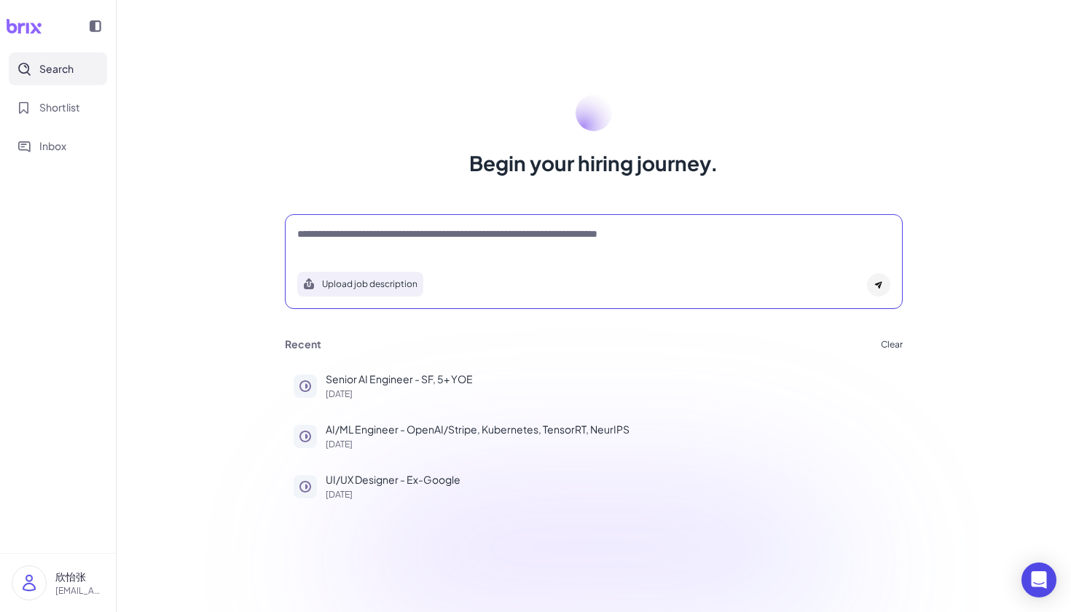
drag, startPoint x: 0, startPoint y: 0, endPoint x: 703, endPoint y: 234, distance: 741.0
click at [703, 235] on textarea "**********" at bounding box center [593, 235] width 593 height 17
click at [718, 234] on textarea "**********" at bounding box center [593, 235] width 593 height 17
drag, startPoint x: 690, startPoint y: 230, endPoint x: 690, endPoint y: 248, distance: 18.2
click at [690, 230] on textarea "**********" at bounding box center [593, 235] width 593 height 17
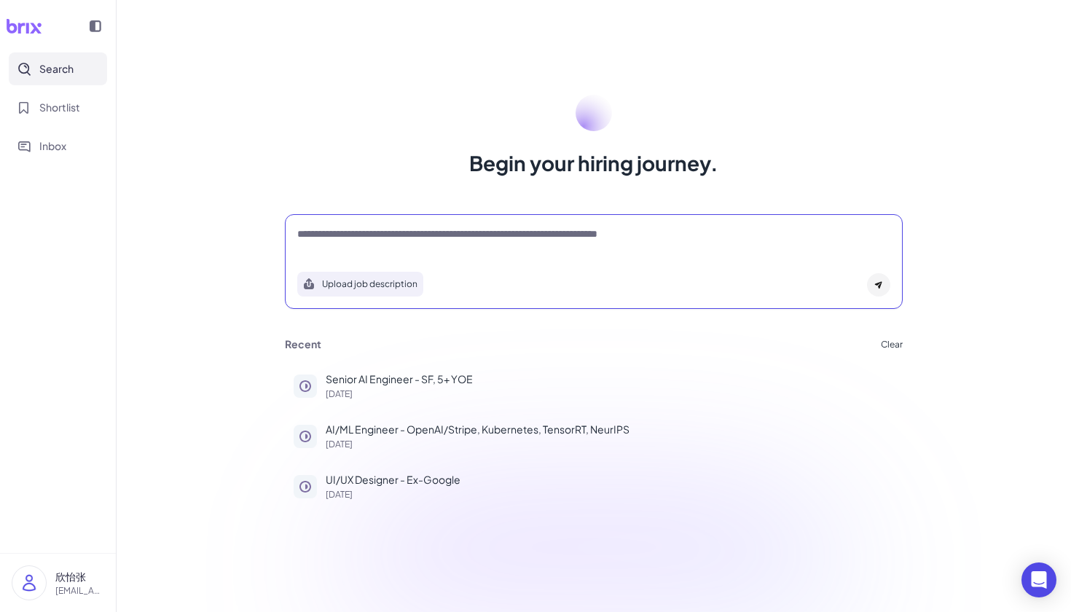
drag, startPoint x: 699, startPoint y: 240, endPoint x: 112, endPoint y: 224, distance: 587.5
click at [112, 224] on div "**********" at bounding box center [535, 306] width 1071 height 612
paste textarea "**********"
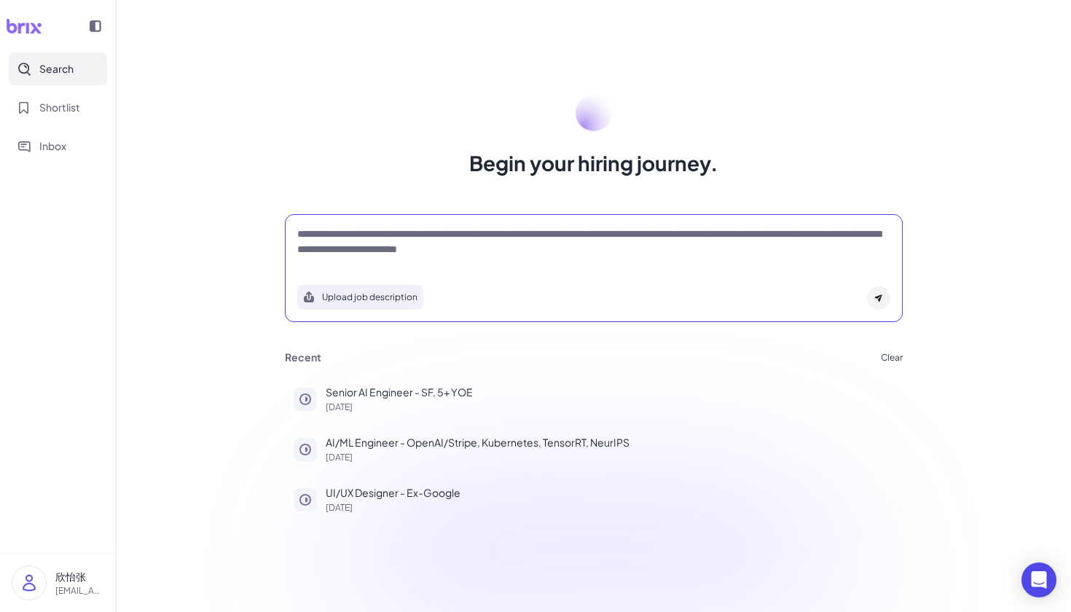
type textarea "**********"
click at [874, 292] on div at bounding box center [878, 297] width 23 height 23
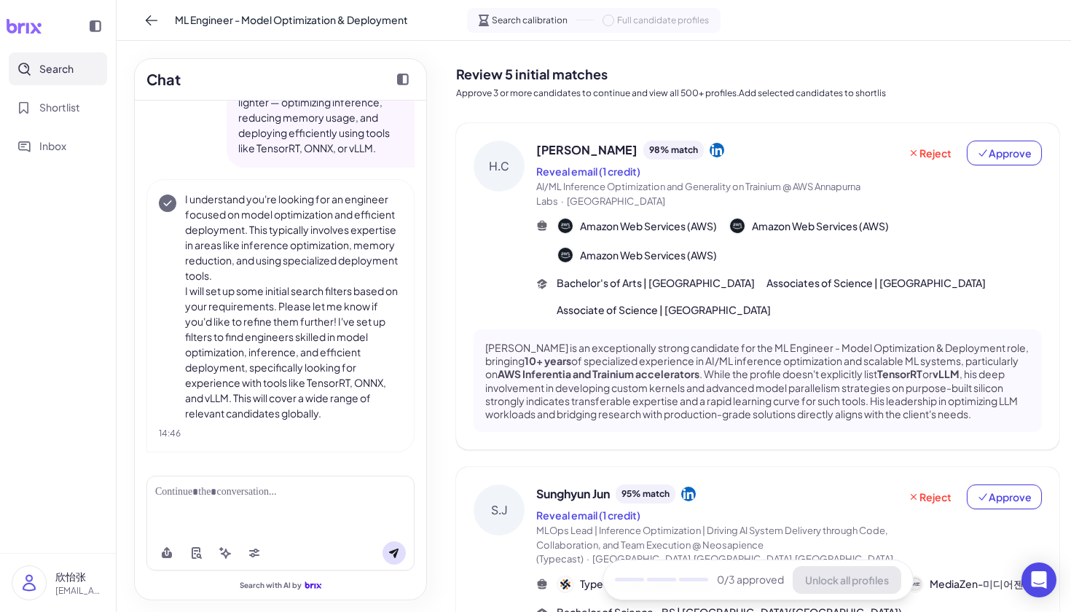
click at [602, 21] on div "Search calibration Full candidate profiles" at bounding box center [594, 20] width 254 height 25
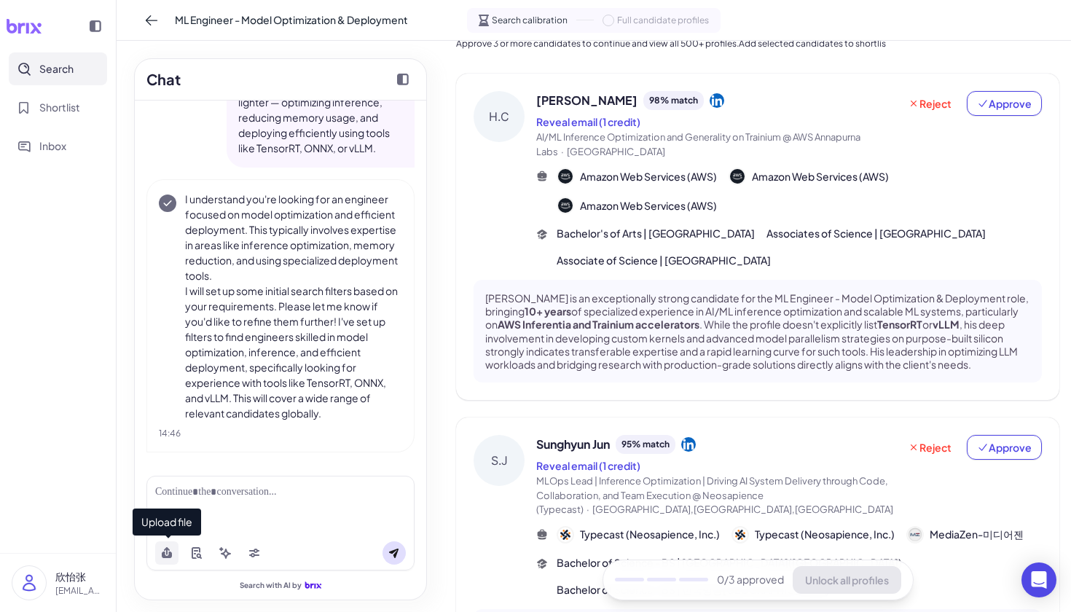
click at [172, 553] on icon at bounding box center [167, 553] width 12 height 12
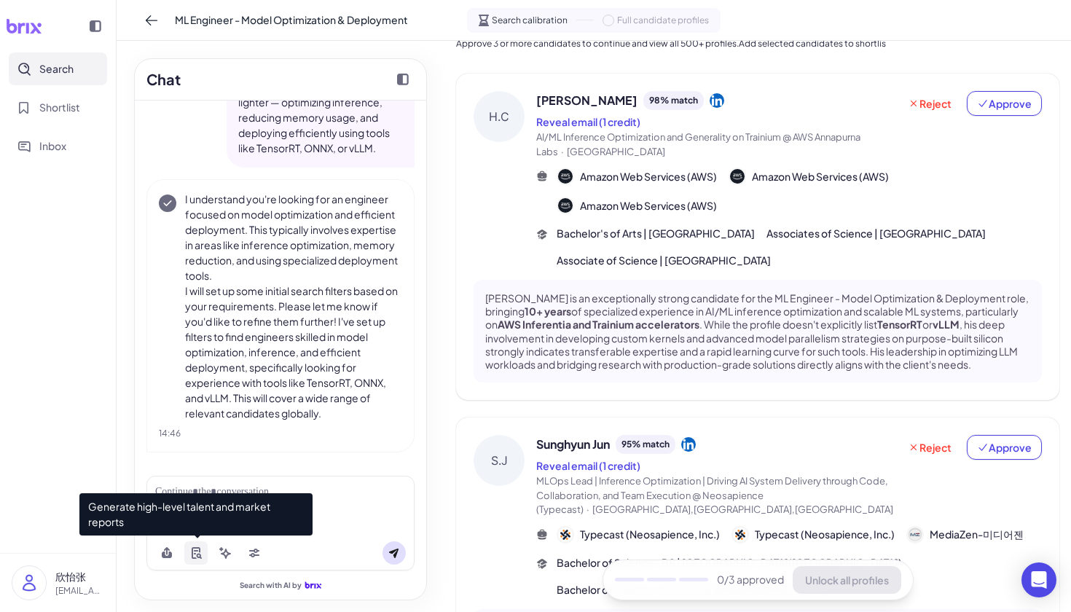
click at [200, 557] on icon at bounding box center [199, 557] width 5 height 6
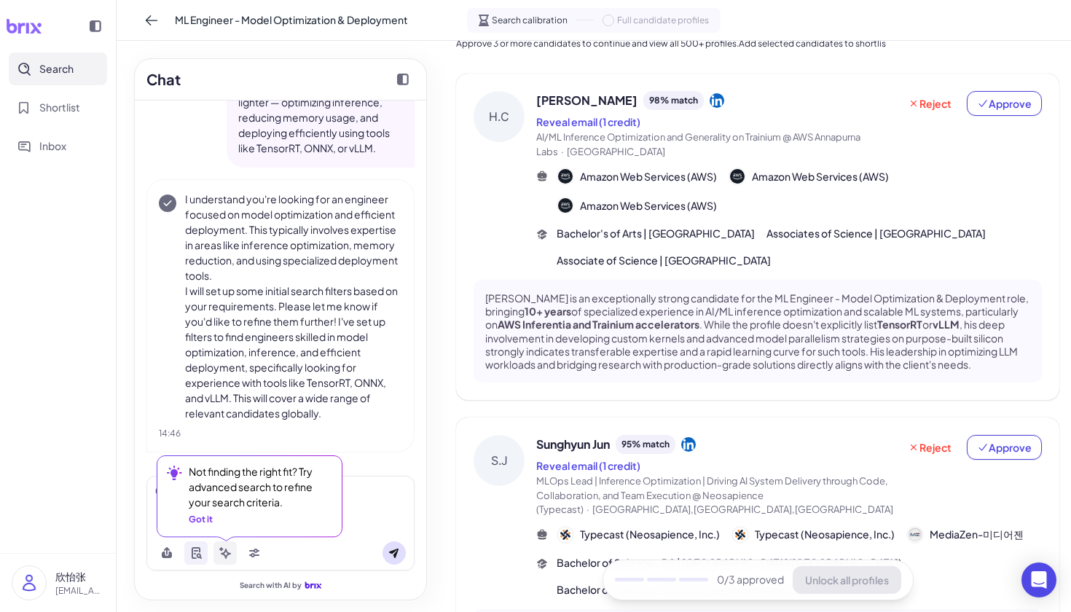
click at [230, 554] on icon at bounding box center [226, 554] width 10 height 10
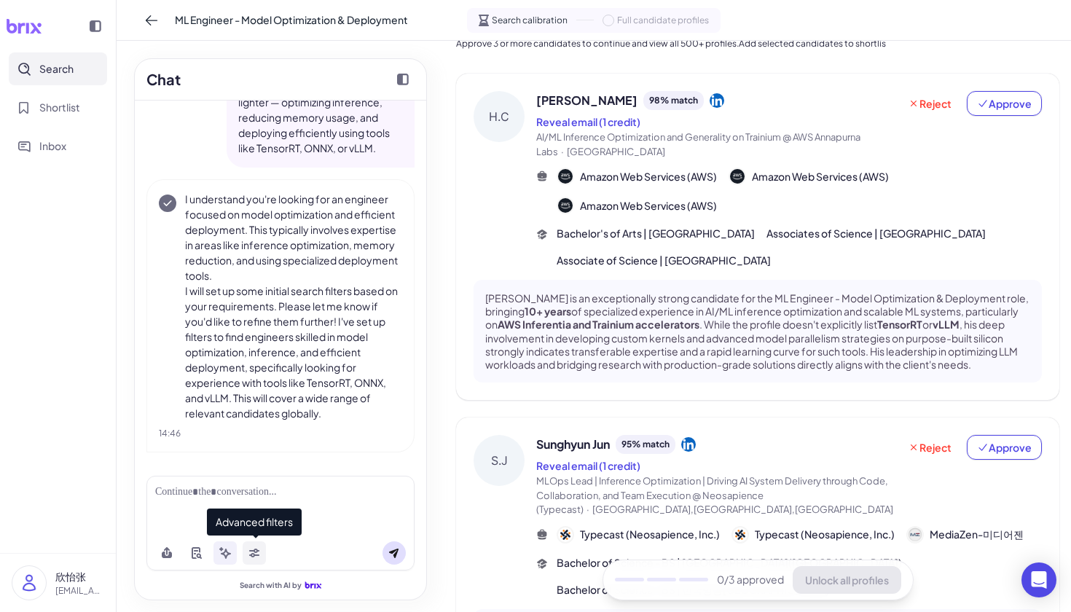
click at [262, 552] on button at bounding box center [254, 552] width 23 height 23
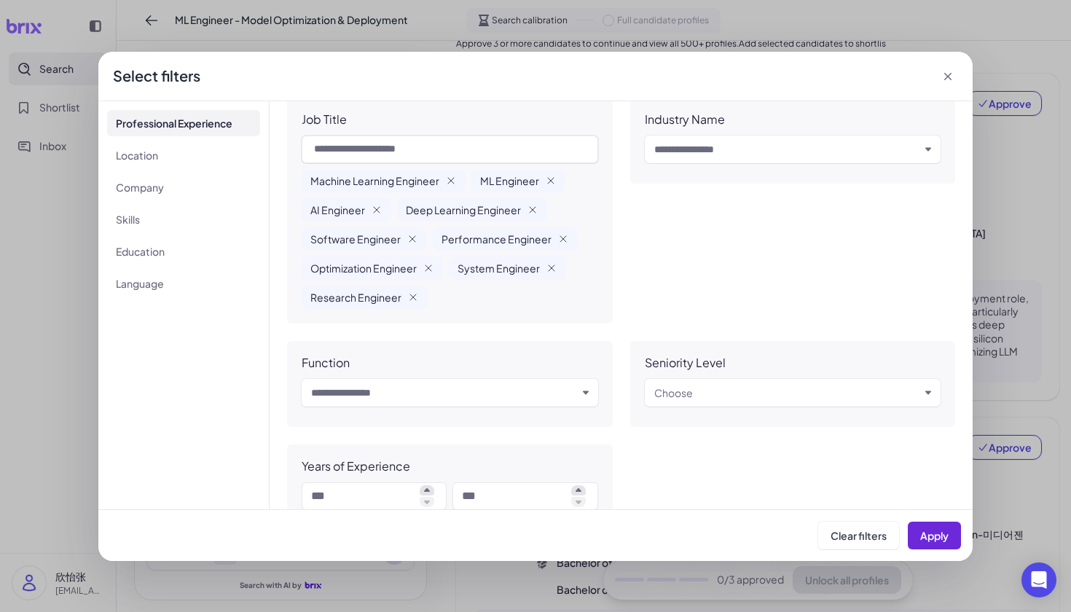
scroll to position [43, 0]
click at [745, 168] on div "Input and choose" at bounding box center [793, 154] width 297 height 34
click at [745, 149] on input "text" at bounding box center [787, 150] width 266 height 17
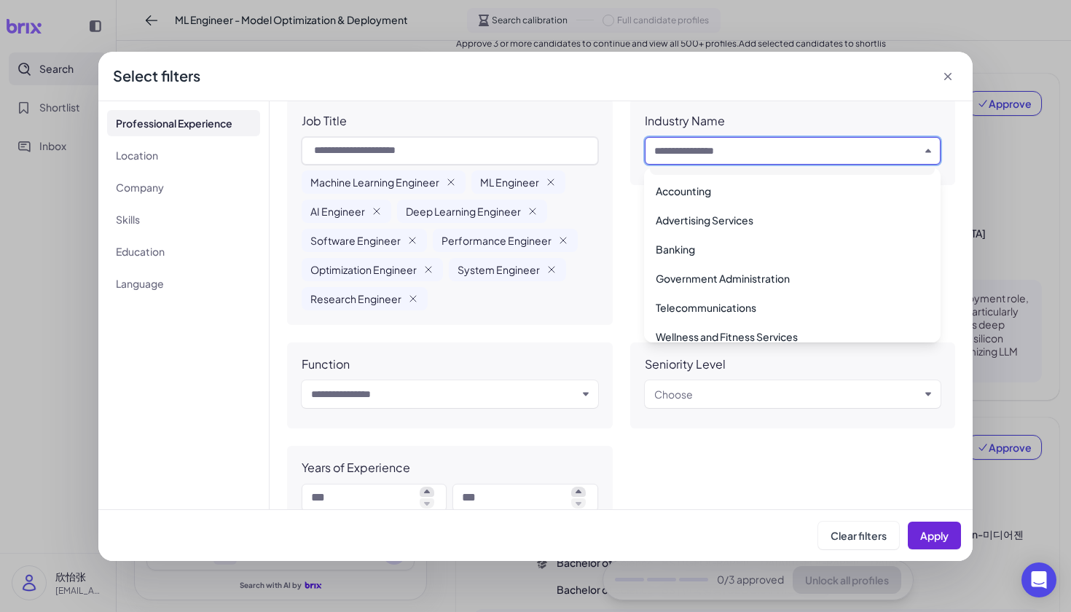
scroll to position [340, 0]
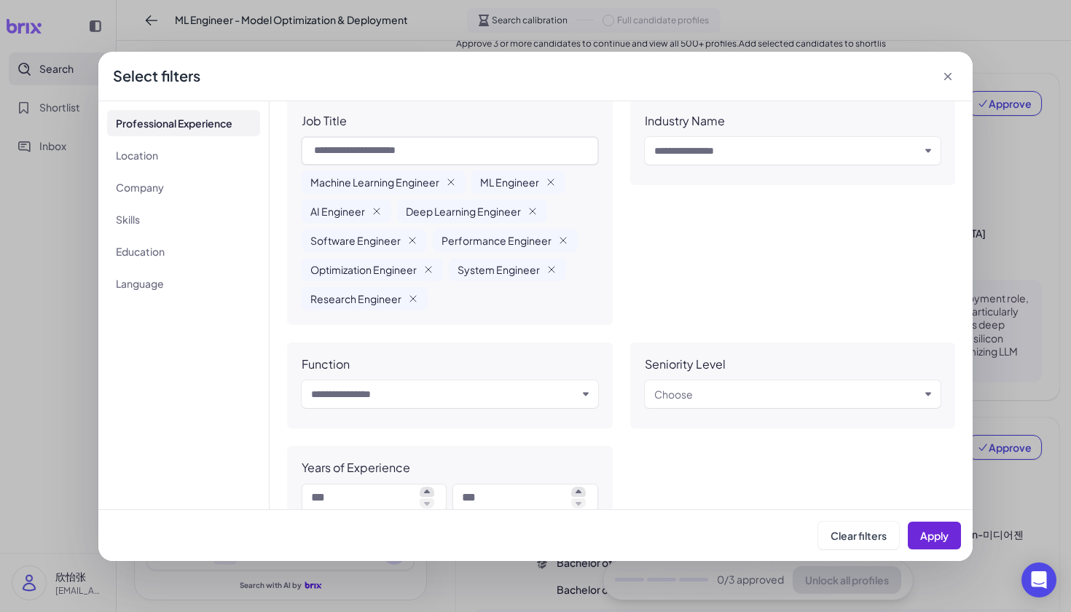
click at [617, 350] on div "Job Title Machine Learning Engineer ML Engineer AI Engineer Deep Learning Engin…" at bounding box center [621, 312] width 668 height 427
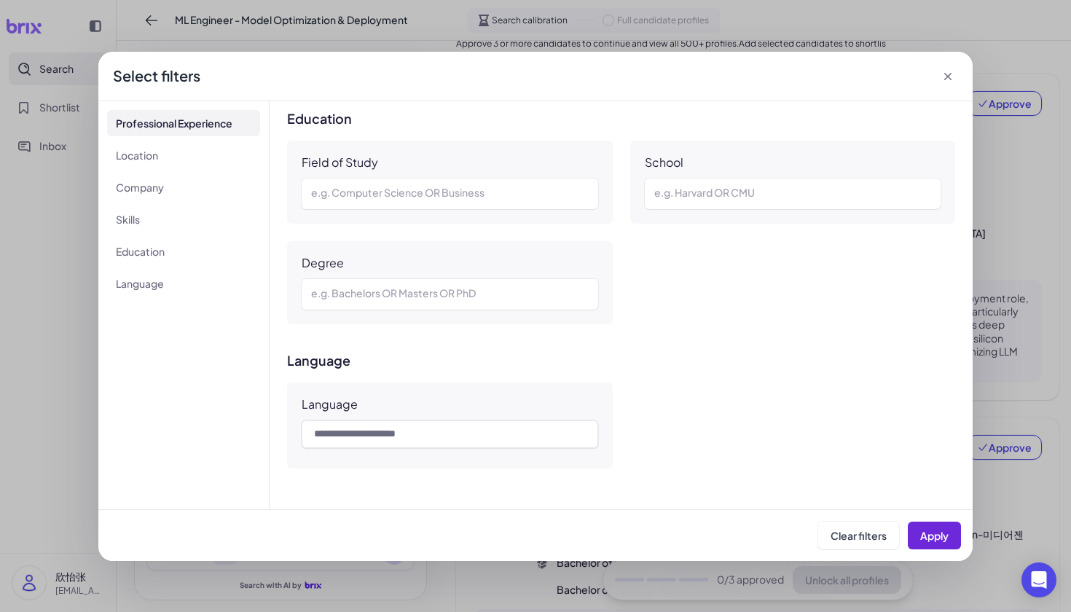
scroll to position [0, 0]
click at [1045, 213] on div "**********" at bounding box center [535, 306] width 1071 height 612
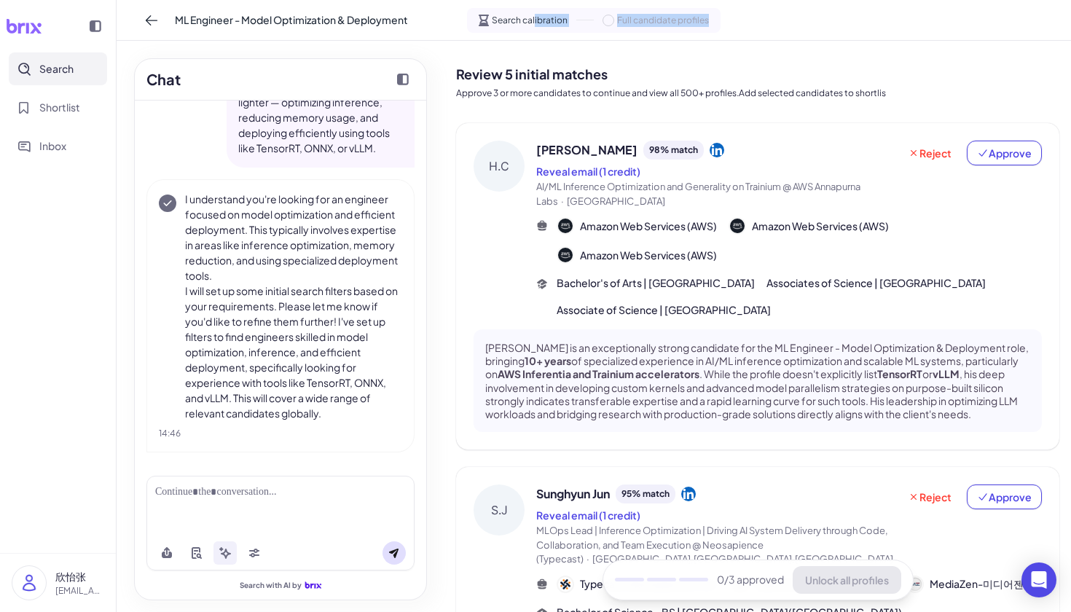
drag, startPoint x: 536, startPoint y: 19, endPoint x: 699, endPoint y: 26, distance: 162.7
click at [698, 26] on div "Search calibration Full candidate profiles" at bounding box center [594, 20] width 254 height 25
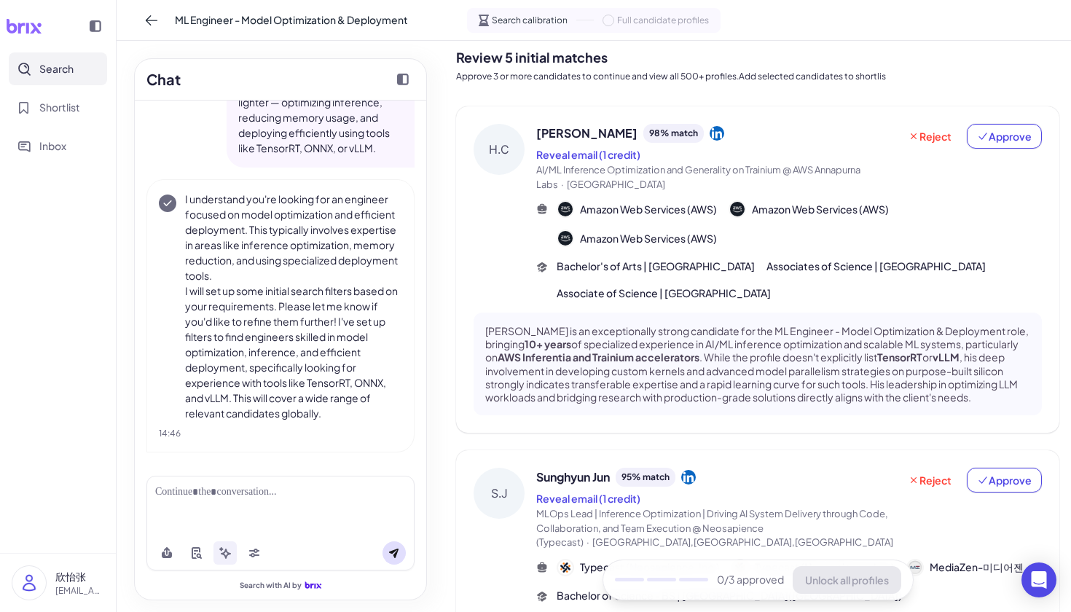
scroll to position [60, 0]
click at [729, 357] on p "[PERSON_NAME] is an exceptionally strong candidate for the ML Engineer - Model …" at bounding box center [757, 363] width 545 height 79
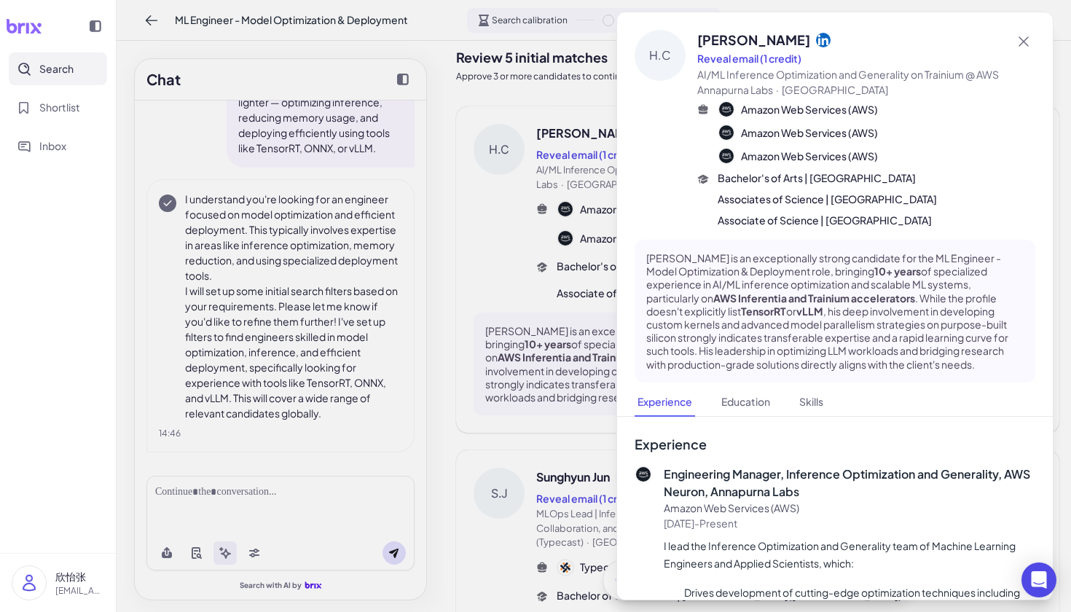
scroll to position [0, 0]
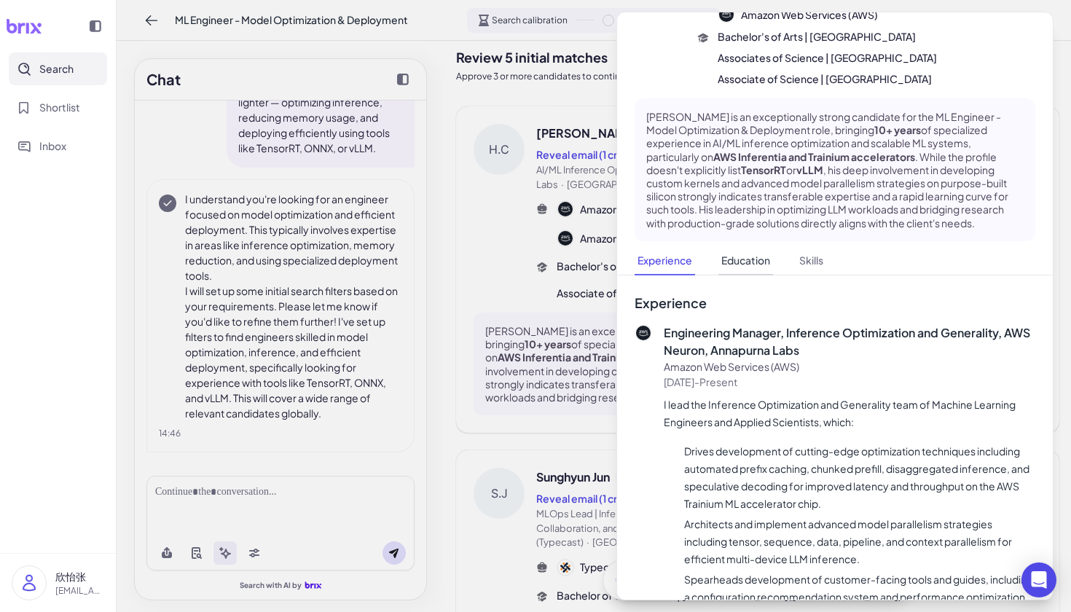
click at [756, 248] on button "Education" at bounding box center [745, 261] width 55 height 28
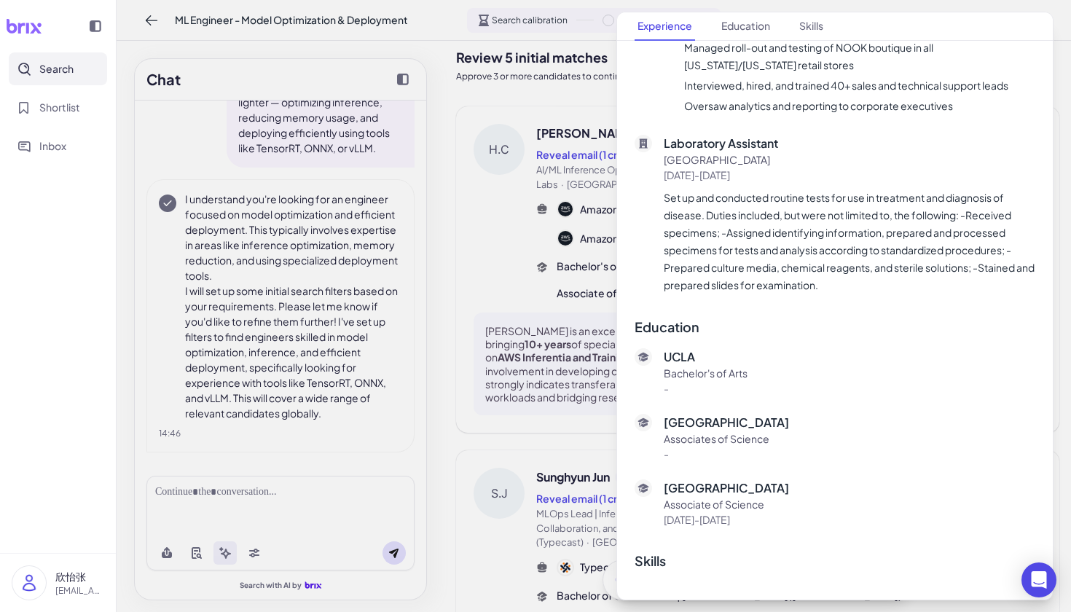
drag, startPoint x: 1018, startPoint y: 110, endPoint x: 514, endPoint y: 184, distance: 508.8
click at [514, 184] on div at bounding box center [535, 306] width 1071 height 612
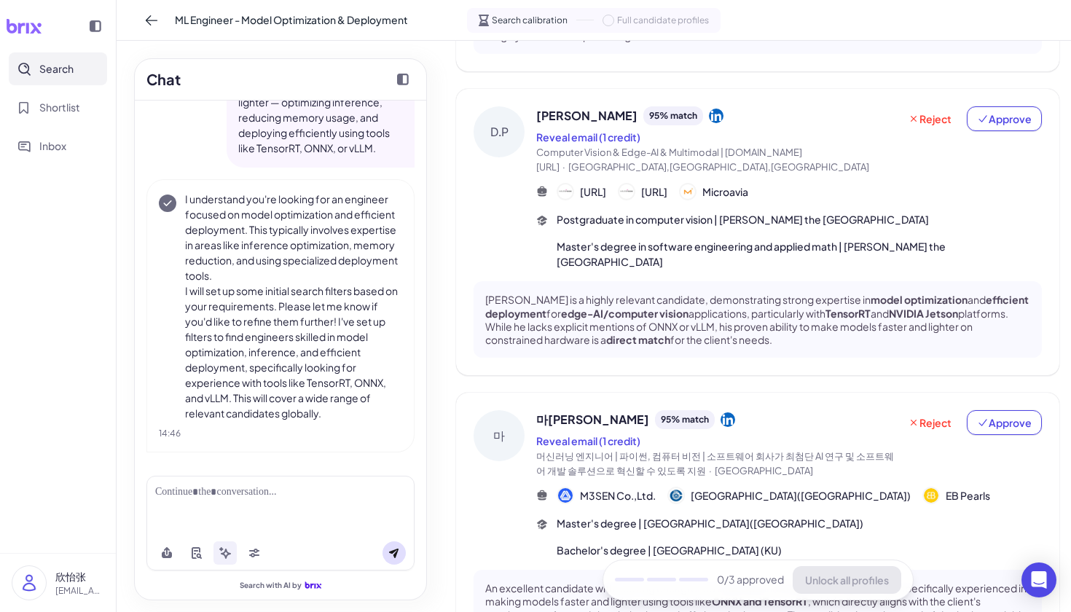
scroll to position [842, 0]
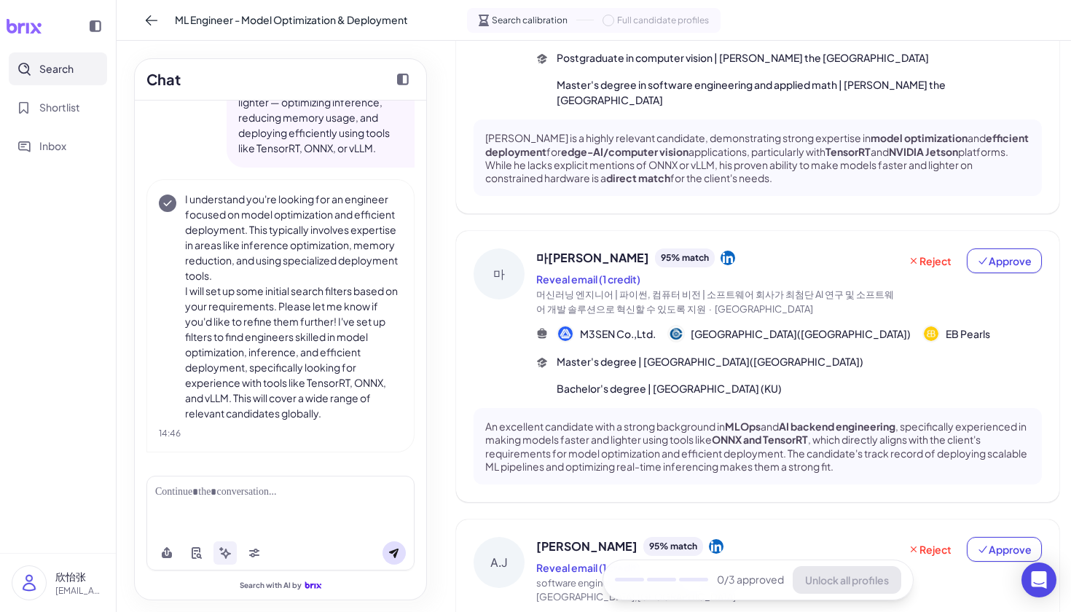
click at [496, 248] on div "마" at bounding box center [499, 273] width 51 height 51
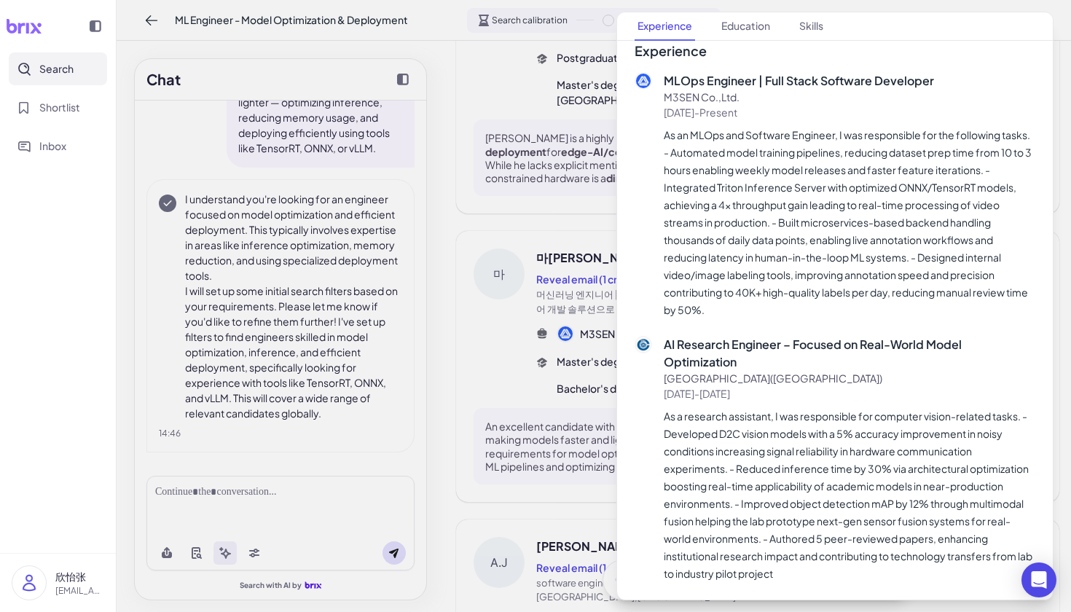
scroll to position [383, 0]
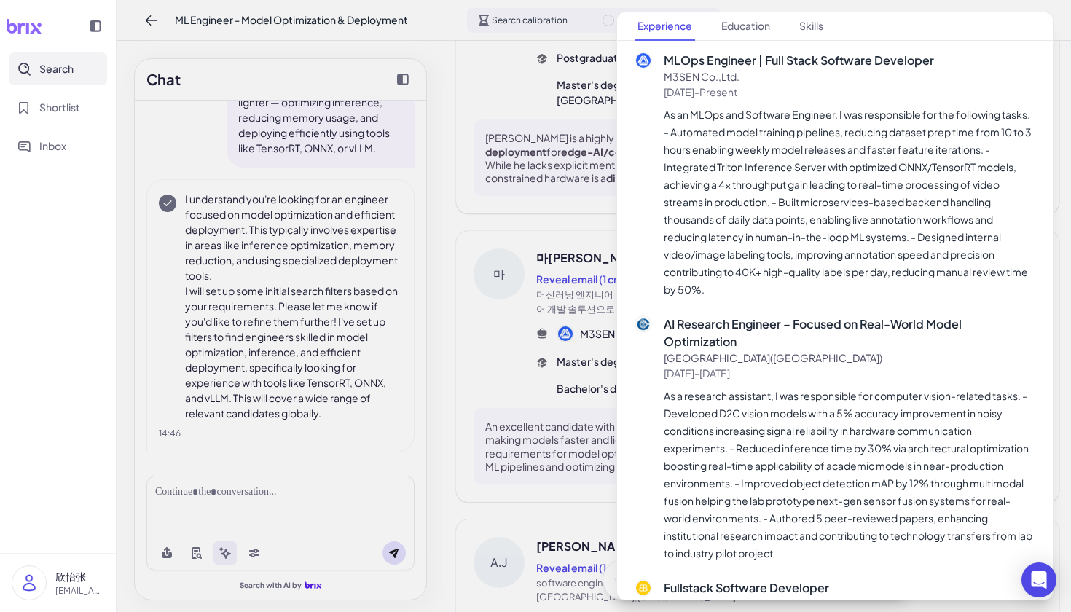
click at [494, 373] on div at bounding box center [535, 306] width 1071 height 612
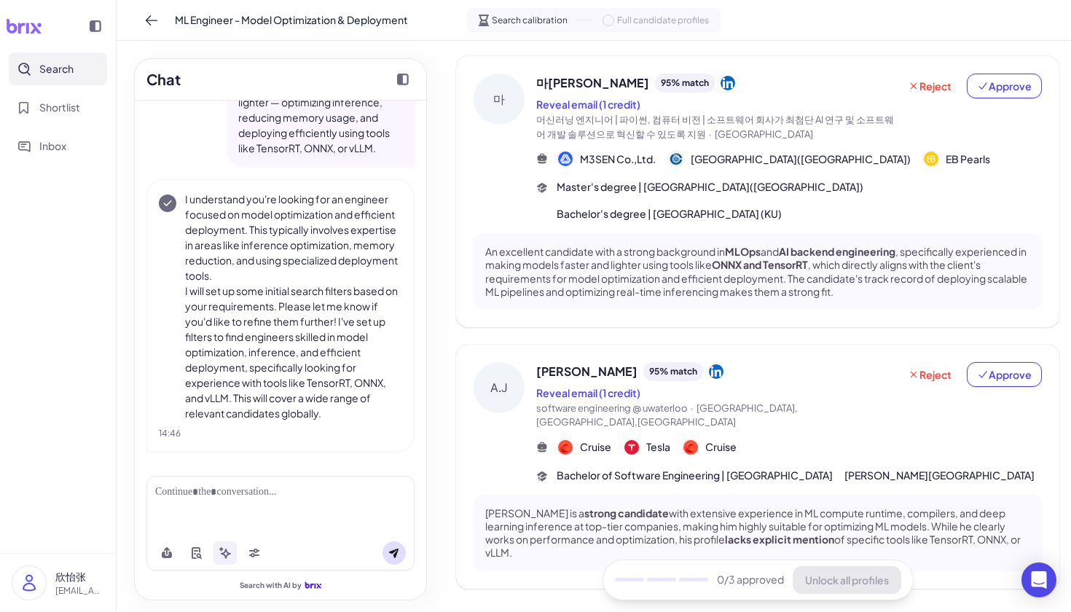
scroll to position [1016, 0]
click at [1000, 369] on span "Approve" at bounding box center [1004, 376] width 55 height 15
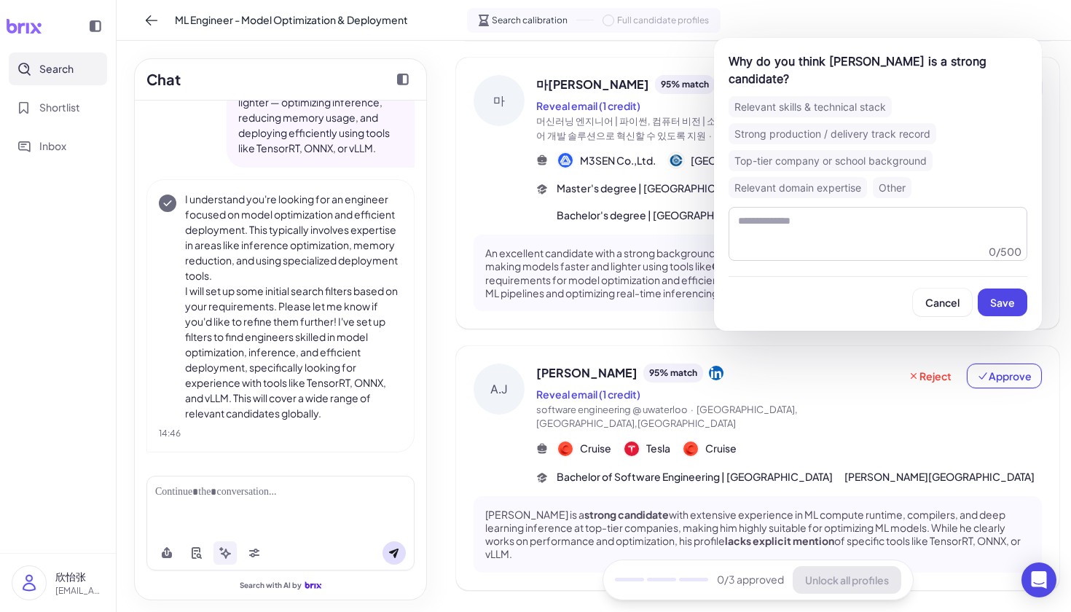
click at [853, 139] on div "Strong production / delivery track record" at bounding box center [833, 133] width 208 height 21
click at [1002, 312] on button "Save" at bounding box center [1003, 303] width 50 height 28
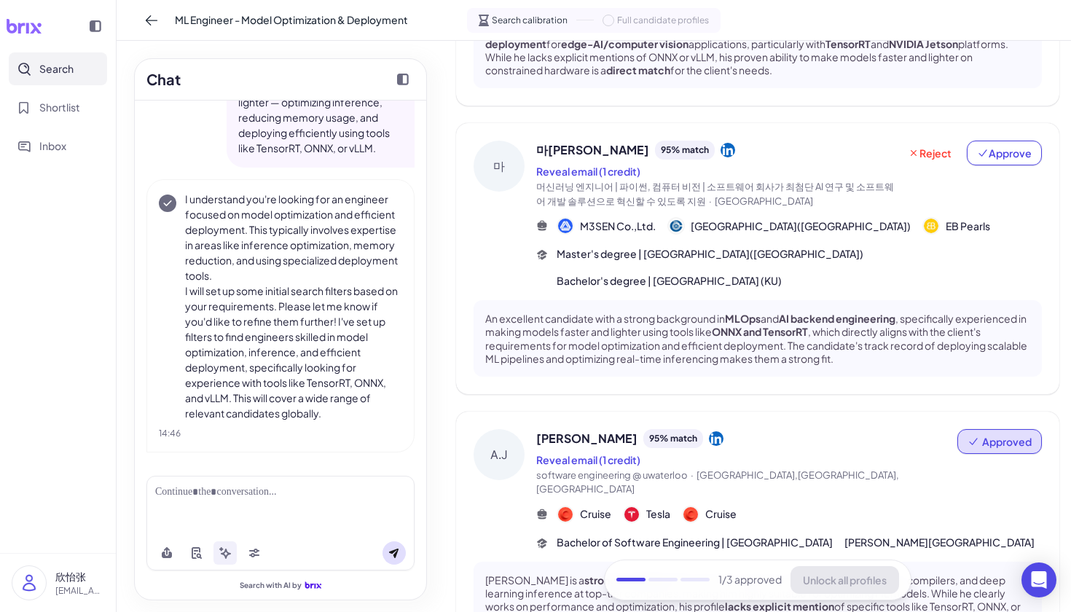
scroll to position [899, 0]
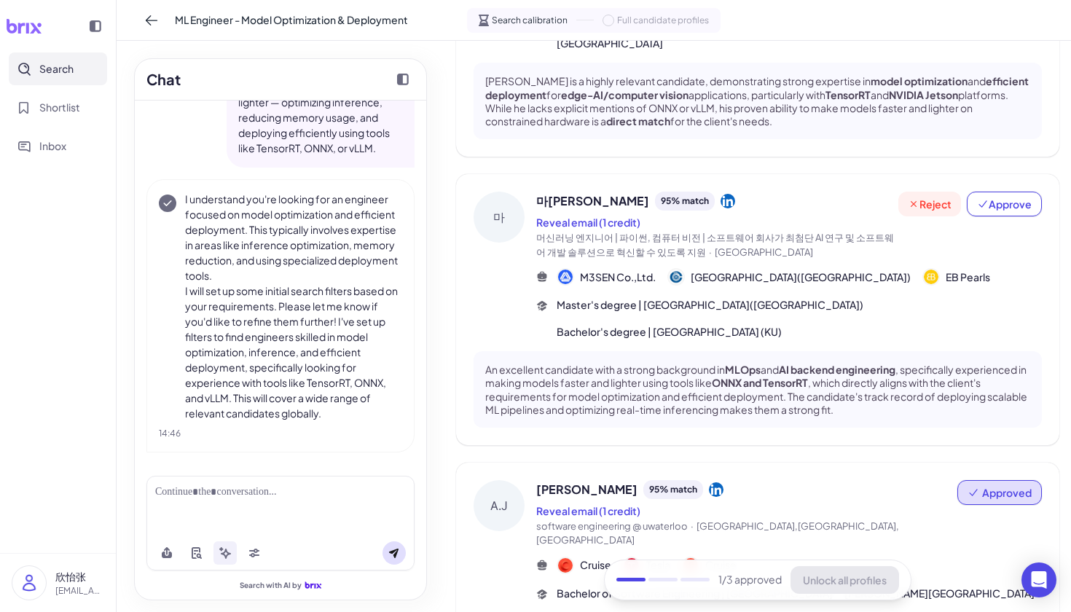
drag, startPoint x: 1001, startPoint y: 168, endPoint x: 951, endPoint y: 180, distance: 51.6
click at [1001, 197] on span "Approve" at bounding box center [1004, 204] width 55 height 15
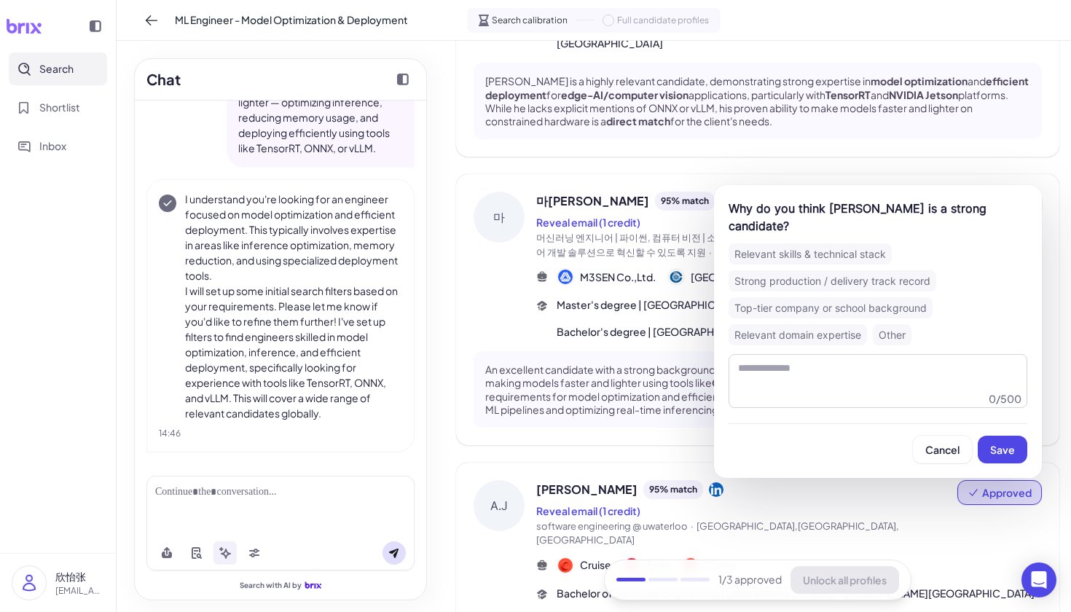
click at [799, 244] on div "Relevant skills & technical stack" at bounding box center [810, 253] width 163 height 21
click at [997, 442] on button "Save" at bounding box center [1003, 450] width 50 height 28
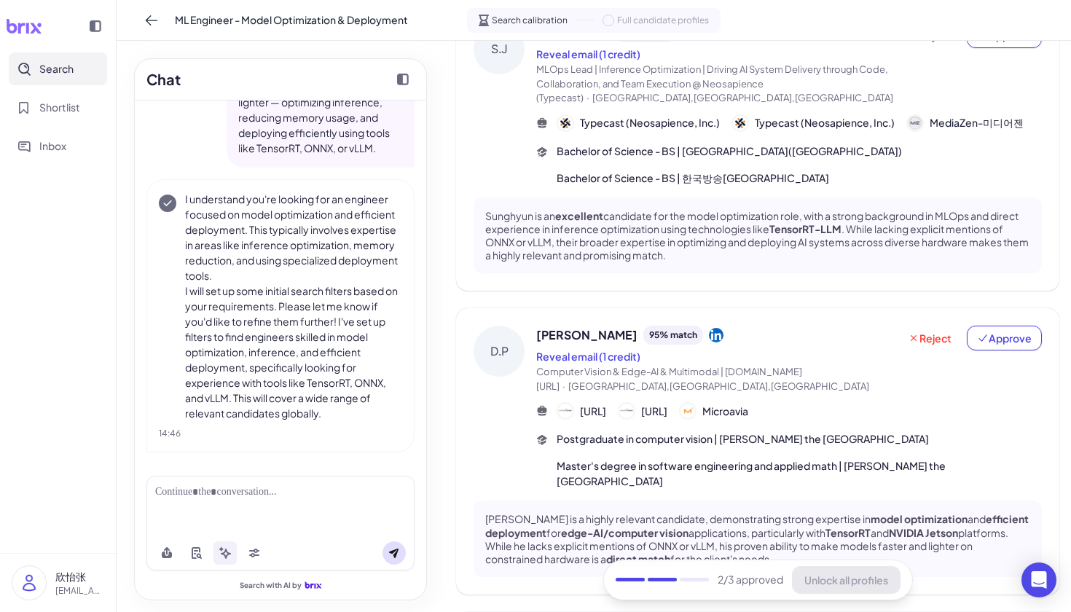
scroll to position [432, 0]
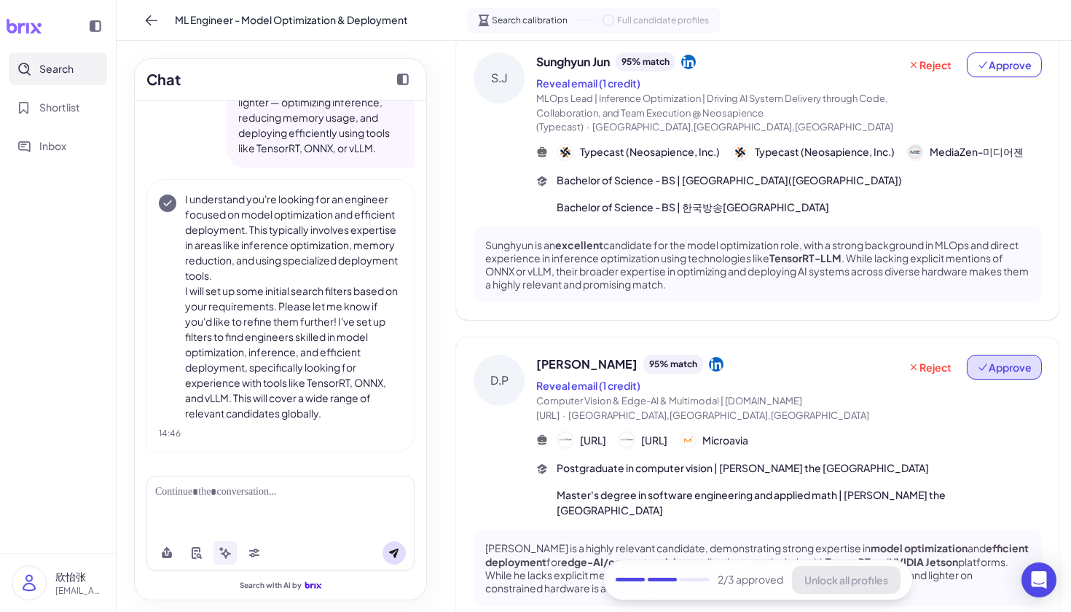
click at [1003, 360] on span "Approve" at bounding box center [1004, 367] width 55 height 15
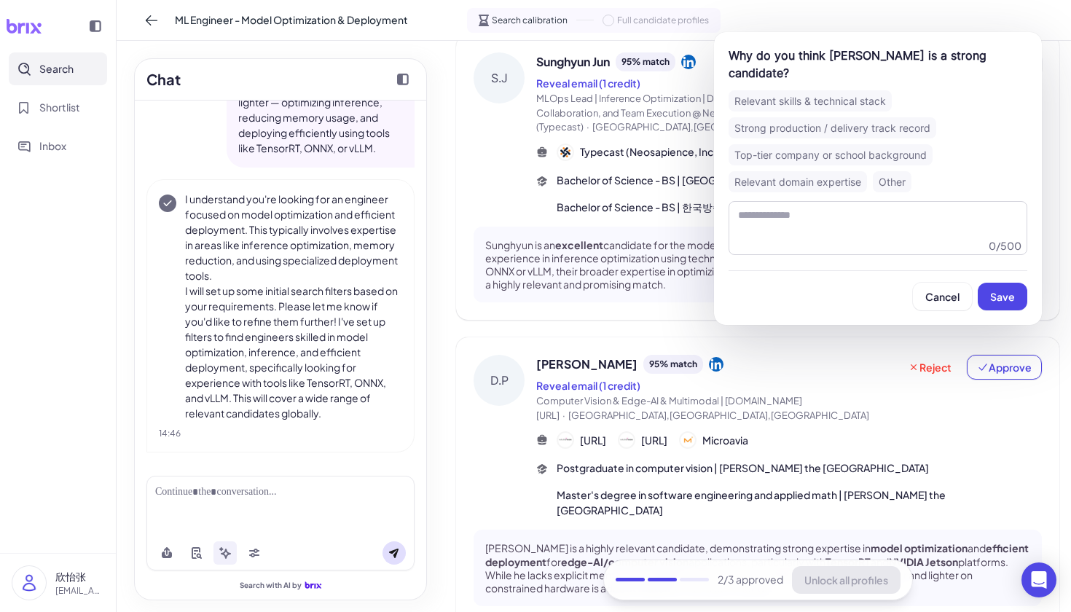
click at [808, 107] on div "Relevant skills & technical stack" at bounding box center [810, 100] width 163 height 21
click at [1001, 304] on button "Save" at bounding box center [1003, 297] width 50 height 28
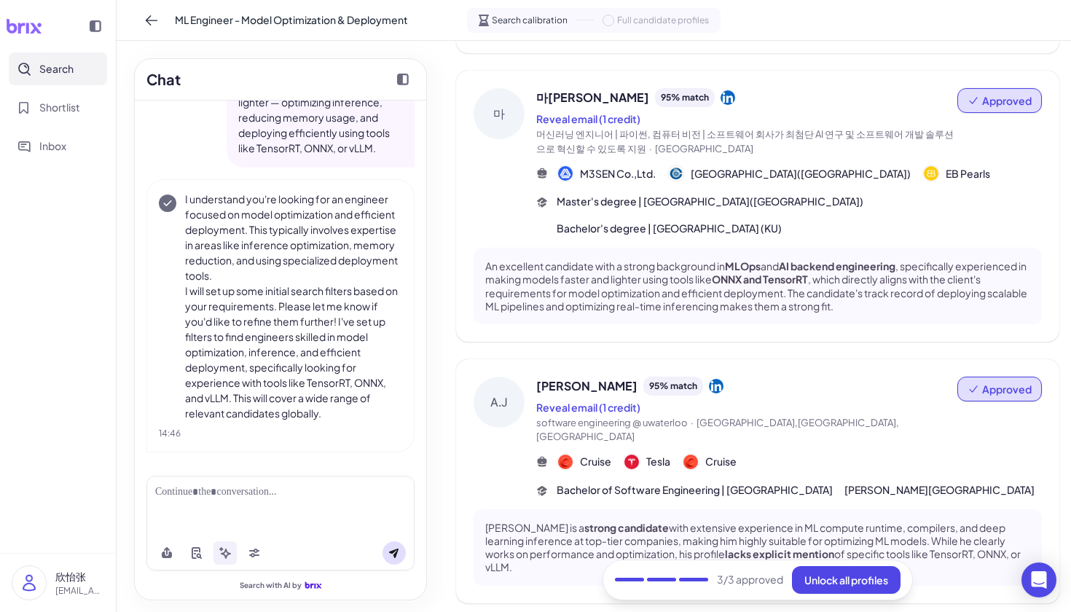
scroll to position [1002, 0]
click at [846, 583] on span "Unlock all profiles" at bounding box center [846, 579] width 84 height 13
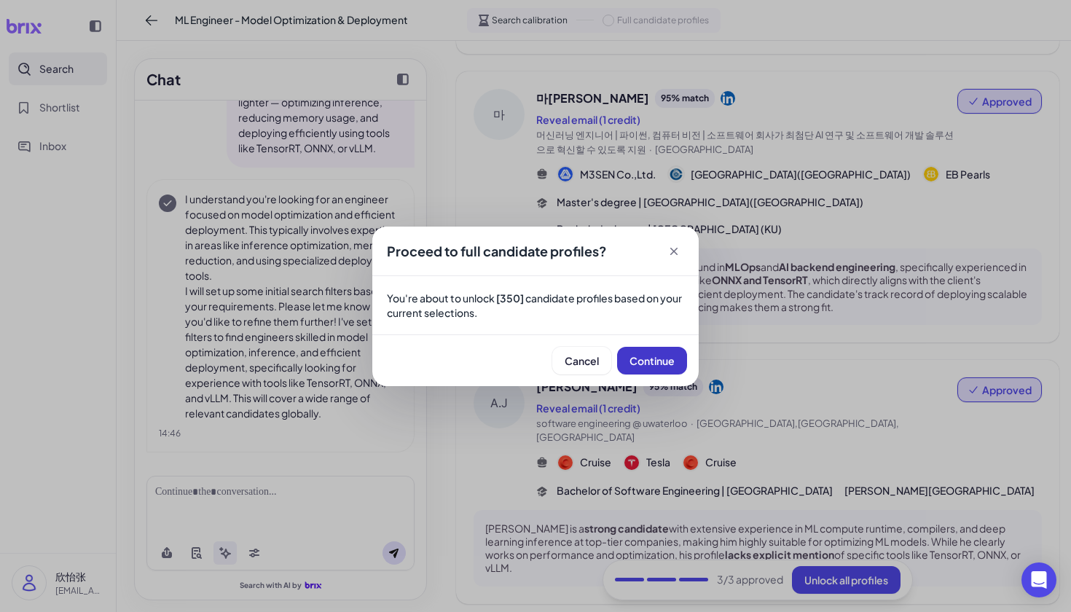
click at [650, 358] on span "Continue" at bounding box center [652, 360] width 45 height 13
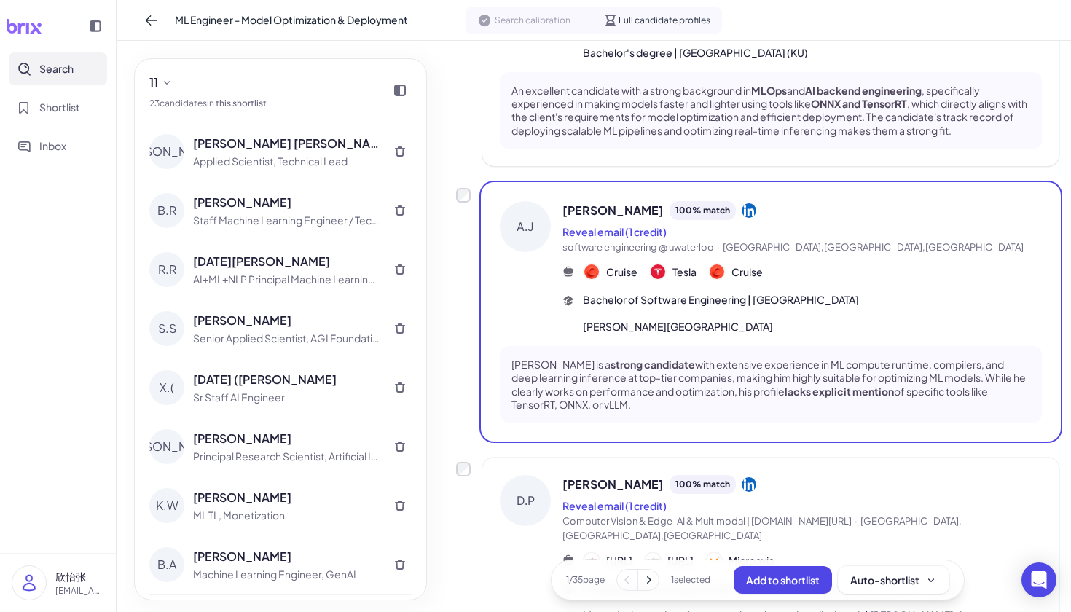
scroll to position [224, 0]
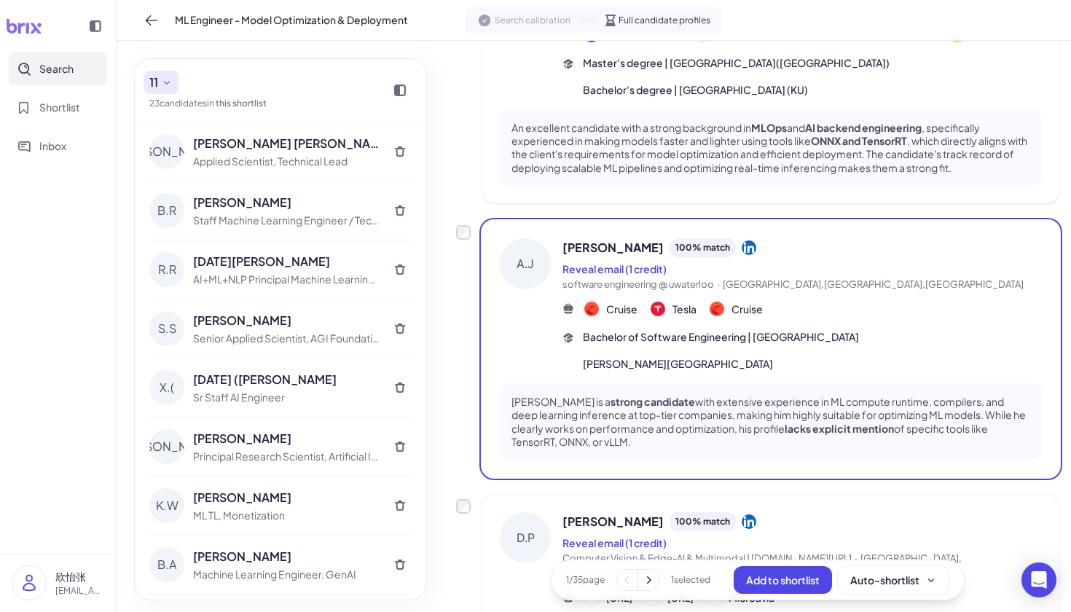
click at [162, 84] on icon at bounding box center [167, 83] width 12 height 12
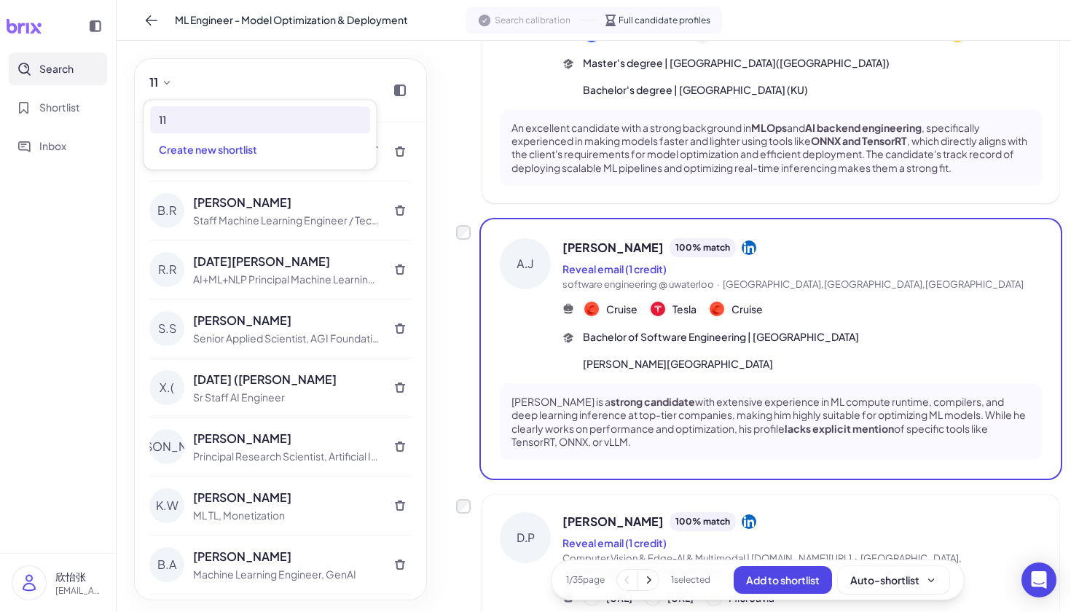
click at [263, 69] on div "11 23 candidate s in this shortlist" at bounding box center [280, 90] width 291 height 63
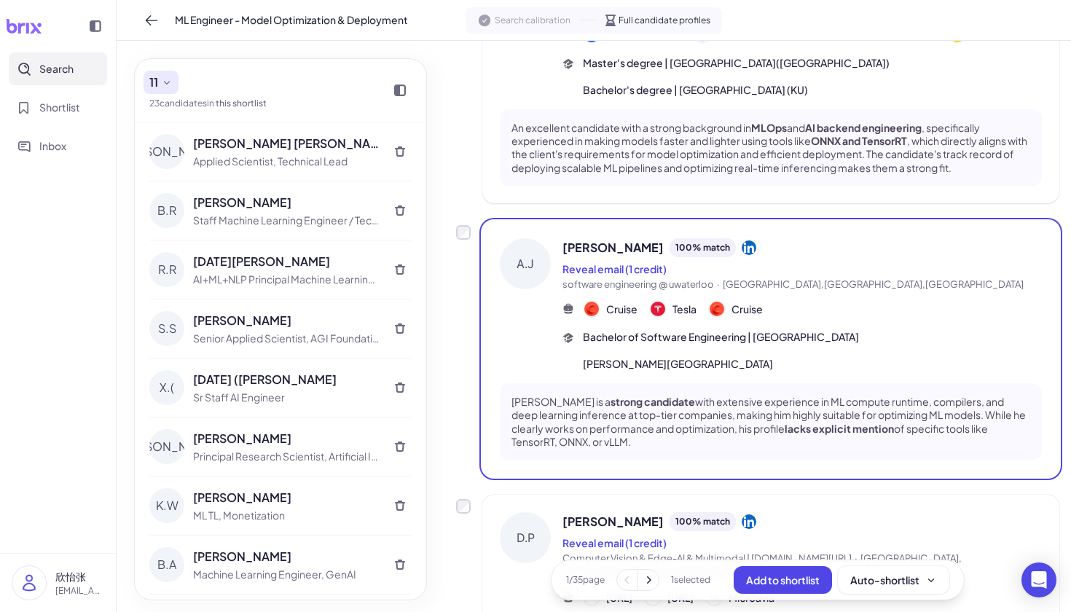
click at [157, 71] on button "11" at bounding box center [161, 82] width 35 height 23
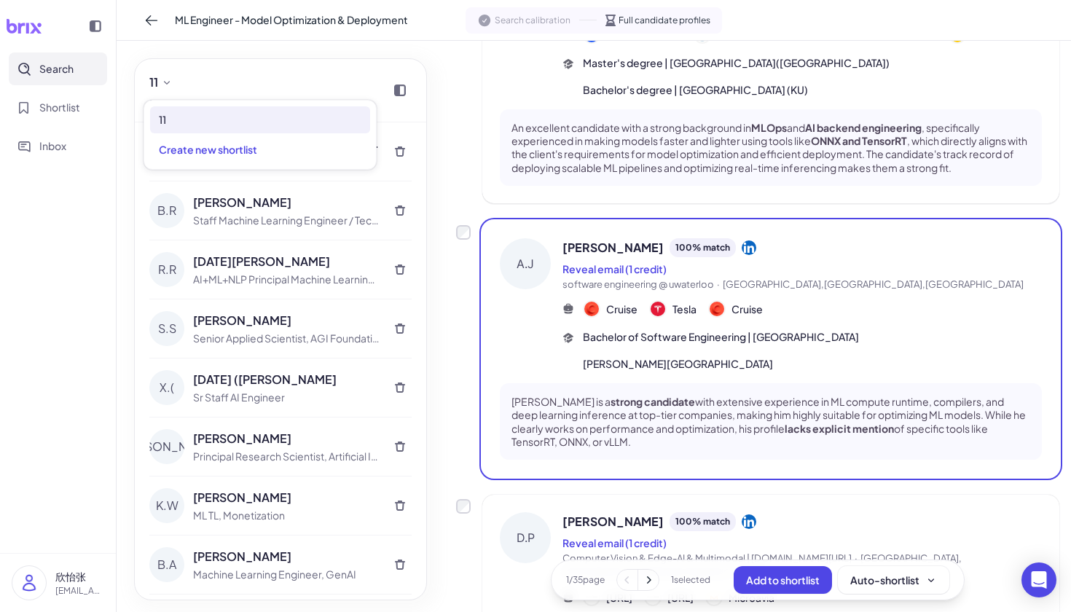
click at [233, 83] on div "11 23 candidate s in this shortlist" at bounding box center [207, 90] width 117 height 39
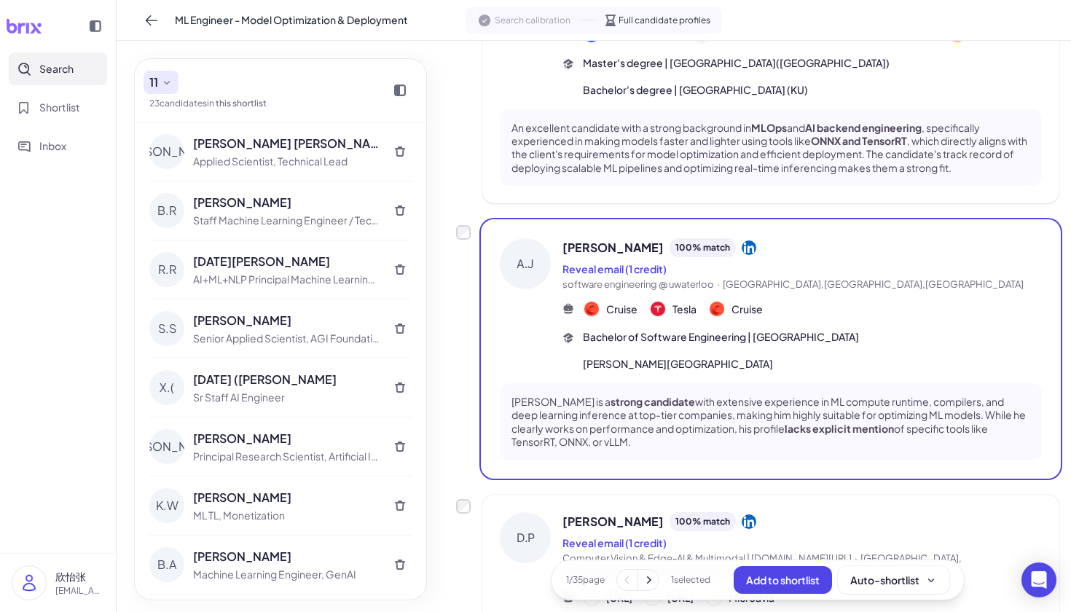
click at [170, 91] on button "11" at bounding box center [161, 82] width 35 height 23
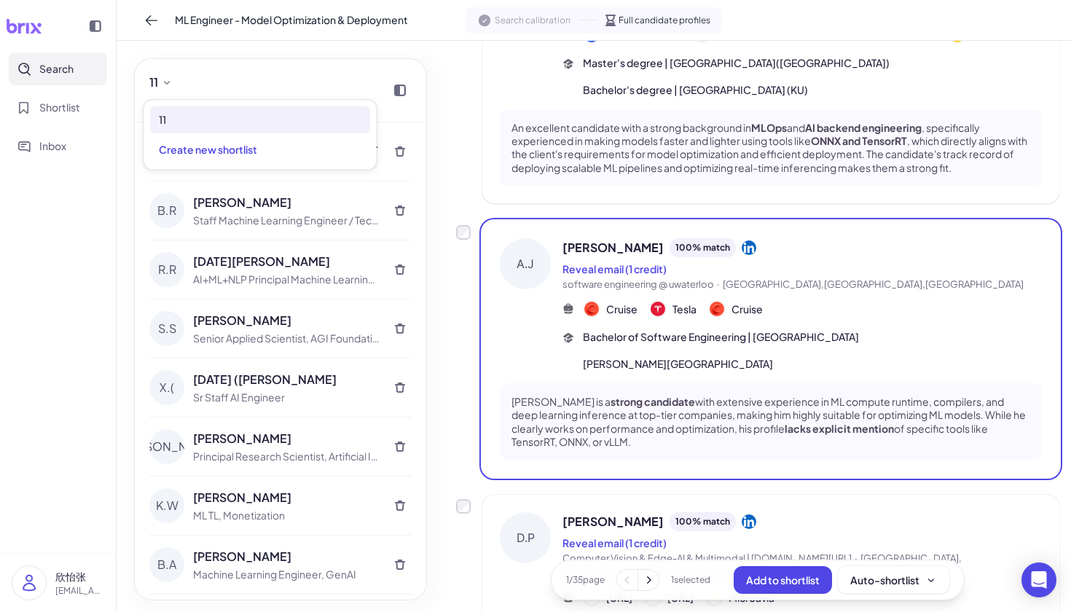
click at [284, 74] on div "11 23 candidate s in this shortlist" at bounding box center [280, 90] width 291 height 63
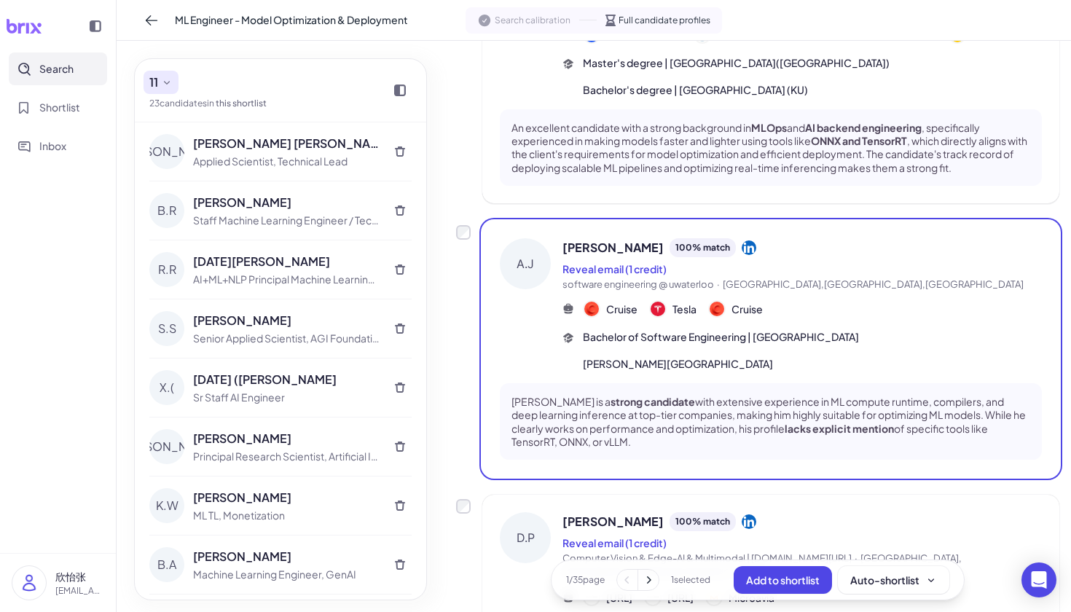
click at [177, 79] on button "11" at bounding box center [161, 82] width 35 height 23
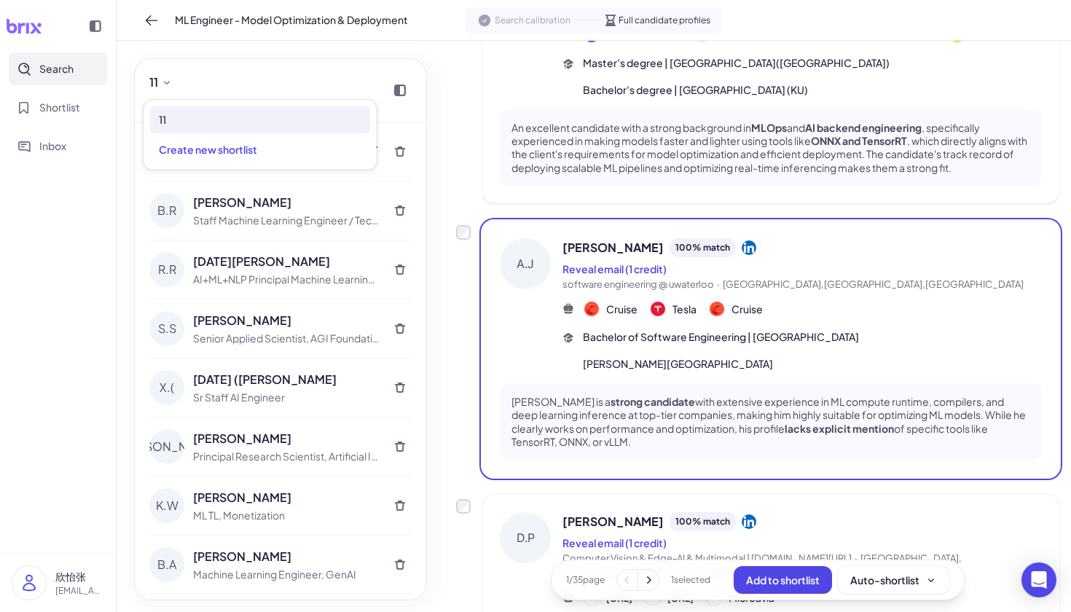
click at [254, 82] on div "11 23 candidate s in this shortlist" at bounding box center [207, 90] width 117 height 39
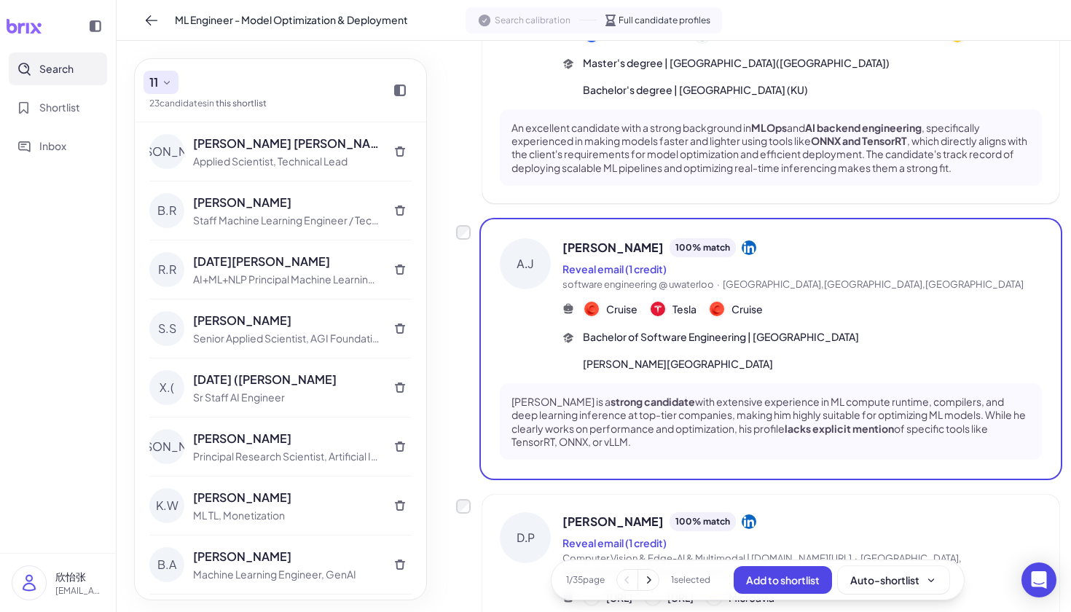
click at [165, 77] on icon at bounding box center [167, 83] width 12 height 12
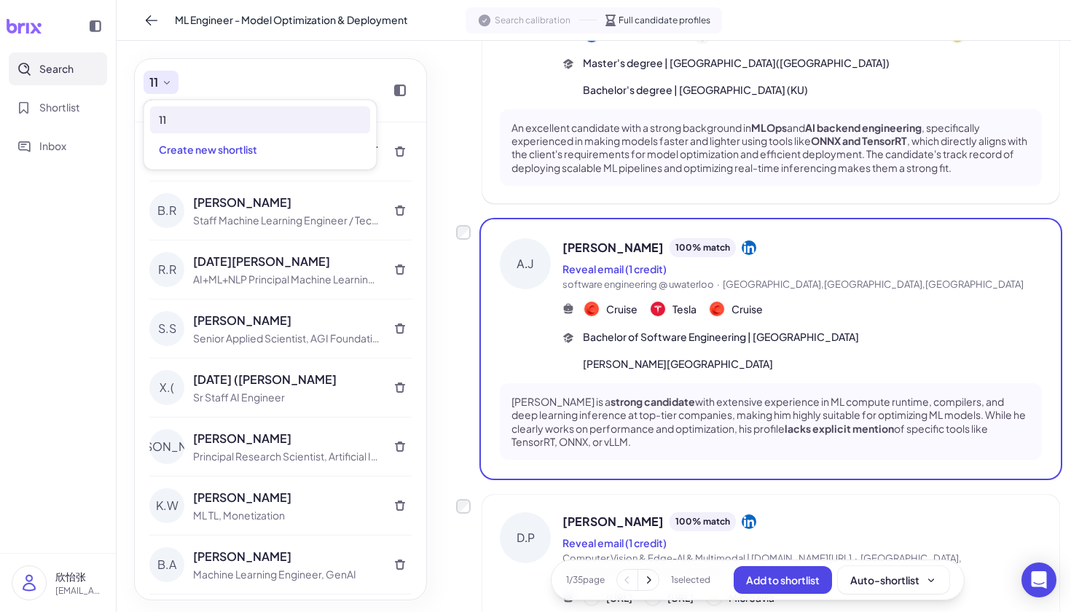
click at [165, 77] on icon at bounding box center [167, 83] width 12 height 12
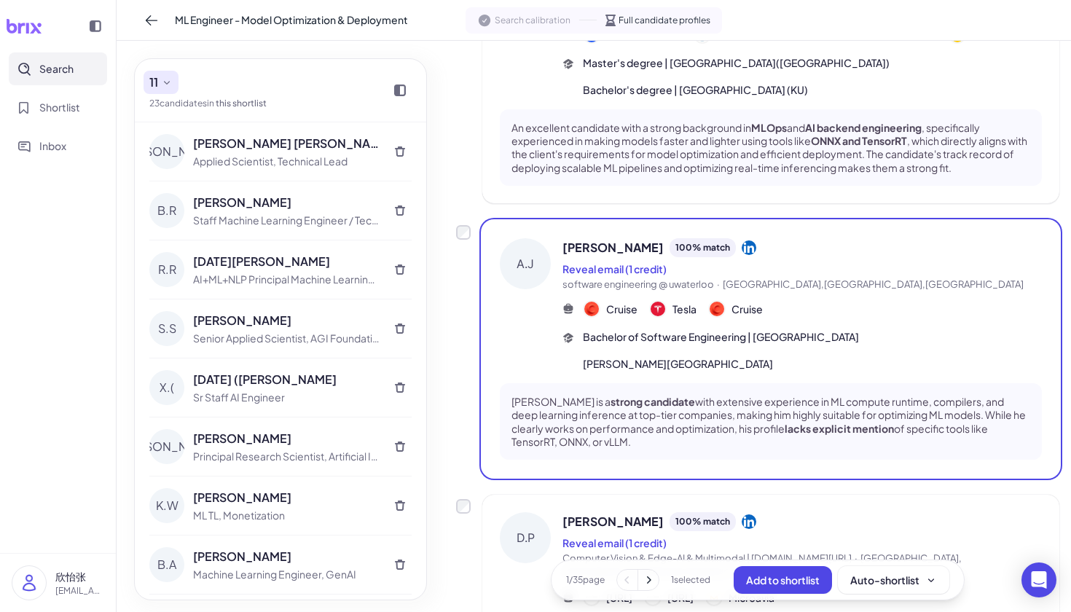
click at [165, 77] on icon at bounding box center [167, 83] width 12 height 12
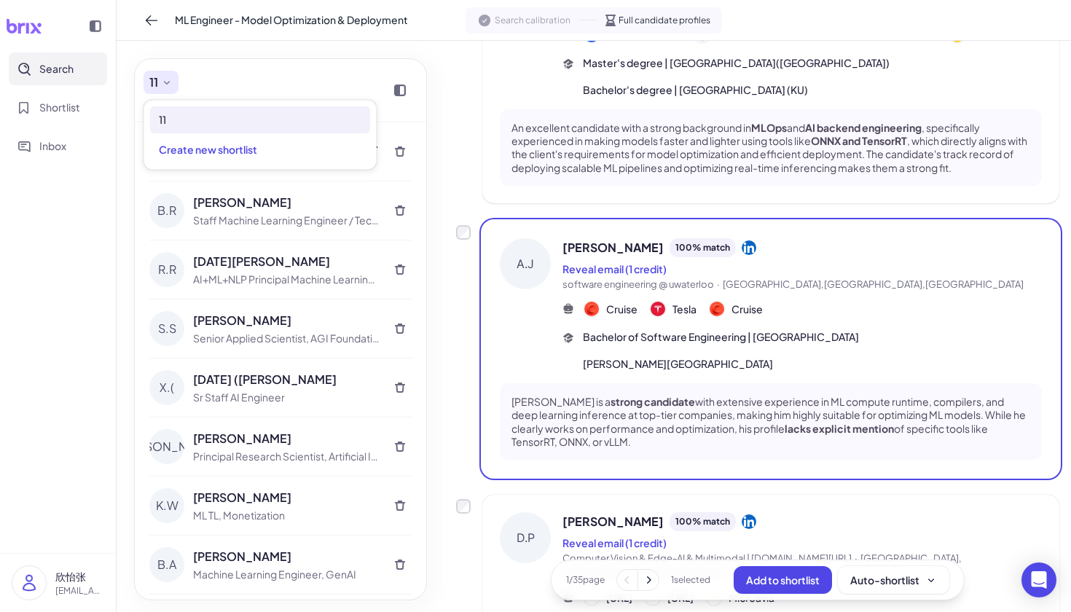
click at [165, 77] on icon at bounding box center [167, 83] width 12 height 12
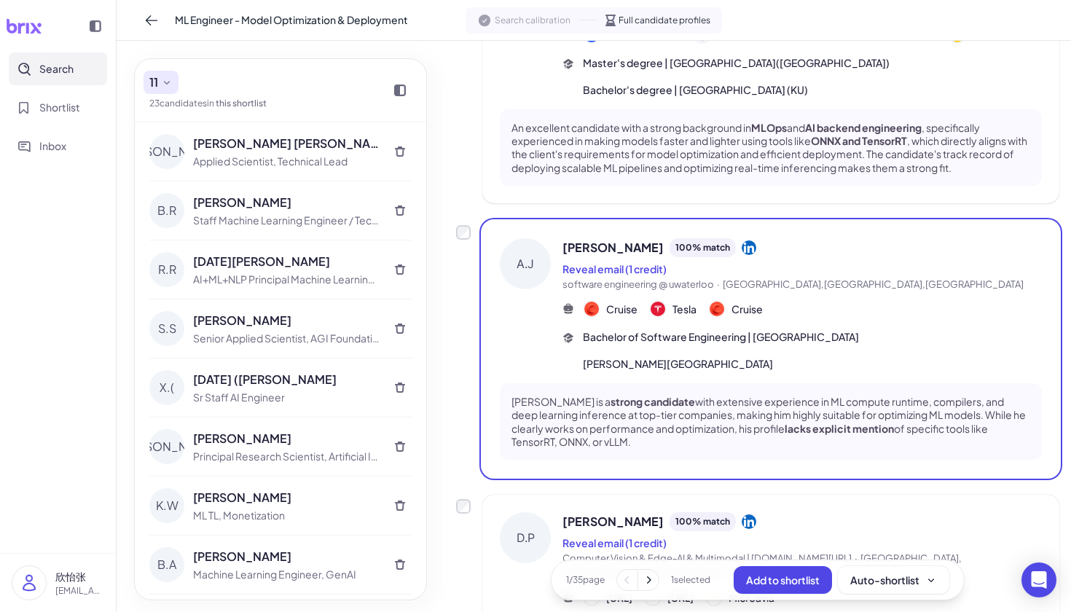
click at [165, 77] on icon at bounding box center [167, 83] width 12 height 12
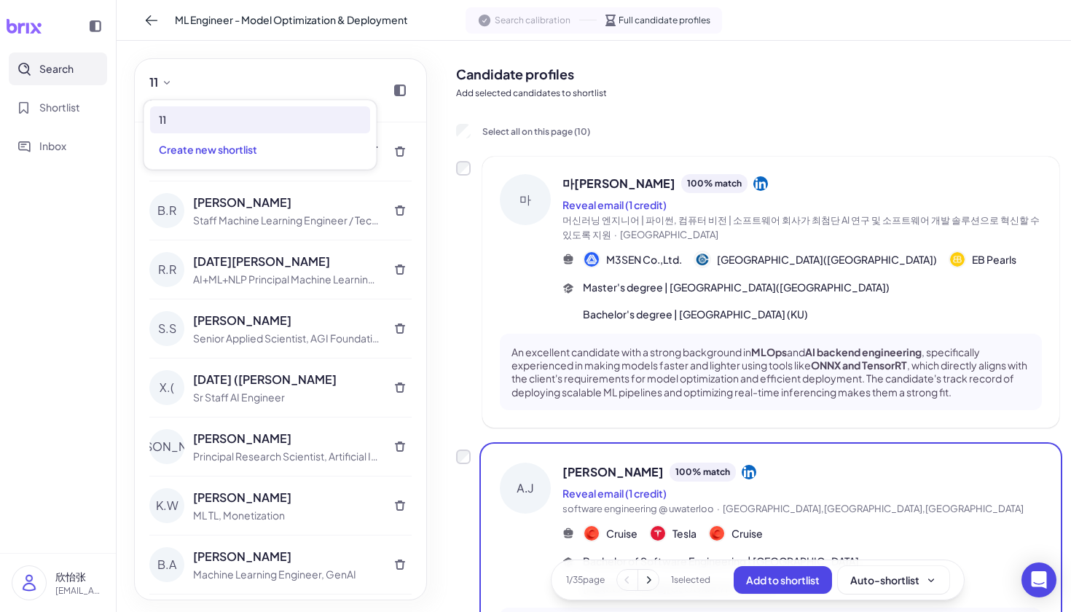
scroll to position [0, 0]
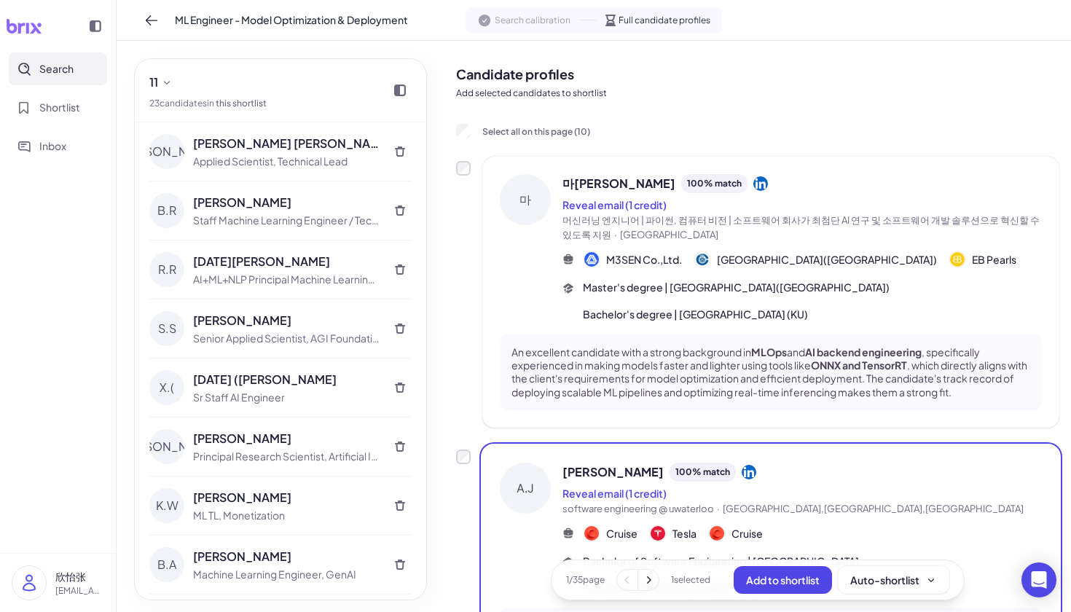
click at [603, 182] on span "마[PERSON_NAME]" at bounding box center [619, 183] width 113 height 17
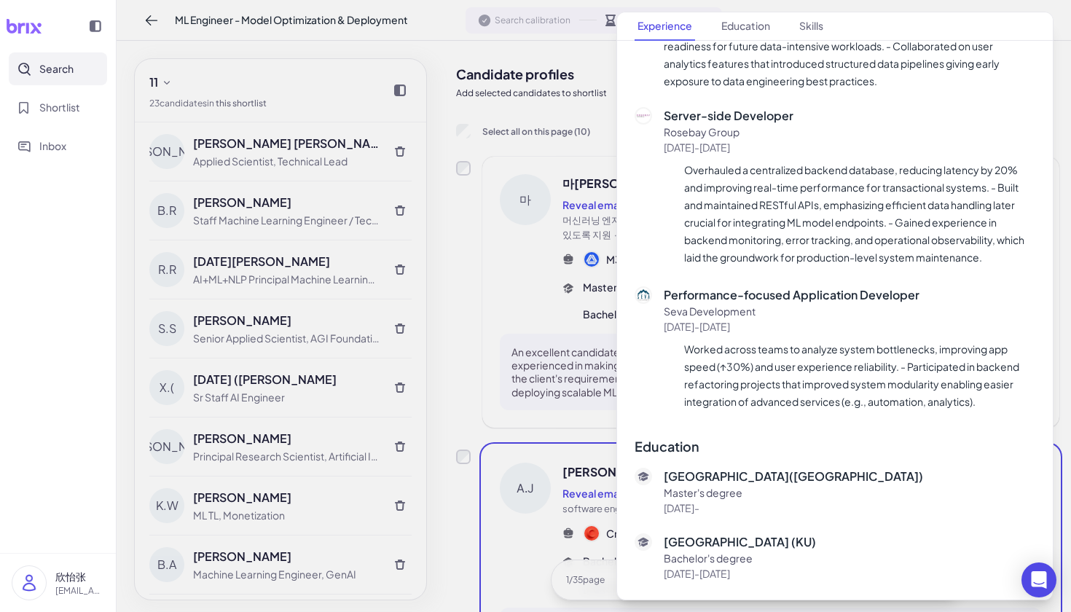
scroll to position [1049, 0]
click at [581, 275] on div at bounding box center [535, 306] width 1071 height 612
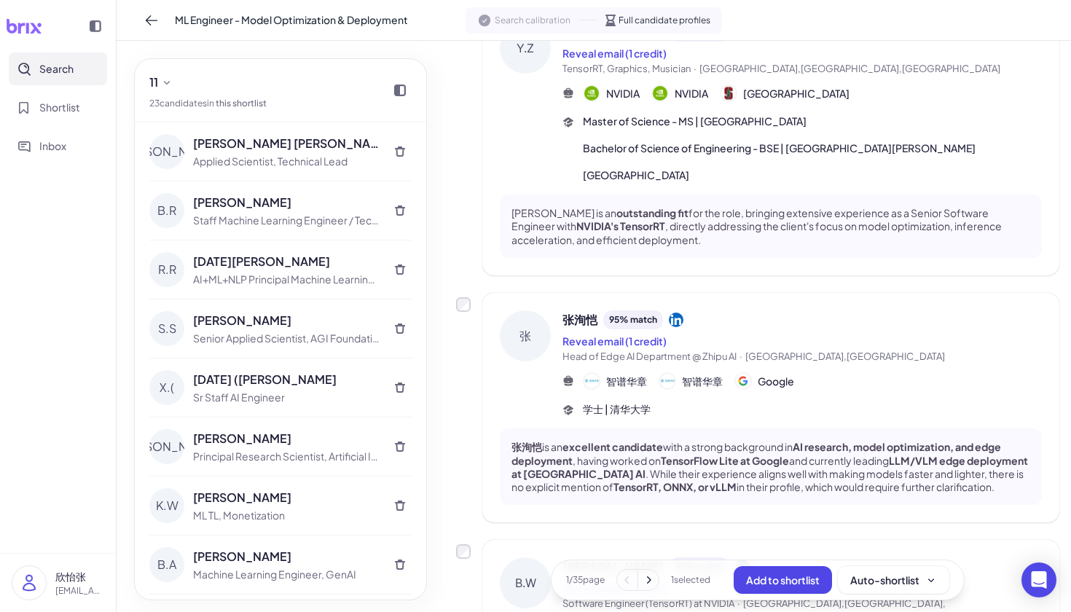
scroll to position [1054, 0]
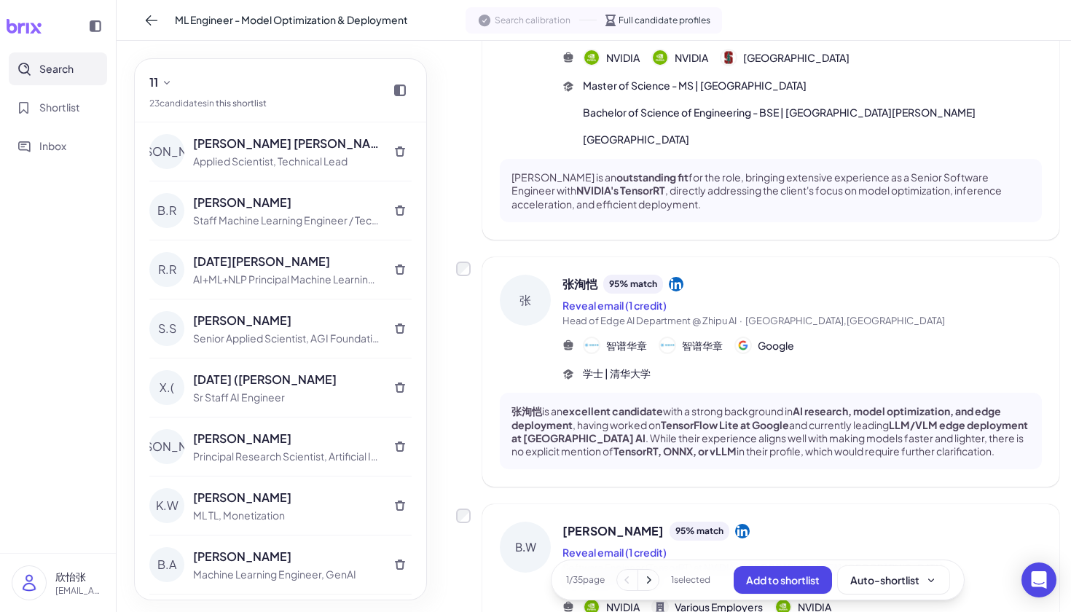
click at [885, 337] on div "智谱华章 智谱华章 Google" at bounding box center [802, 345] width 479 height 17
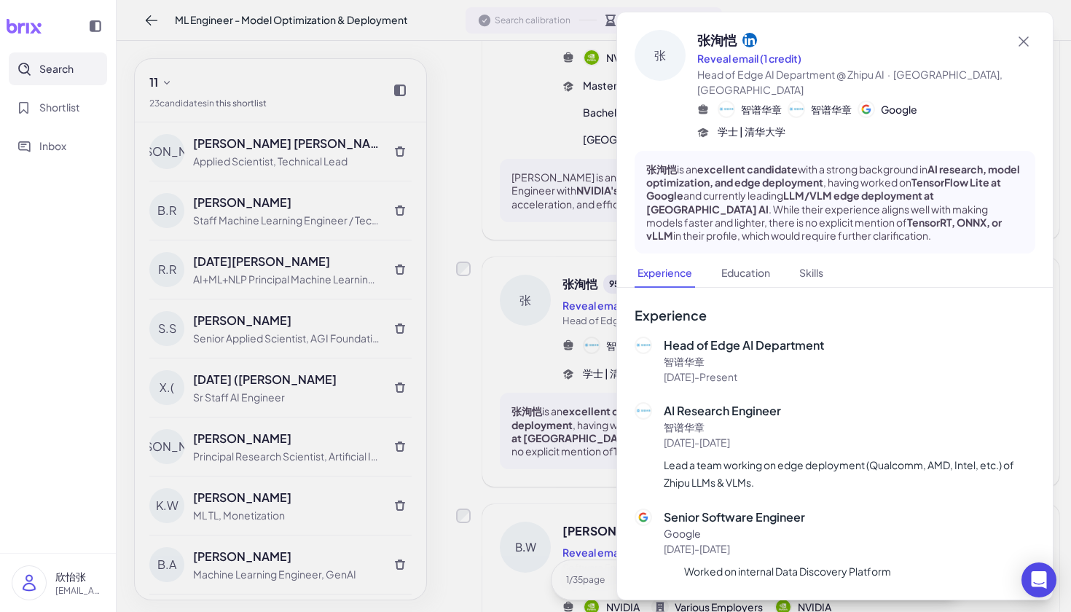
scroll to position [0, 0]
click at [560, 355] on div at bounding box center [535, 306] width 1071 height 612
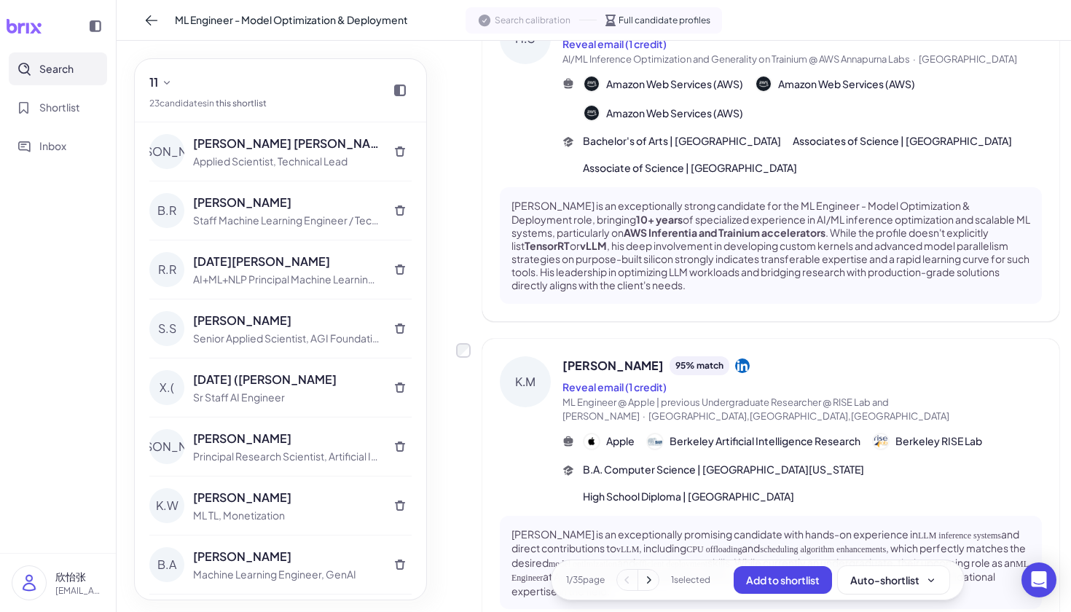
scroll to position [1995, 0]
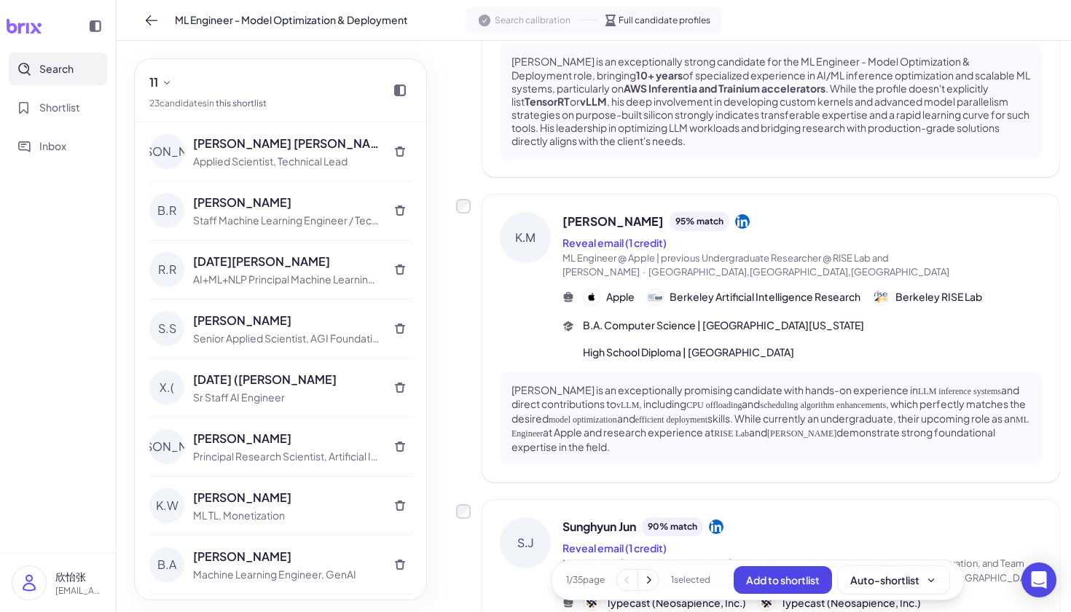
click at [716, 383] on p "[PERSON_NAME] is an exceptionally promising candidate with hands-on experience …" at bounding box center [771, 418] width 519 height 71
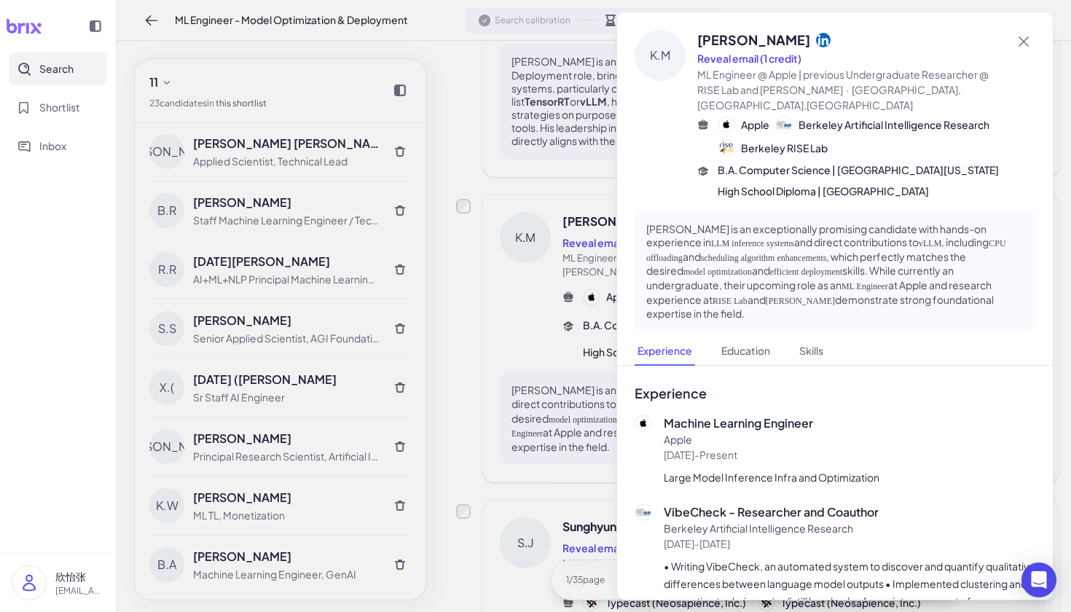
scroll to position [28, 0]
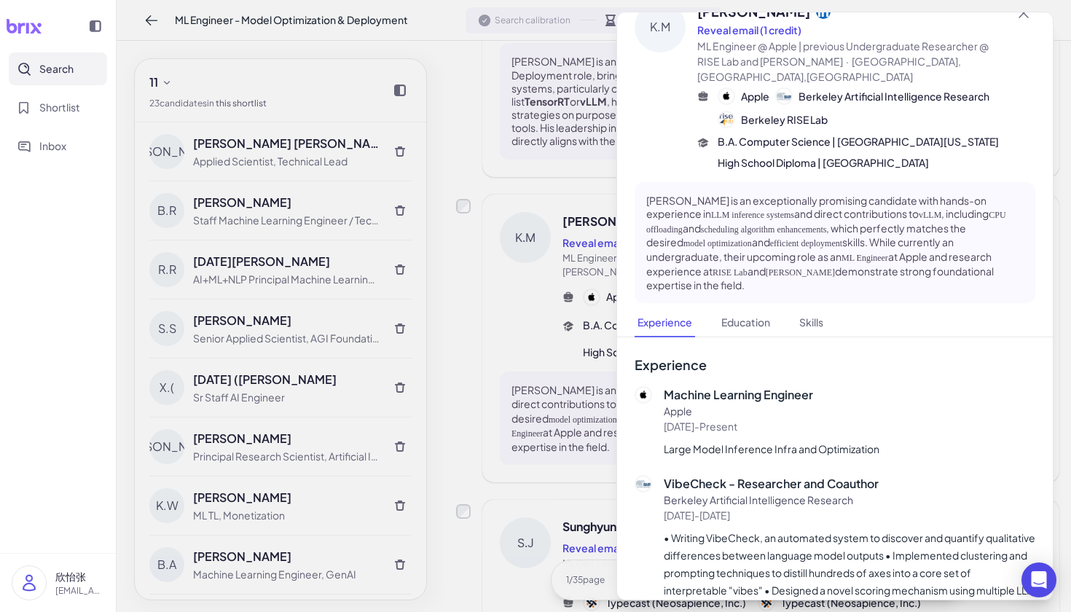
click at [577, 369] on div at bounding box center [535, 306] width 1071 height 612
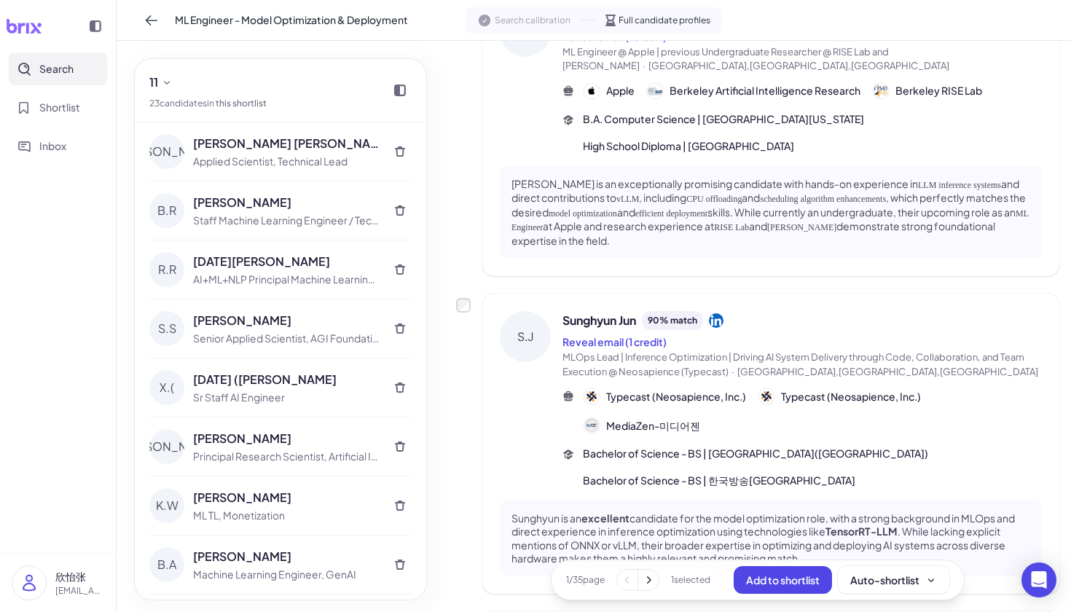
scroll to position [2221, 0]
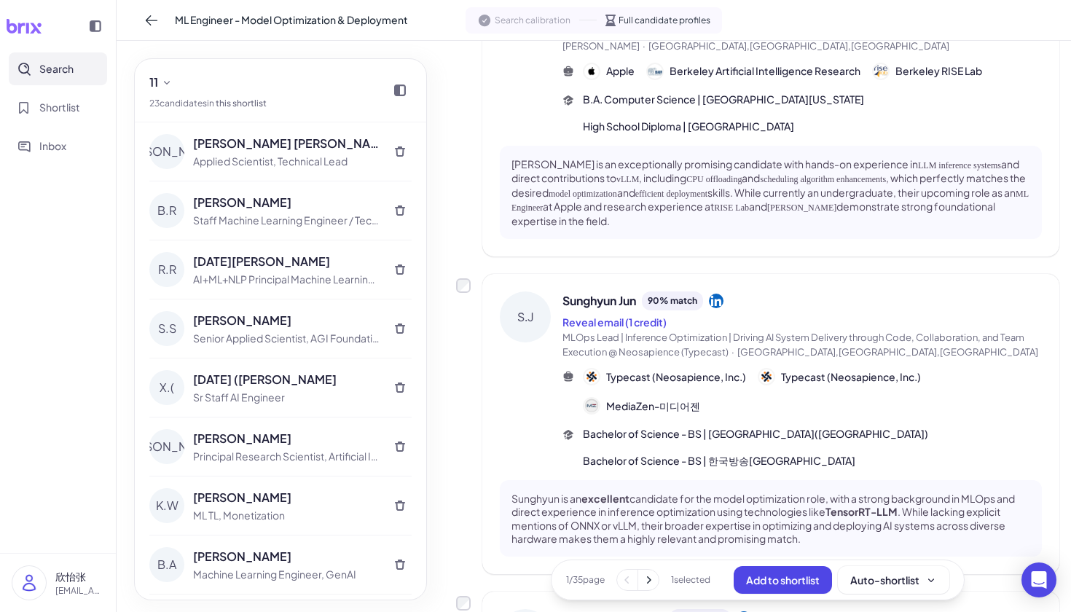
drag, startPoint x: 671, startPoint y: 450, endPoint x: 758, endPoint y: 446, distance: 86.8
click at [671, 492] on p "Sunghyun is an excellent candidate for the model optimization role, with a stro…" at bounding box center [771, 518] width 519 height 53
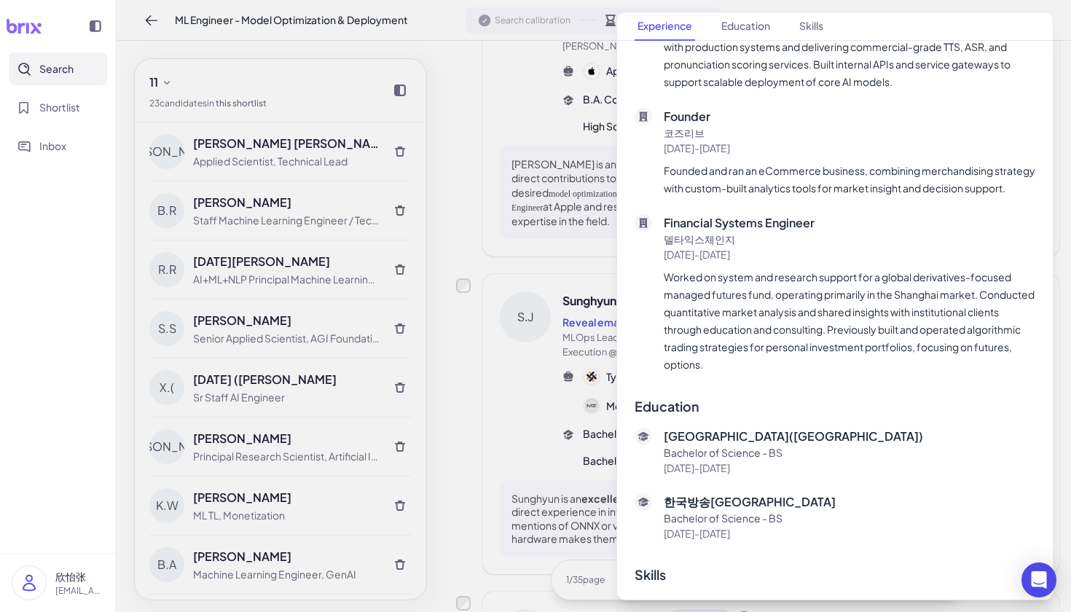
scroll to position [0, 0]
click at [532, 346] on div at bounding box center [535, 306] width 1071 height 612
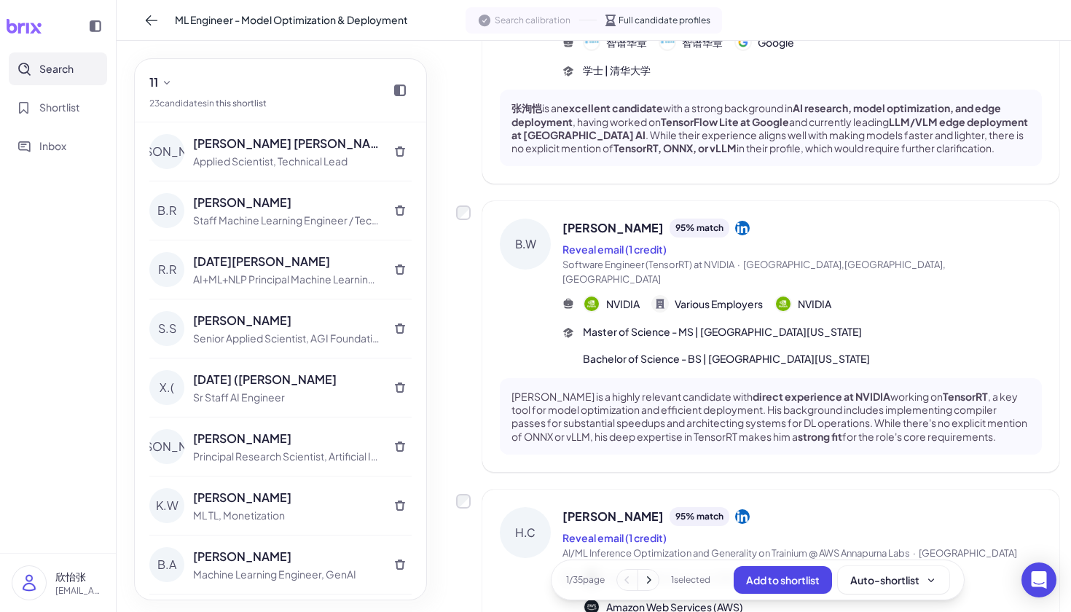
scroll to position [1101, 0]
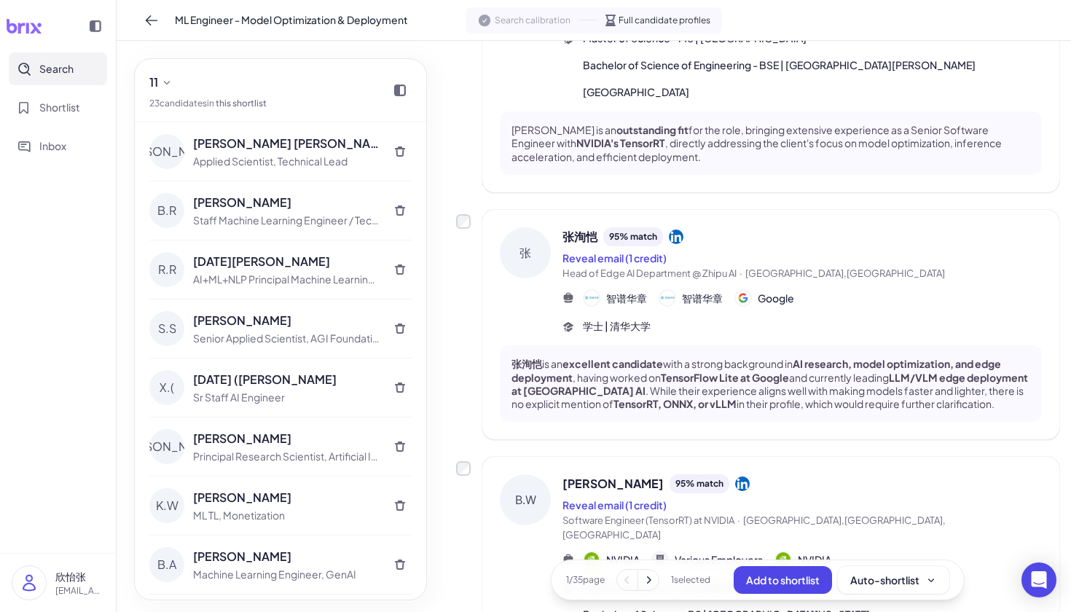
click at [642, 584] on icon at bounding box center [648, 580] width 15 height 15
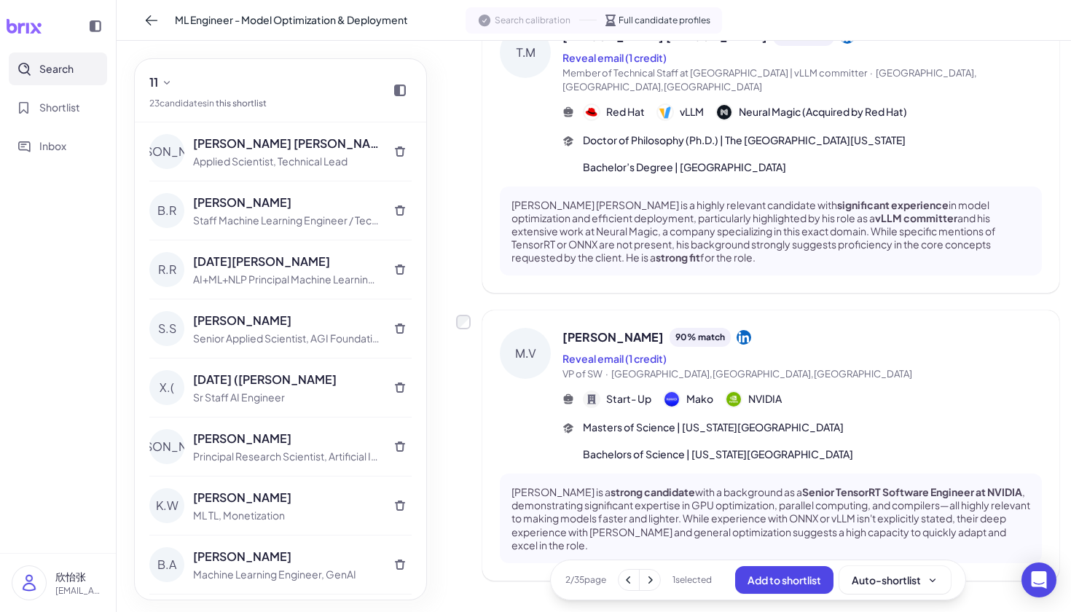
scroll to position [2331, 0]
click at [643, 580] on icon at bounding box center [650, 580] width 15 height 15
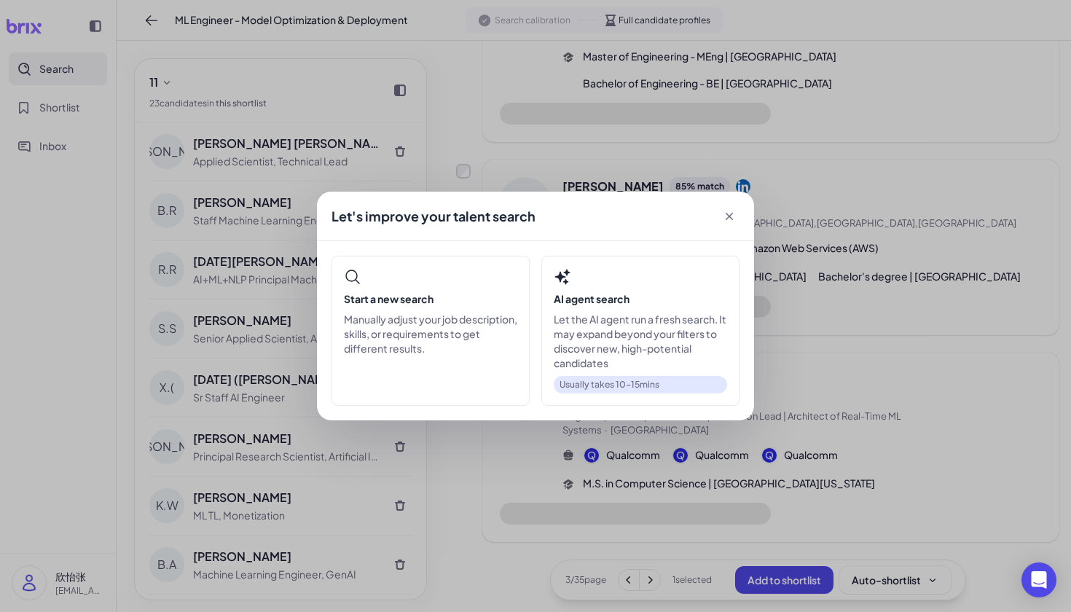
scroll to position [1417, 0]
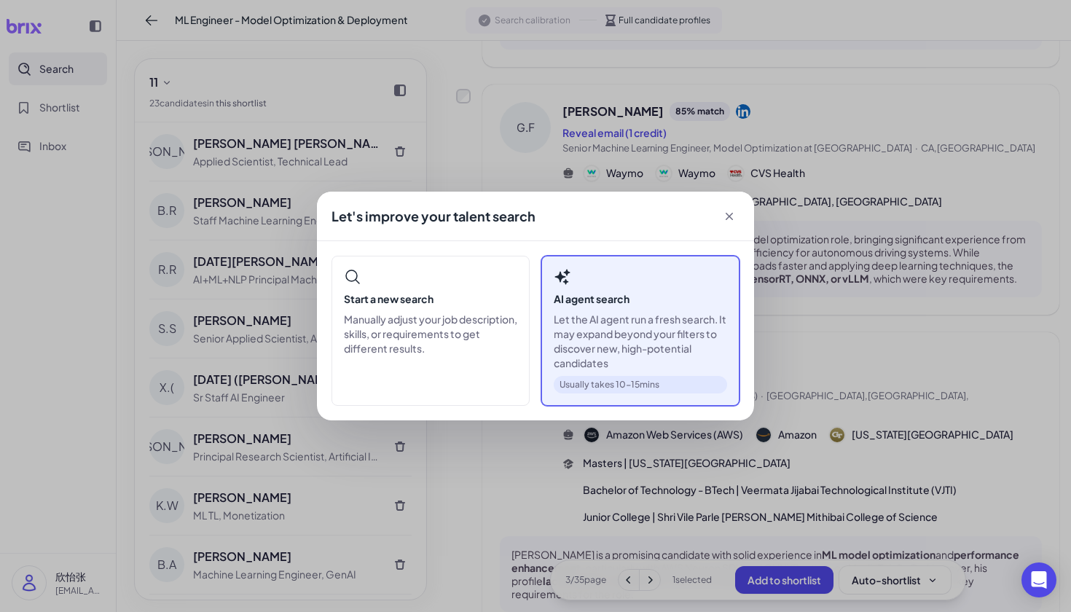
click at [617, 356] on p "Let the AI agent run a fresh search. It may expand beyond your filters to disco…" at bounding box center [640, 341] width 173 height 58
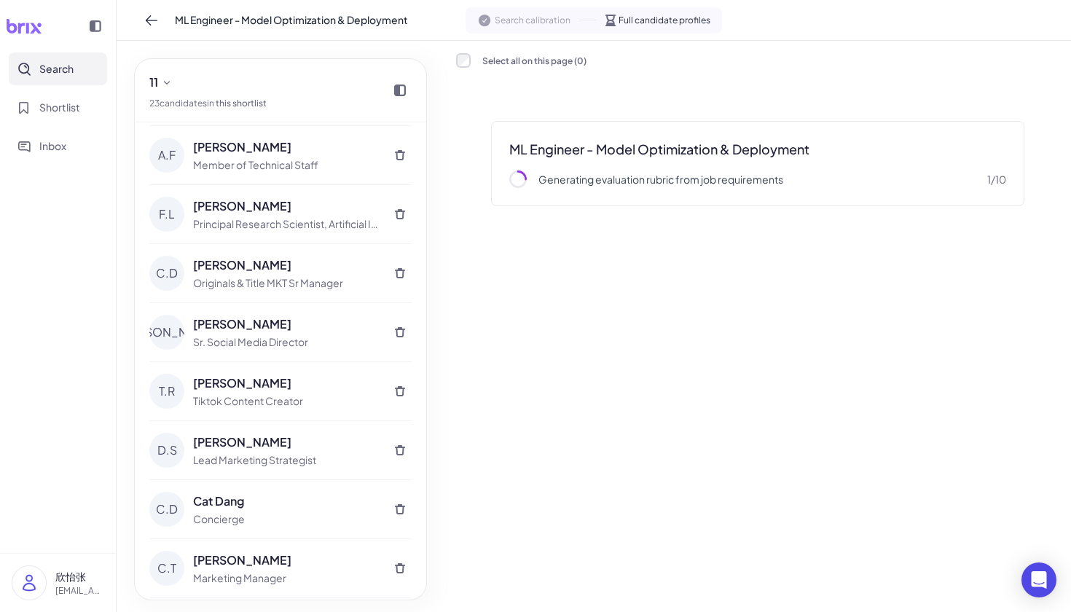
scroll to position [771, 0]
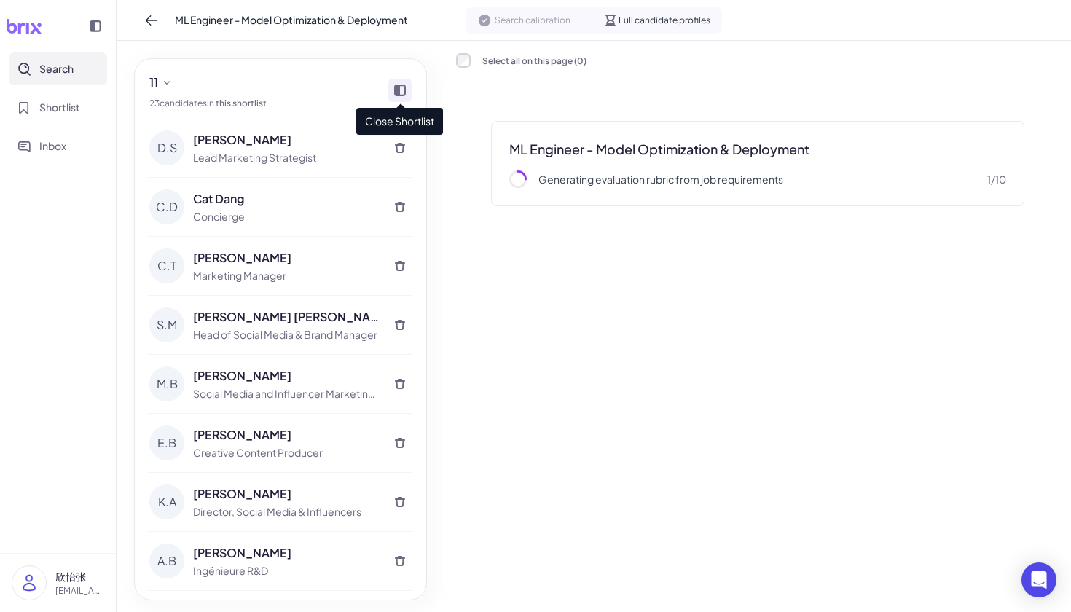
click at [401, 91] on icon at bounding box center [400, 91] width 12 height 12
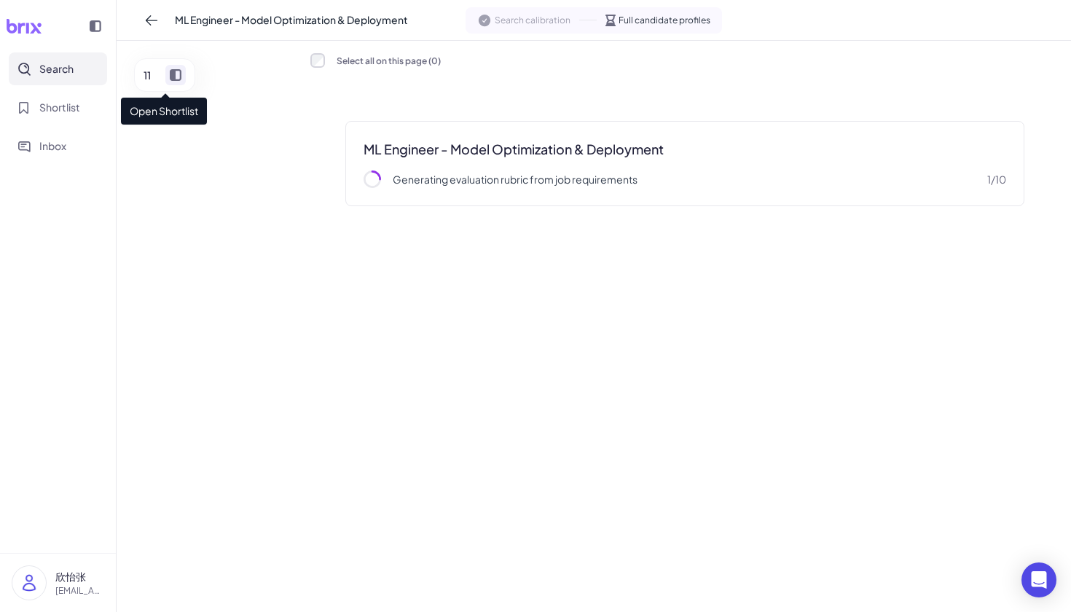
click at [179, 74] on icon at bounding box center [176, 75] width 12 height 12
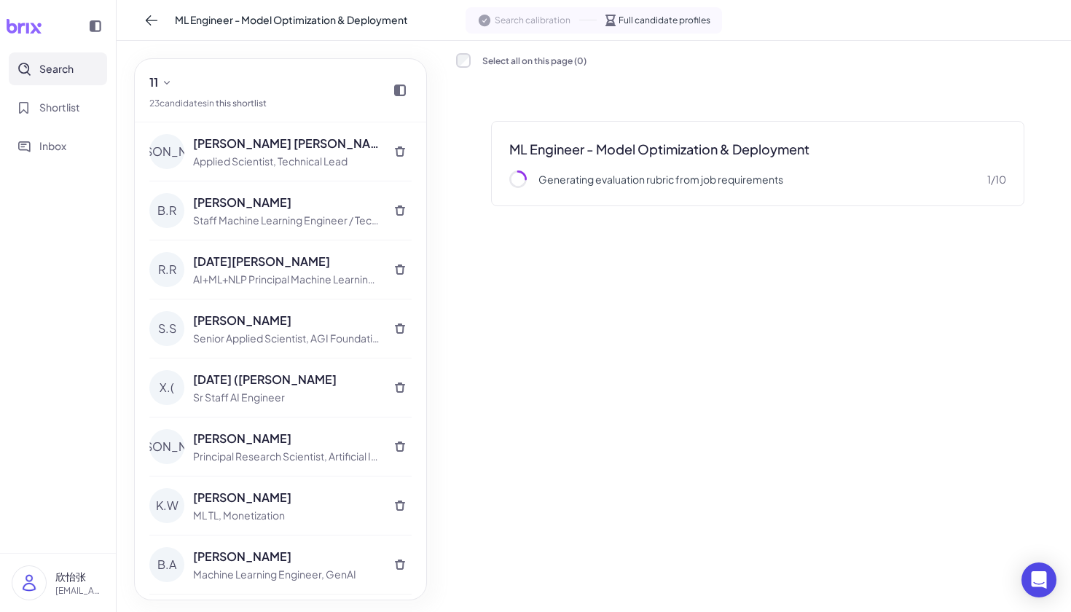
scroll to position [0, 0]
click at [55, 154] on button "Inbox" at bounding box center [58, 146] width 98 height 33
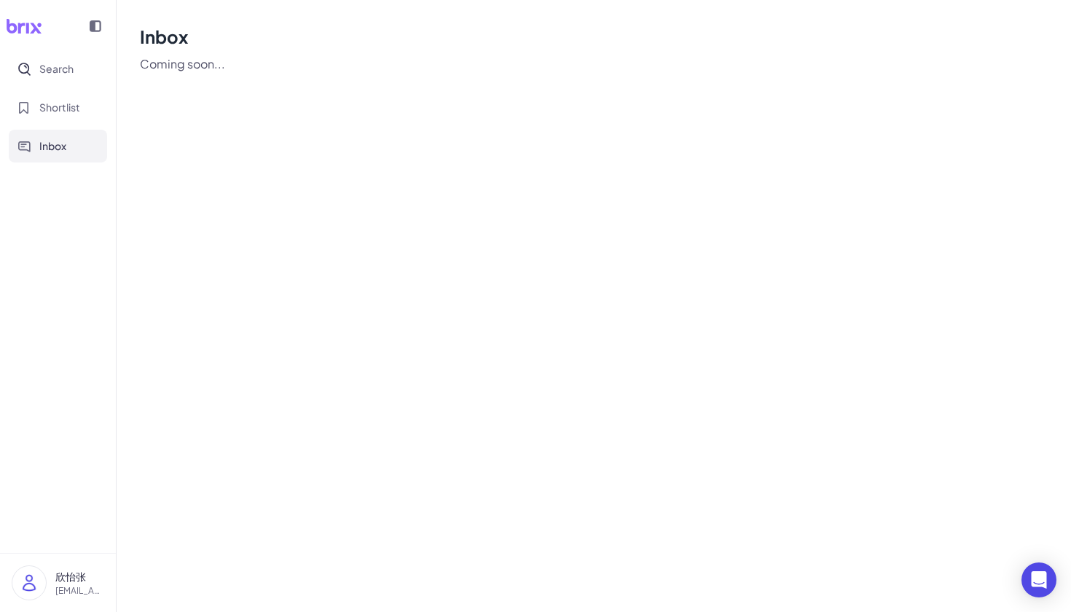
drag, startPoint x: 72, startPoint y: 573, endPoint x: 25, endPoint y: 574, distance: 47.4
click at [72, 573] on p "欣怡张" at bounding box center [79, 576] width 49 height 15
click at [25, 574] on img at bounding box center [29, 583] width 34 height 34
click at [72, 580] on p "欣怡张" at bounding box center [79, 576] width 49 height 15
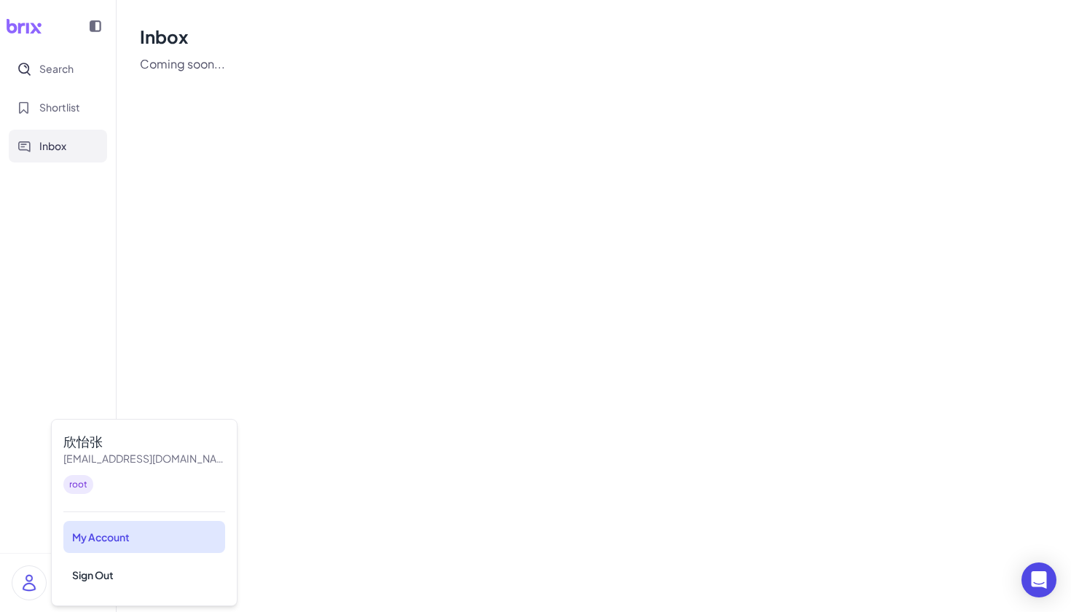
click at [117, 538] on div "My Account" at bounding box center [144, 537] width 162 height 32
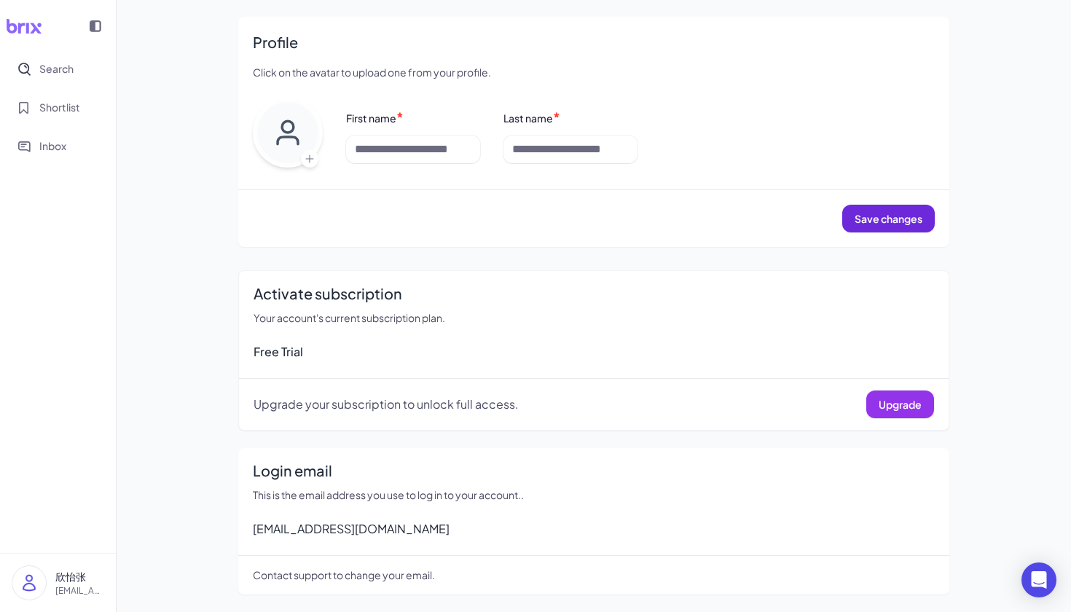
click at [894, 394] on button "Upgrade" at bounding box center [900, 405] width 68 height 28
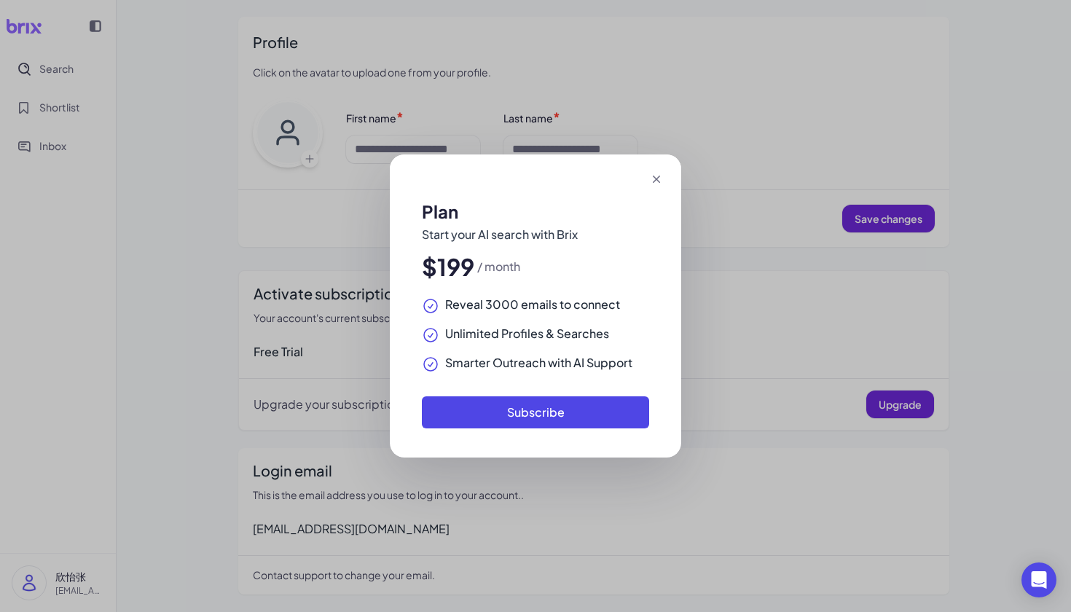
click at [654, 174] on icon at bounding box center [656, 179] width 15 height 15
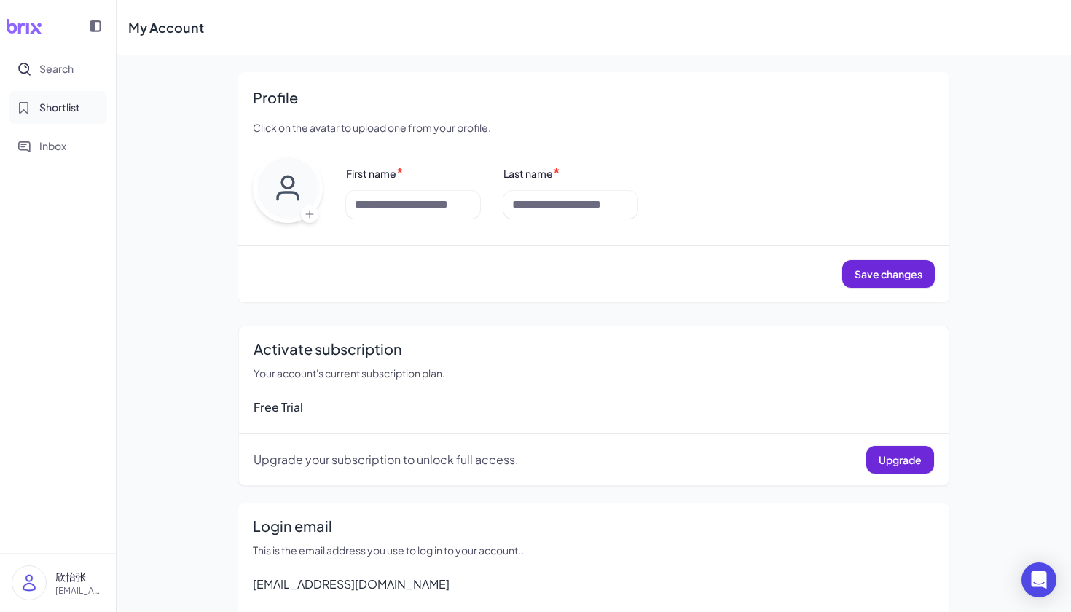
click at [45, 121] on button "Shortlist" at bounding box center [58, 107] width 98 height 33
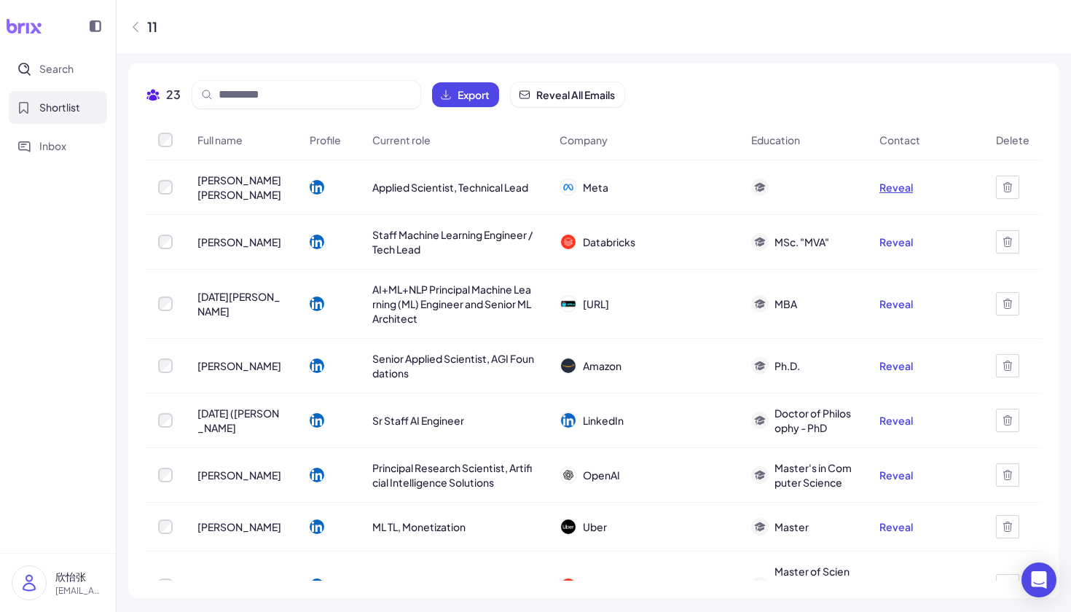
click at [900, 192] on button "Reveal" at bounding box center [896, 187] width 34 height 15
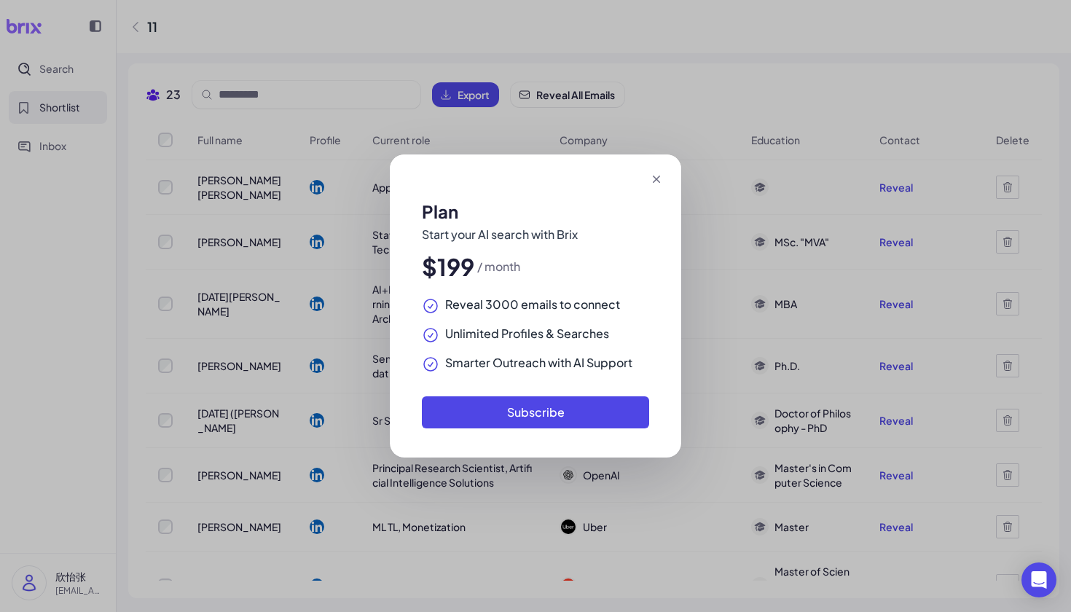
click at [651, 182] on icon at bounding box center [656, 179] width 15 height 15
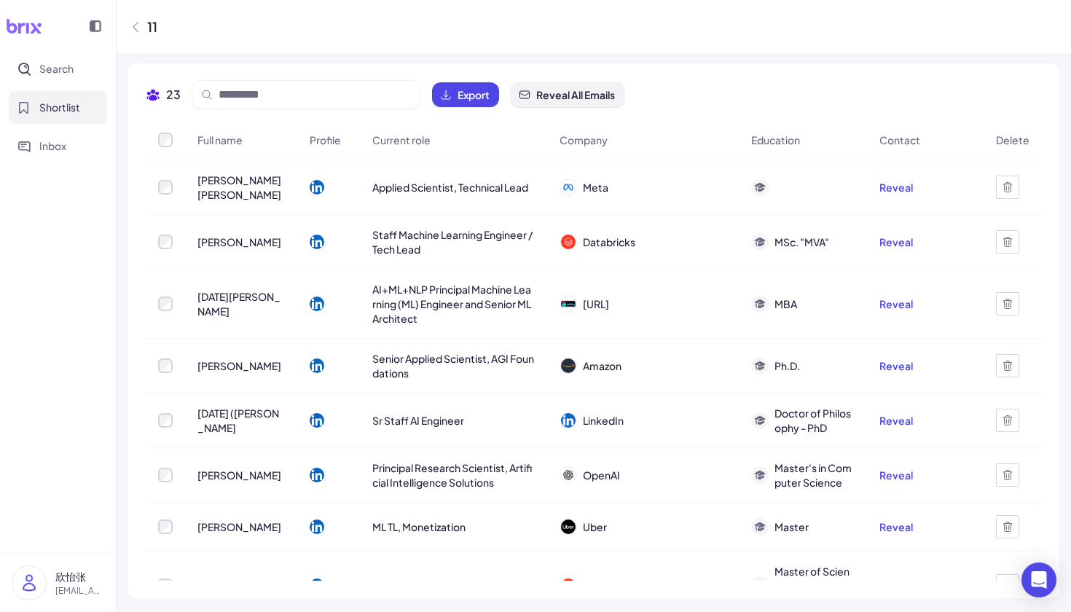
click at [545, 93] on span "Reveal All Emails" at bounding box center [575, 94] width 79 height 15
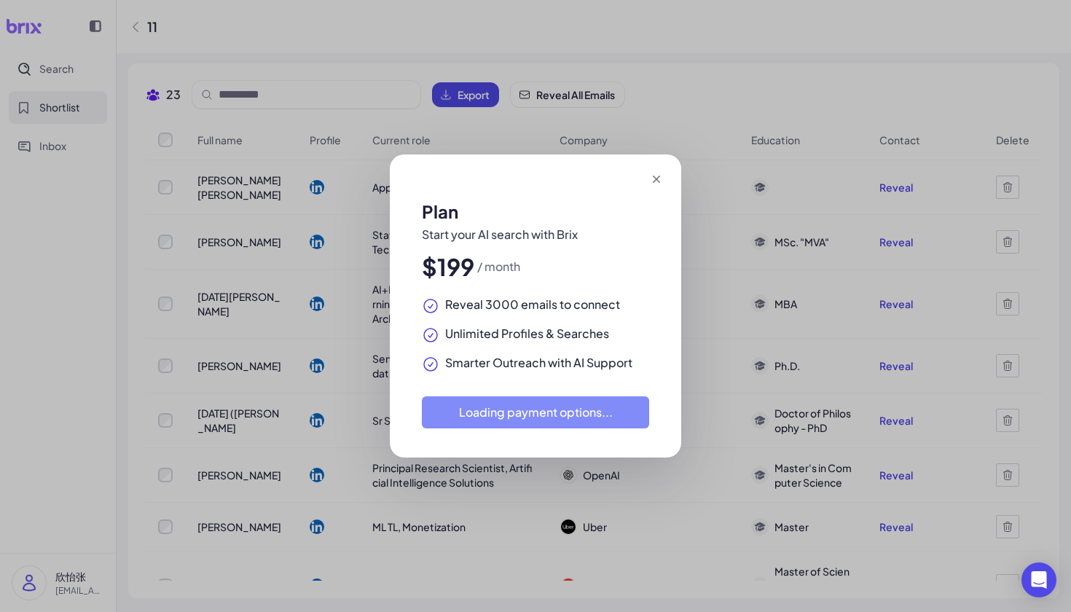
click at [657, 176] on icon at bounding box center [656, 179] width 15 height 15
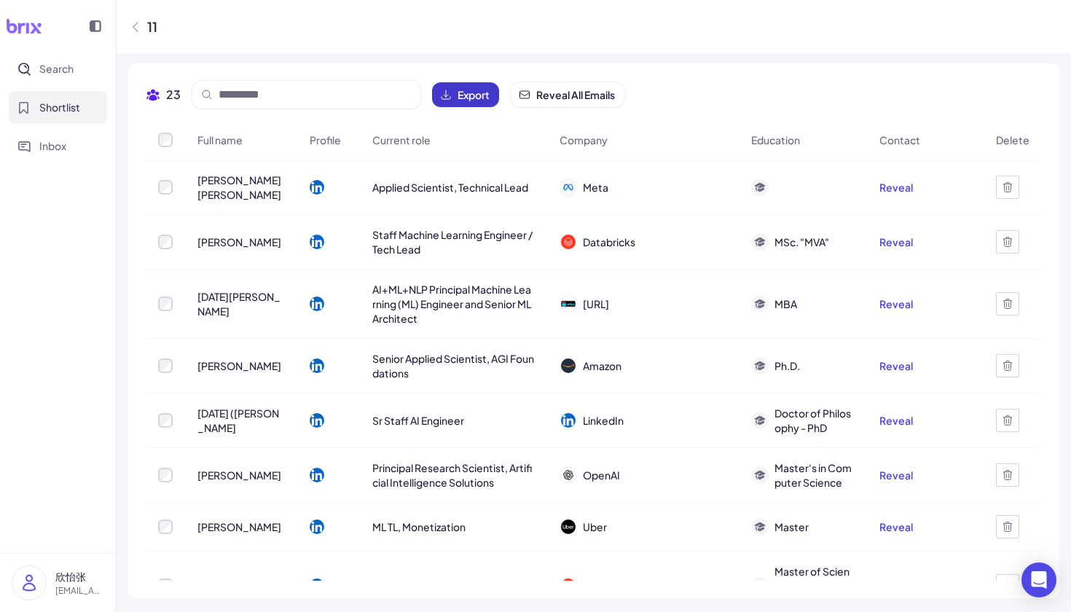
click at [488, 95] on span "Export" at bounding box center [474, 94] width 32 height 15
click at [825, 95] on div "23 Export Reveal All Emails" at bounding box center [594, 100] width 896 height 39
click at [313, 190] on icon at bounding box center [317, 187] width 15 height 15
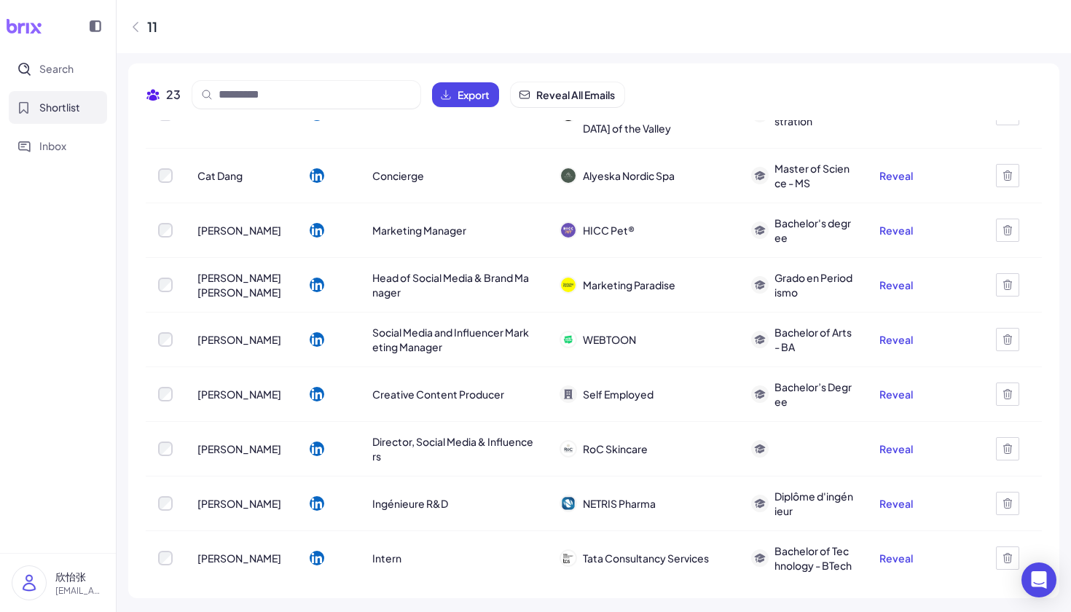
scroll to position [802, 0]
click at [1008, 336] on icon at bounding box center [1007, 340] width 8 height 9
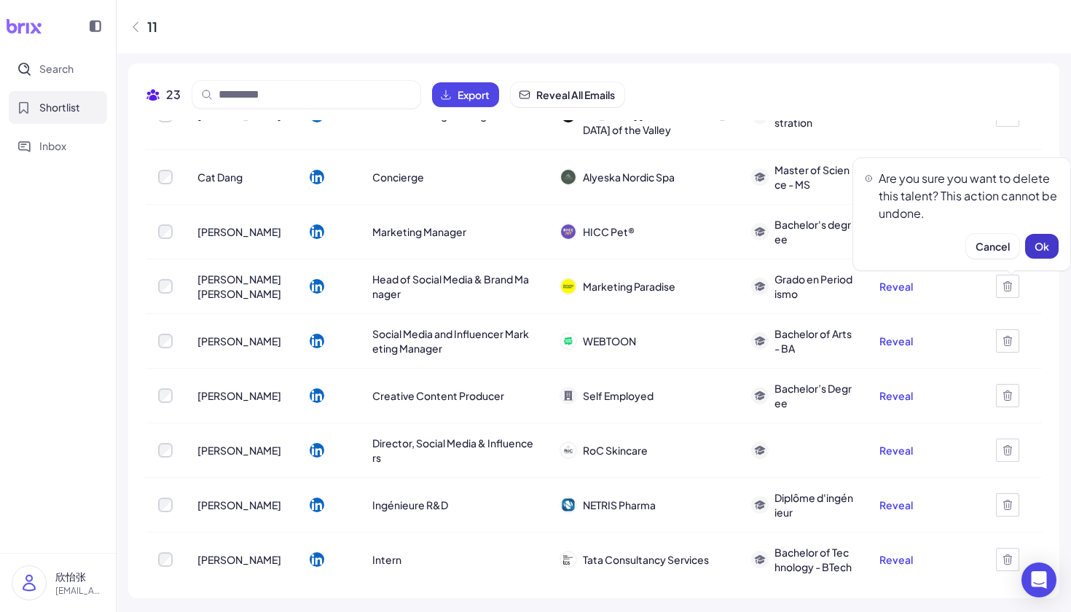
click at [1050, 251] on button "Ok" at bounding box center [1042, 246] width 34 height 25
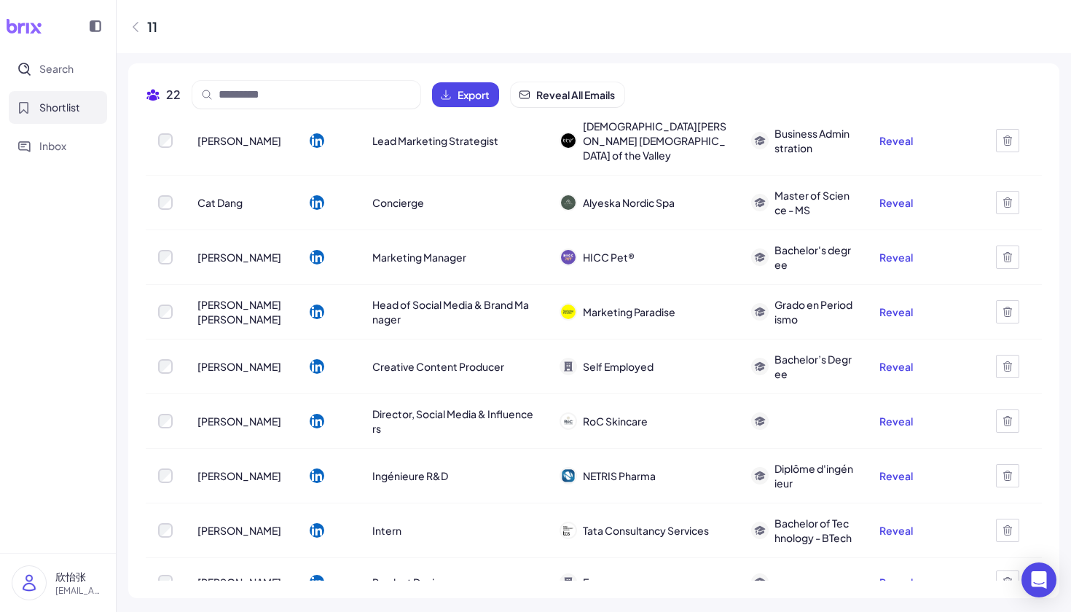
scroll to position [0, 0]
click at [164, 95] on div "22" at bounding box center [163, 94] width 35 height 17
click at [271, 101] on input at bounding box center [315, 94] width 193 height 17
click at [433, 39] on div "11" at bounding box center [594, 26] width 955 height 53
click at [311, 89] on input at bounding box center [315, 94] width 193 height 17
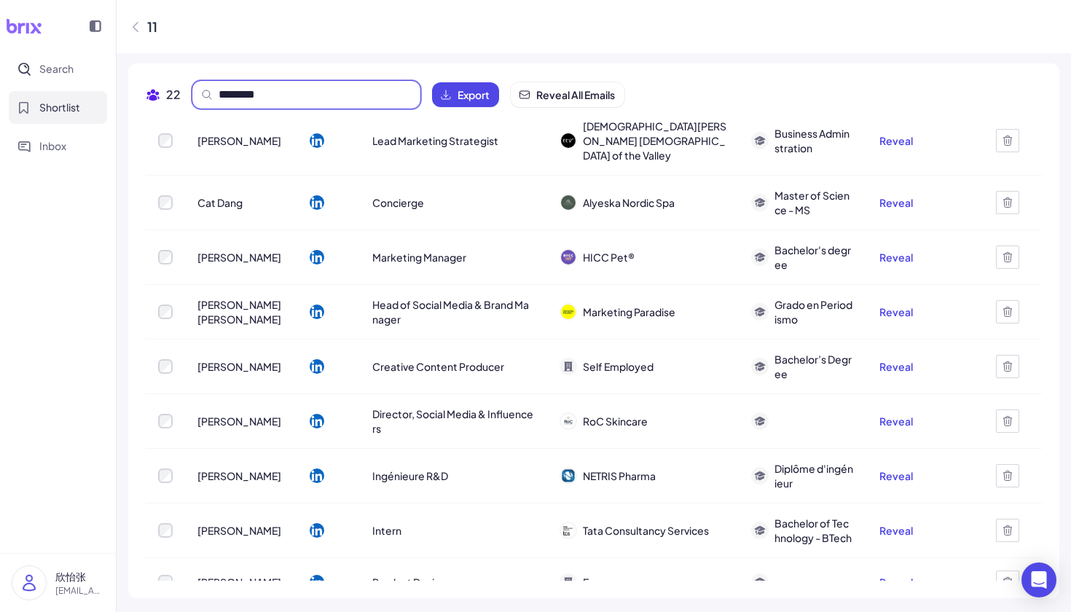
type input "******"
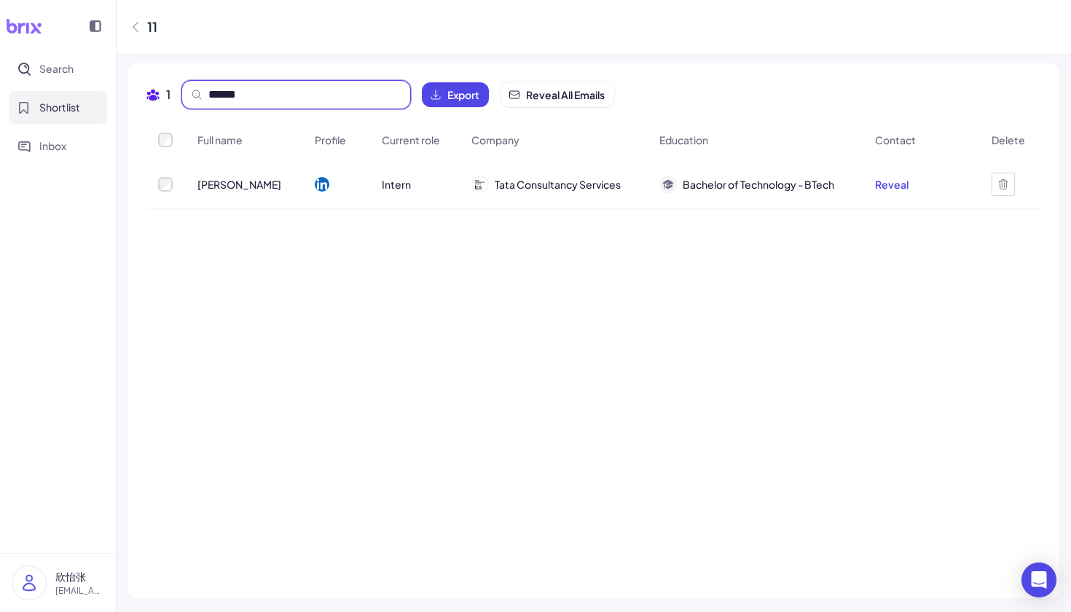
click at [342, 87] on input "******" at bounding box center [304, 94] width 193 height 17
click at [58, 71] on span "Search" at bounding box center [56, 68] width 34 height 15
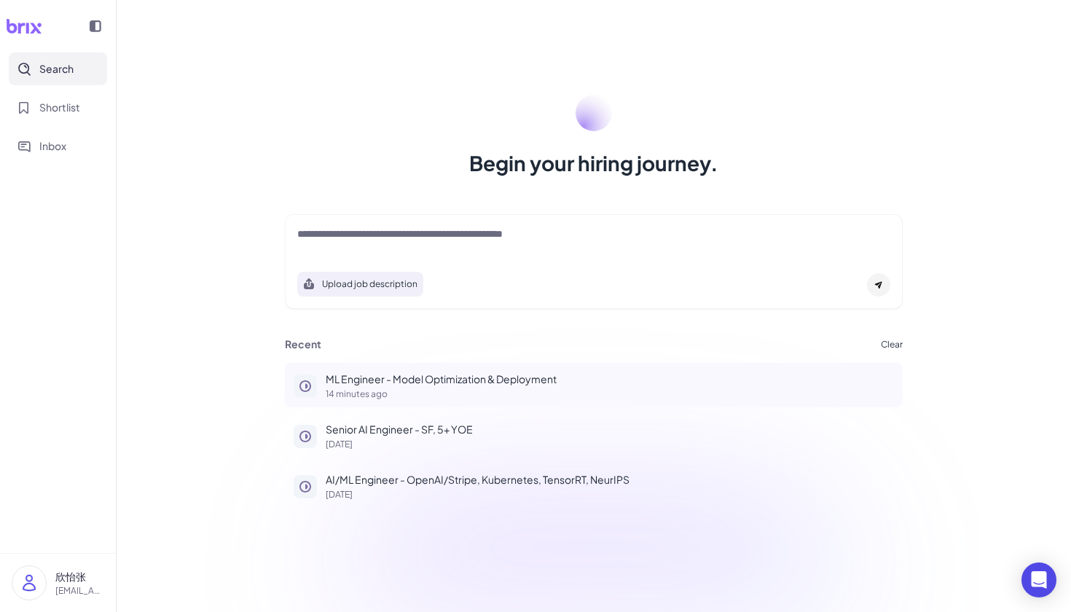
click at [473, 375] on p "ML Engineer - Model Optimization & Deployment" at bounding box center [610, 379] width 568 height 15
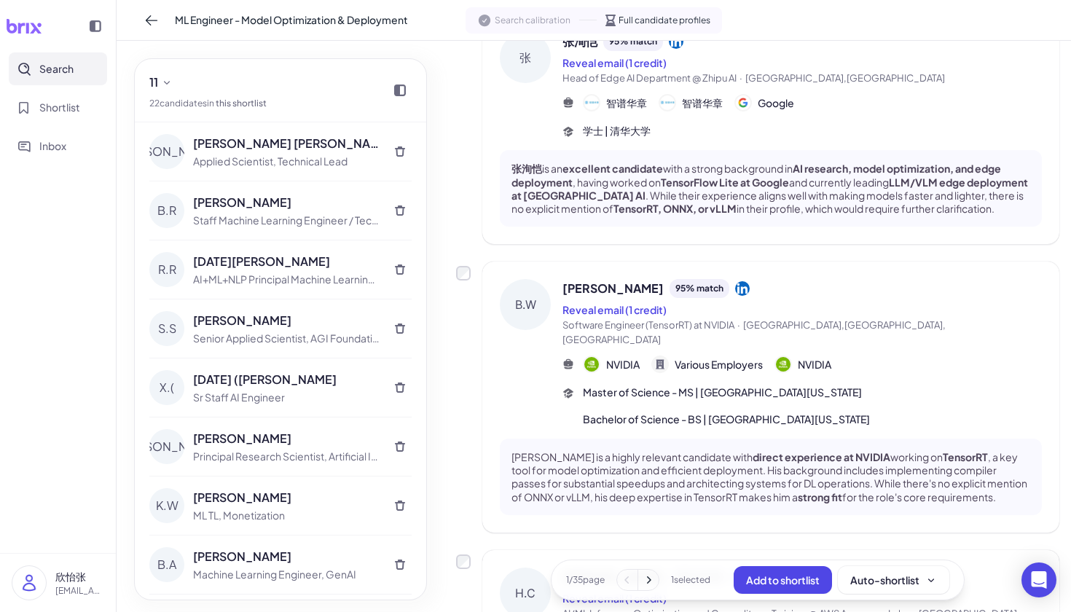
scroll to position [1538, 0]
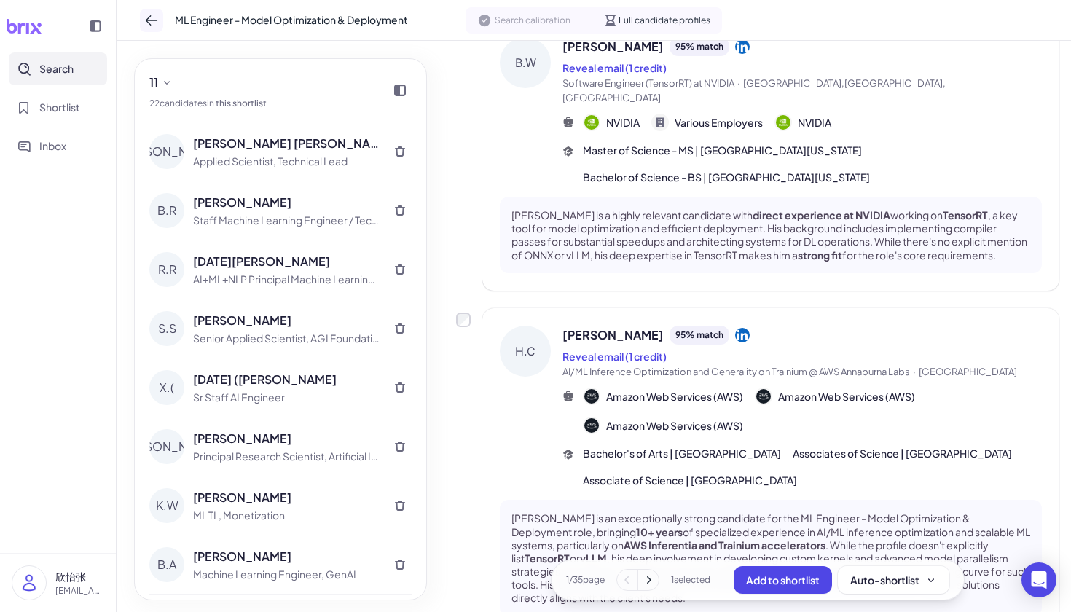
click at [154, 15] on icon at bounding box center [151, 20] width 15 height 15
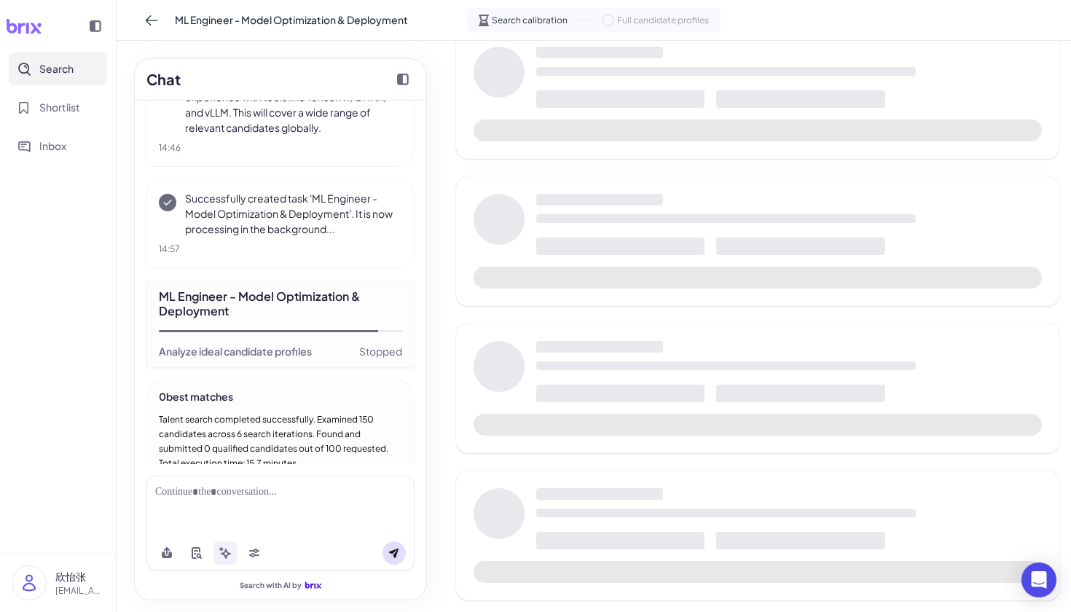
scroll to position [395, 0]
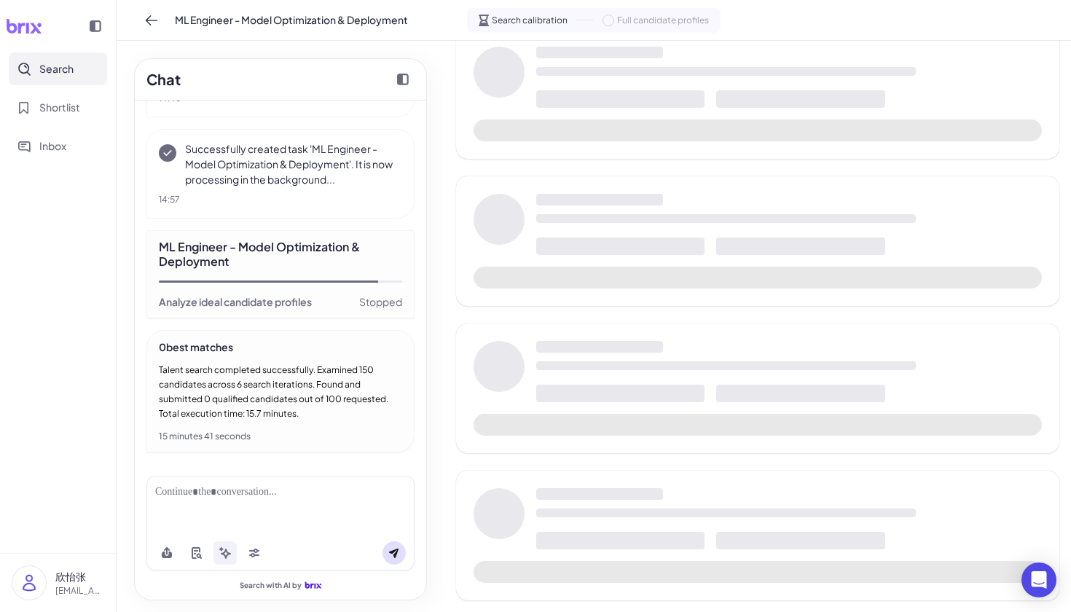
click at [40, 70] on span "Search" at bounding box center [56, 68] width 34 height 15
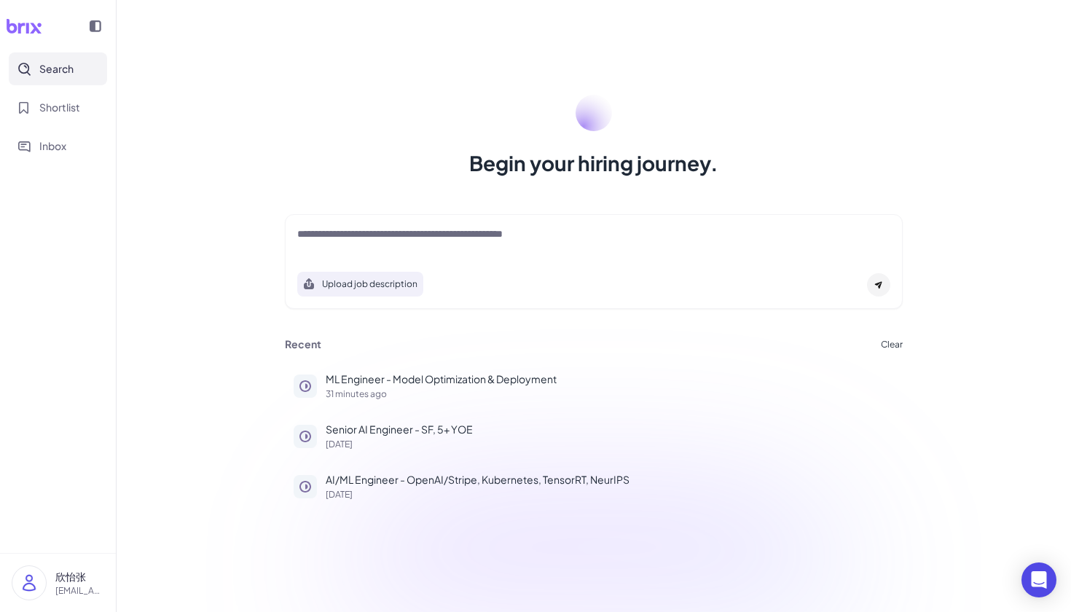
click at [153, 21] on div "Begin your hiring journey. Upload job description Job Titles Location Years of …" at bounding box center [594, 306] width 955 height 612
click at [567, 276] on div "Upload job description" at bounding box center [593, 280] width 593 height 34
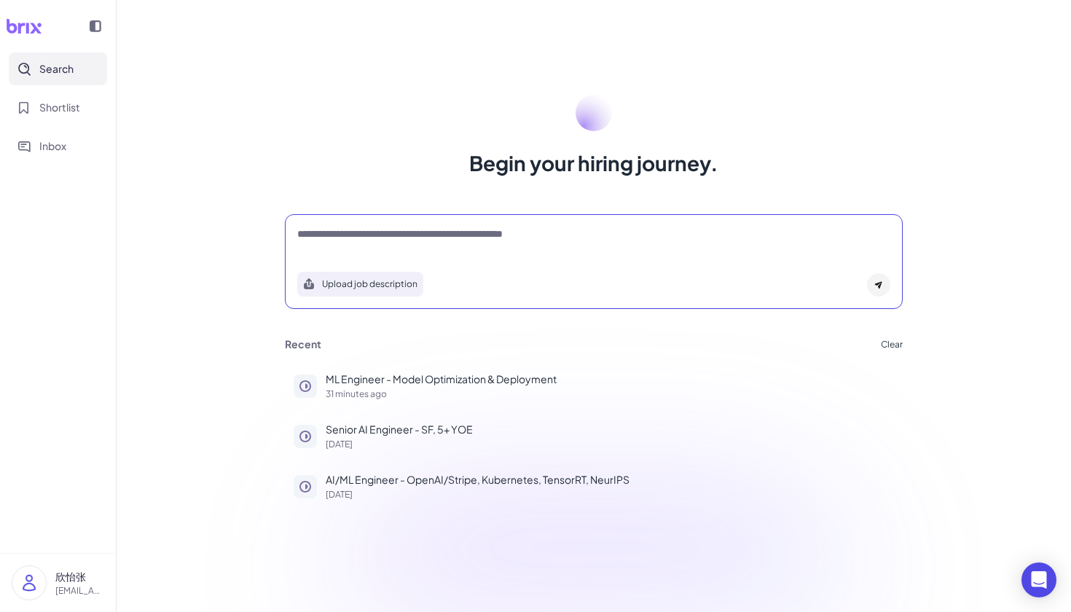
drag, startPoint x: 530, startPoint y: 232, endPoint x: 513, endPoint y: 235, distance: 17.7
click at [530, 232] on textarea at bounding box center [593, 235] width 593 height 17
click at [468, 236] on textarea at bounding box center [593, 235] width 593 height 17
click at [877, 285] on icon at bounding box center [878, 285] width 7 height 7
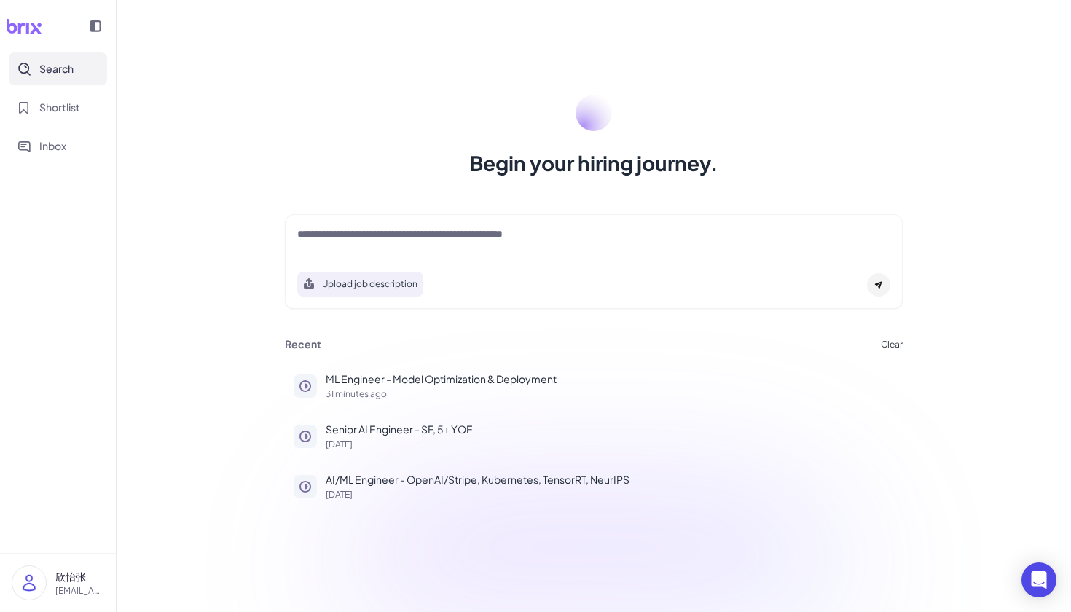
click at [879, 284] on icon at bounding box center [878, 285] width 9 height 9
click at [877, 284] on icon at bounding box center [878, 285] width 7 height 7
click at [879, 284] on icon at bounding box center [878, 285] width 9 height 9
click at [879, 286] on icon at bounding box center [878, 285] width 7 height 7
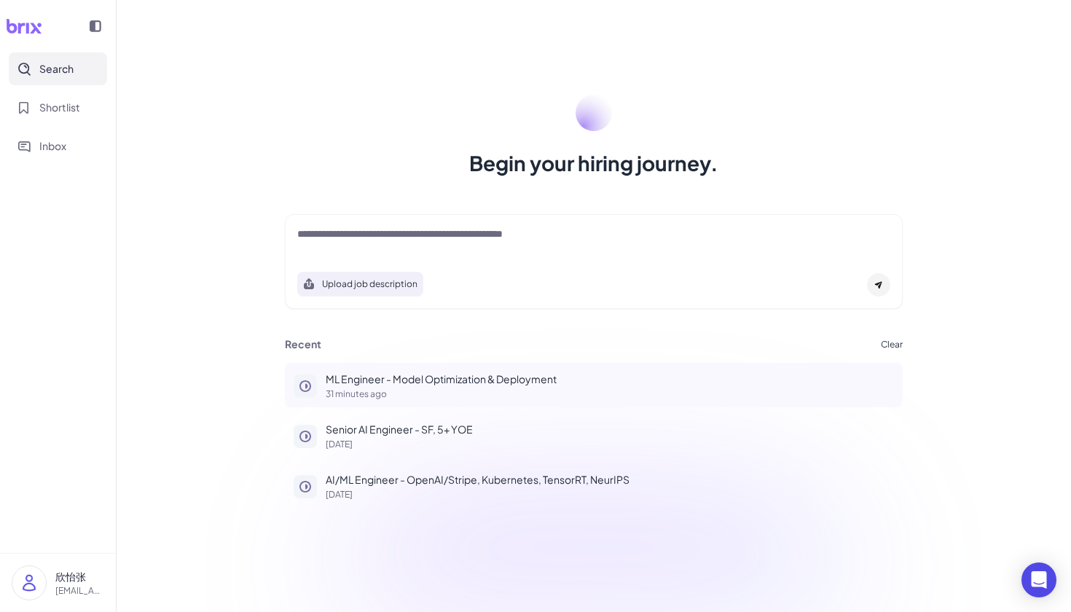
click at [390, 380] on p "ML Engineer - Model Optimization & Deployment" at bounding box center [610, 379] width 568 height 15
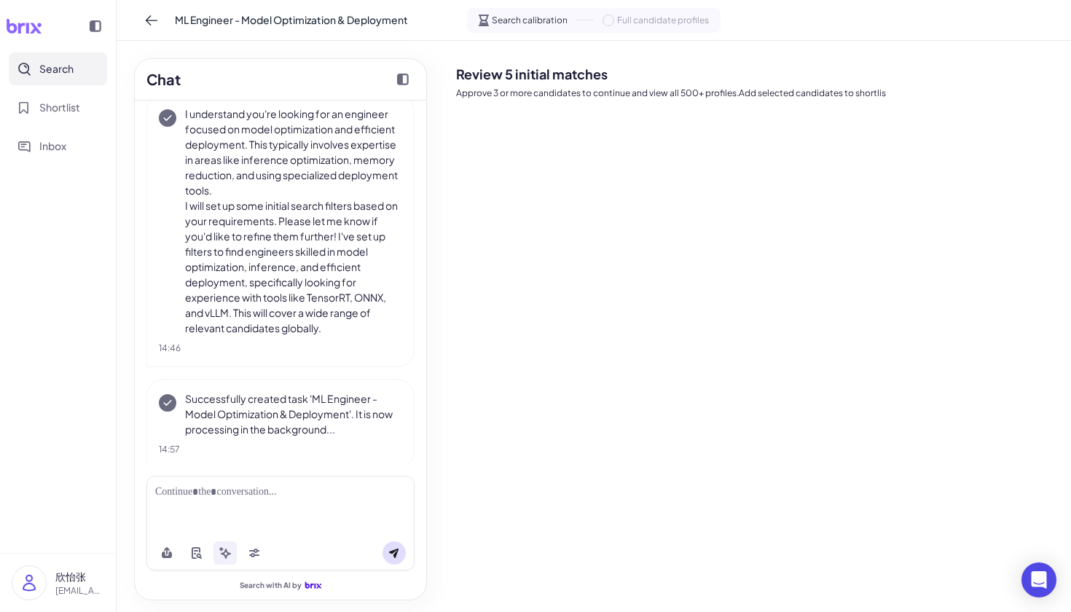
scroll to position [199, 0]
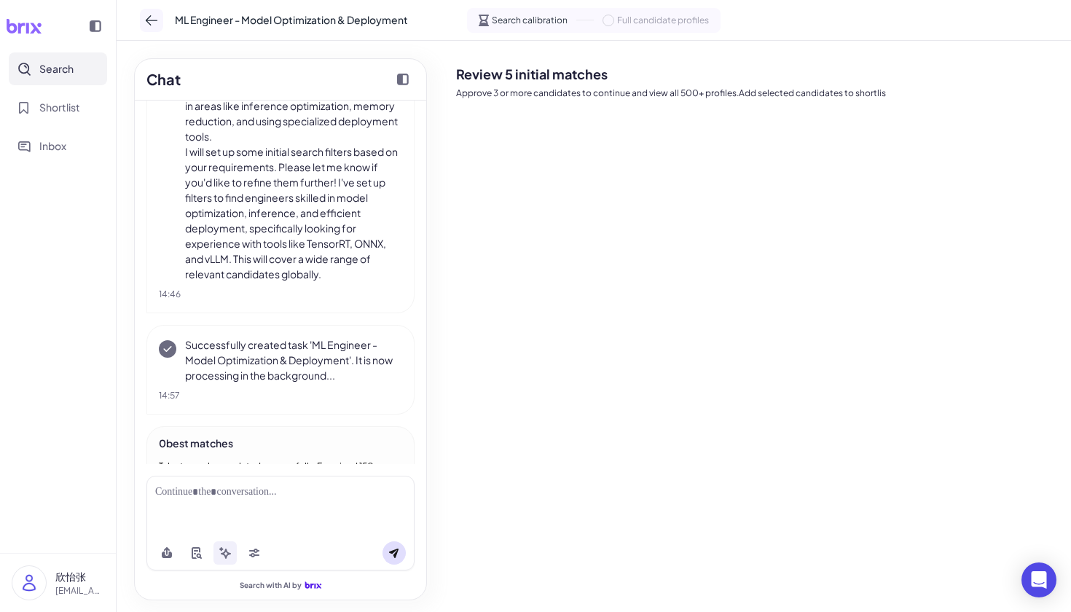
click at [153, 28] on button at bounding box center [151, 20] width 23 height 23
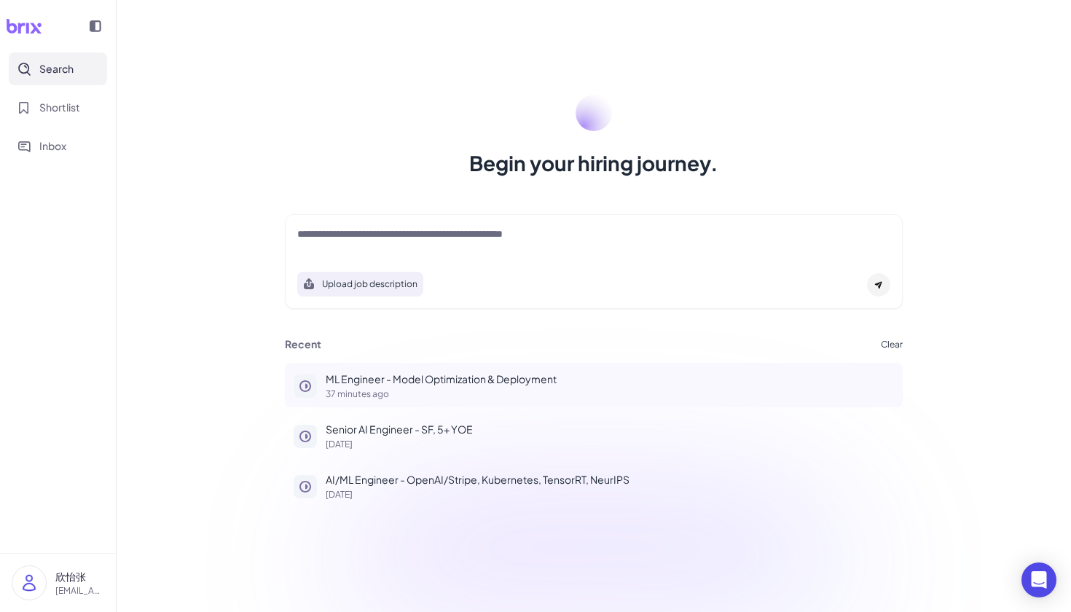
click at [495, 388] on div "ML Engineer - Model Optimization & Deployment 37 minutes ago" at bounding box center [610, 385] width 568 height 27
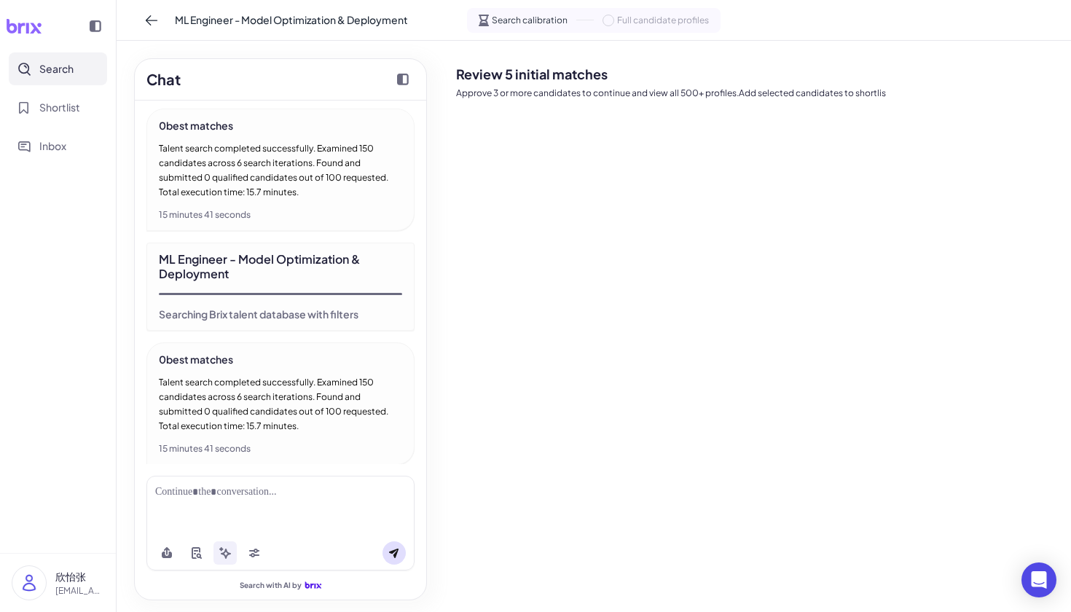
scroll to position [529, 0]
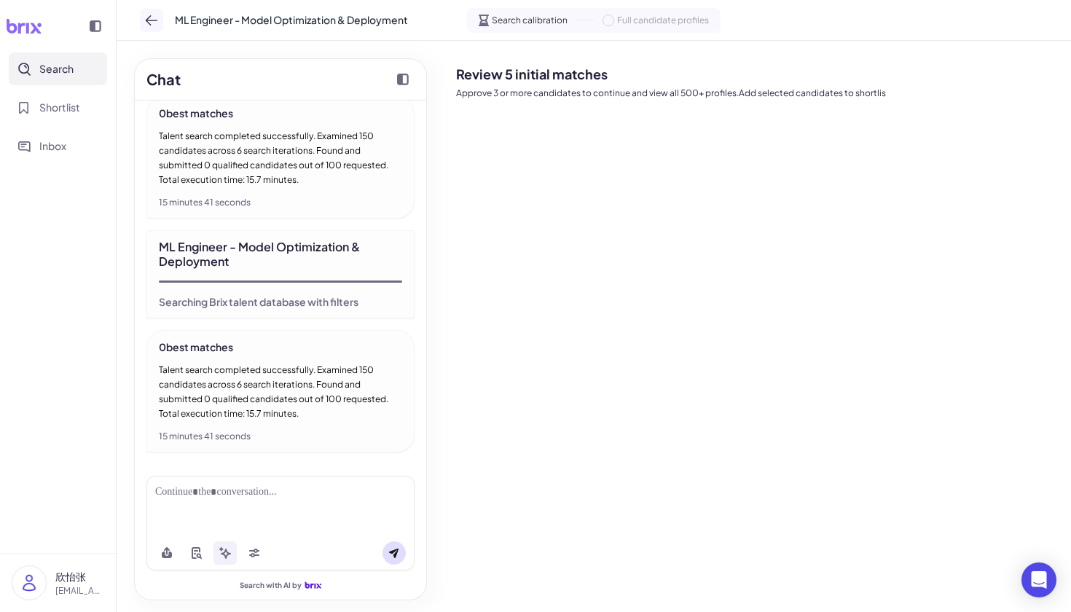
click at [149, 24] on icon at bounding box center [151, 20] width 15 height 15
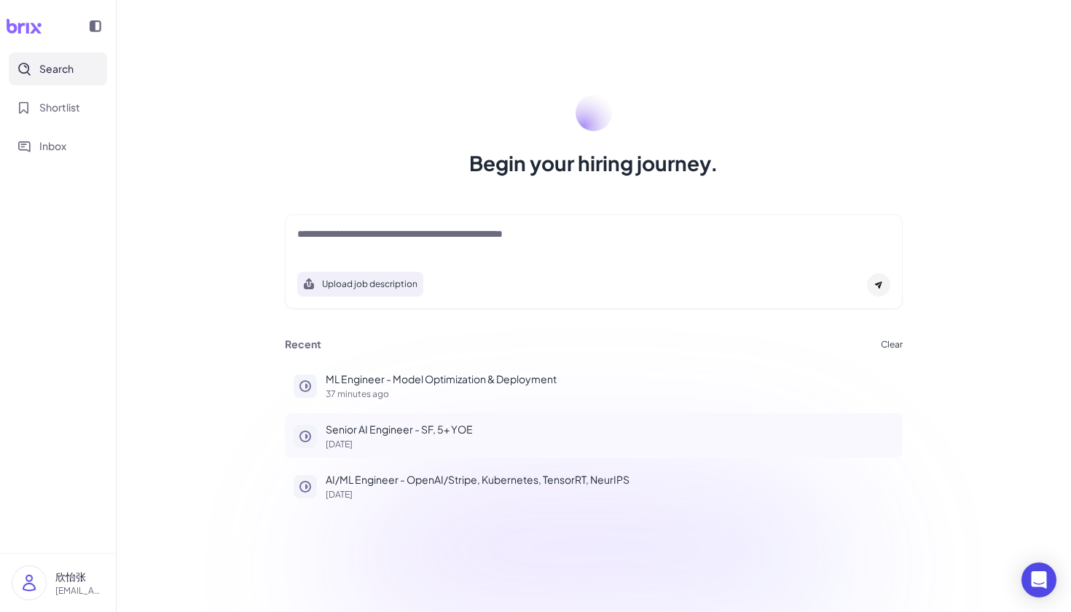
click at [391, 431] on p "Senior AI Engineer - SF, 5+ YOE" at bounding box center [610, 429] width 568 height 15
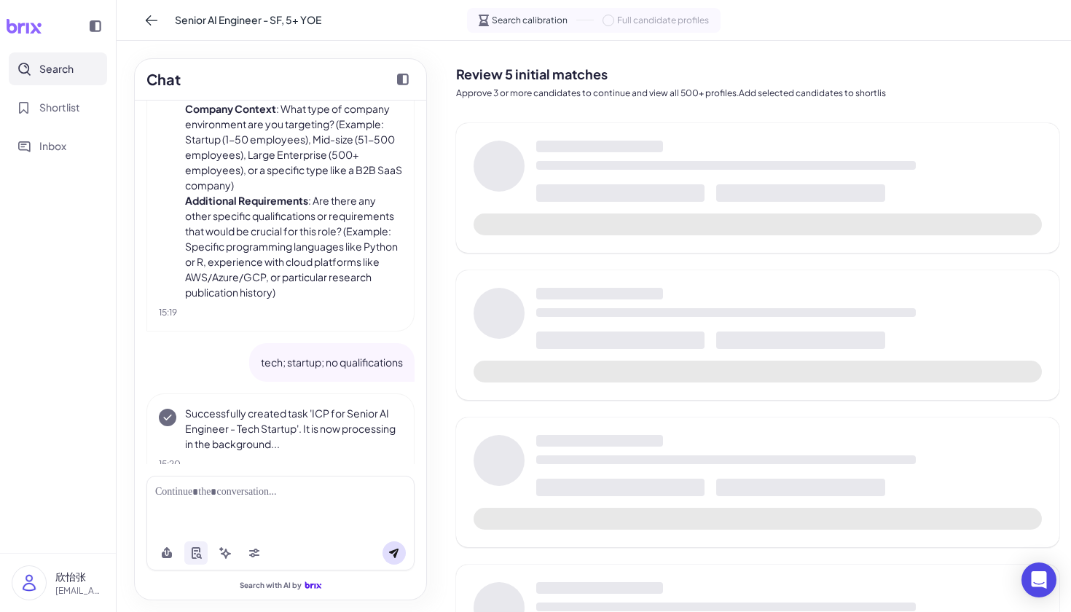
scroll to position [638, 0]
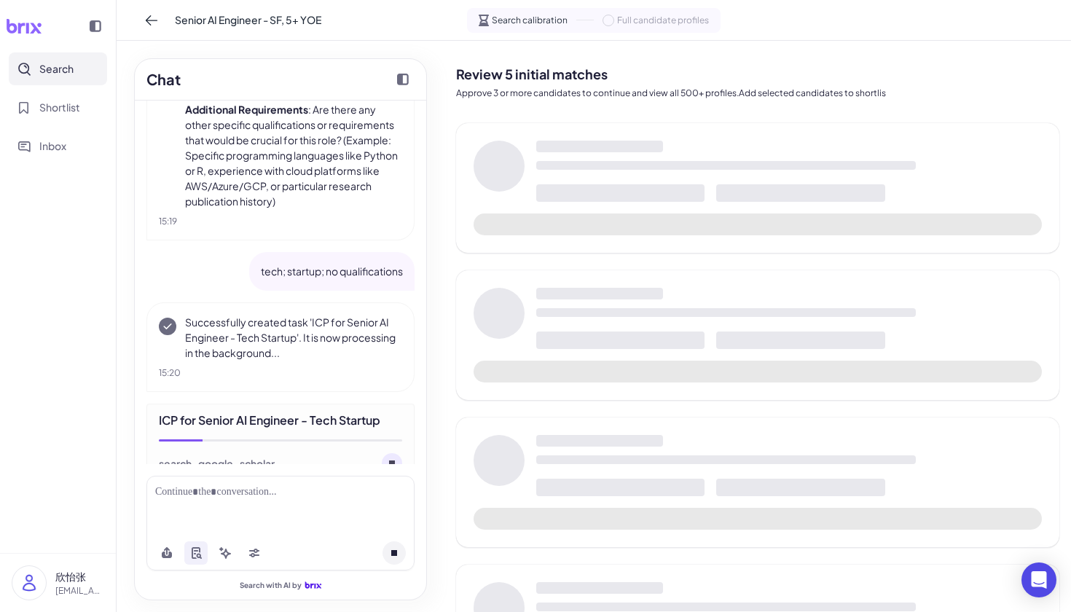
click at [397, 453] on circle at bounding box center [392, 463] width 20 height 20
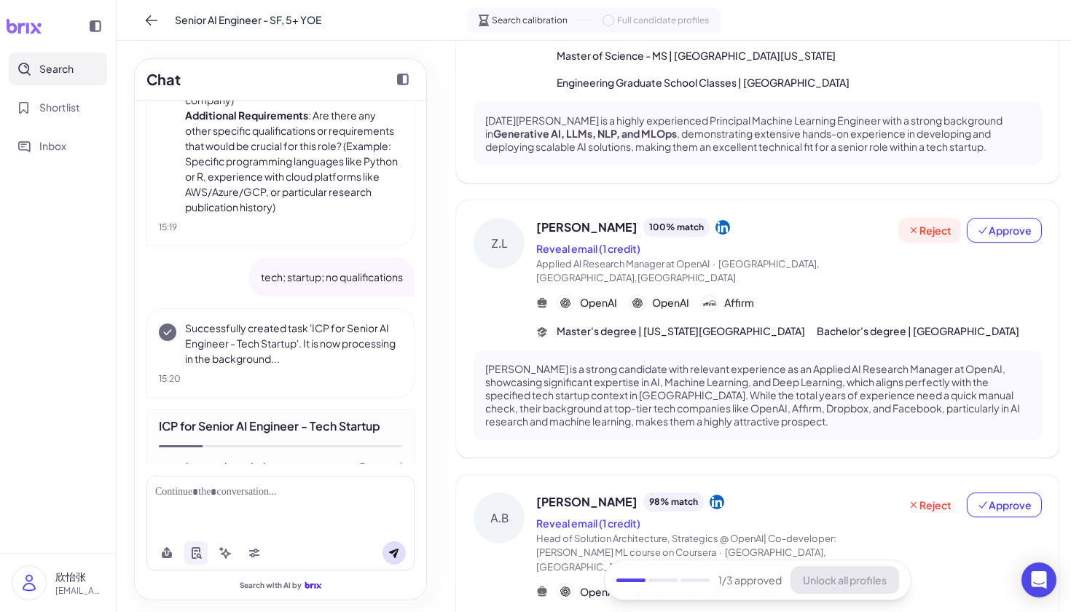
scroll to position [265, 0]
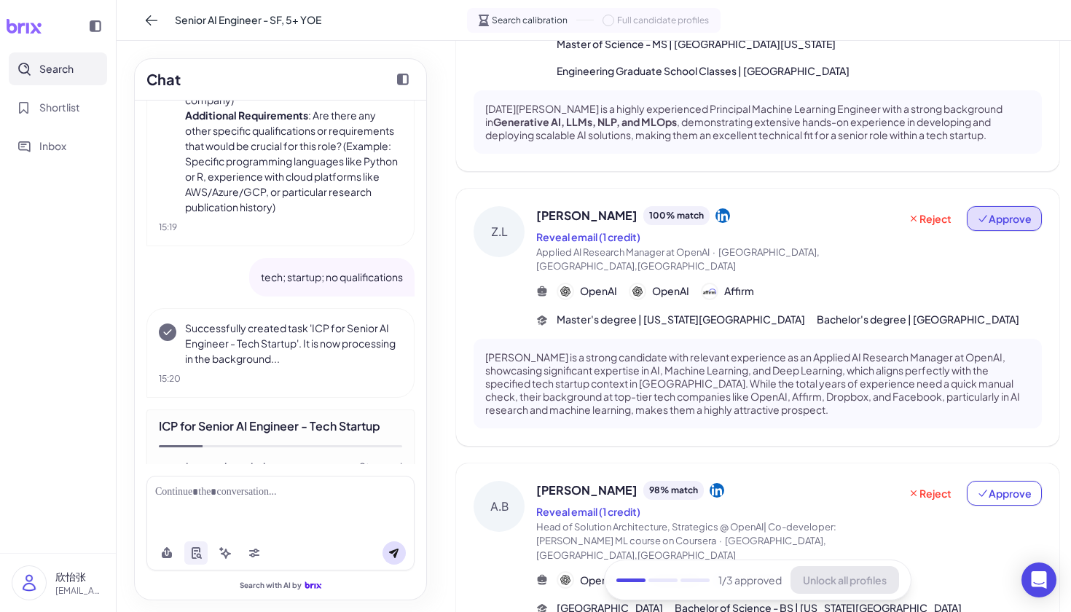
click at [998, 206] on button "Approve" at bounding box center [1004, 218] width 75 height 25
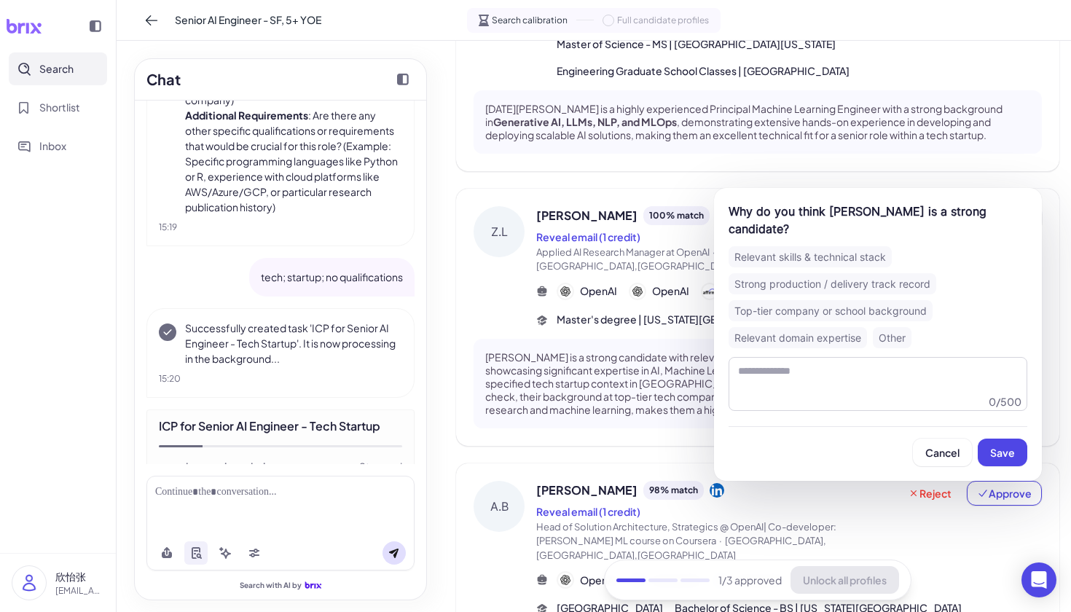
click at [930, 224] on div "Why do you think [PERSON_NAME] is a strong candidate? Relevant skills & technic…" at bounding box center [878, 334] width 328 height 293
click at [877, 256] on div "Relevant skills & technical stack Strong production / delivery track record Top…" at bounding box center [878, 297] width 299 height 102
drag, startPoint x: 898, startPoint y: 267, endPoint x: 939, endPoint y: 347, distance: 89.9
click at [898, 273] on div "Strong production / delivery track record" at bounding box center [833, 283] width 208 height 21
click at [996, 446] on span "Save" at bounding box center [1002, 452] width 25 height 13
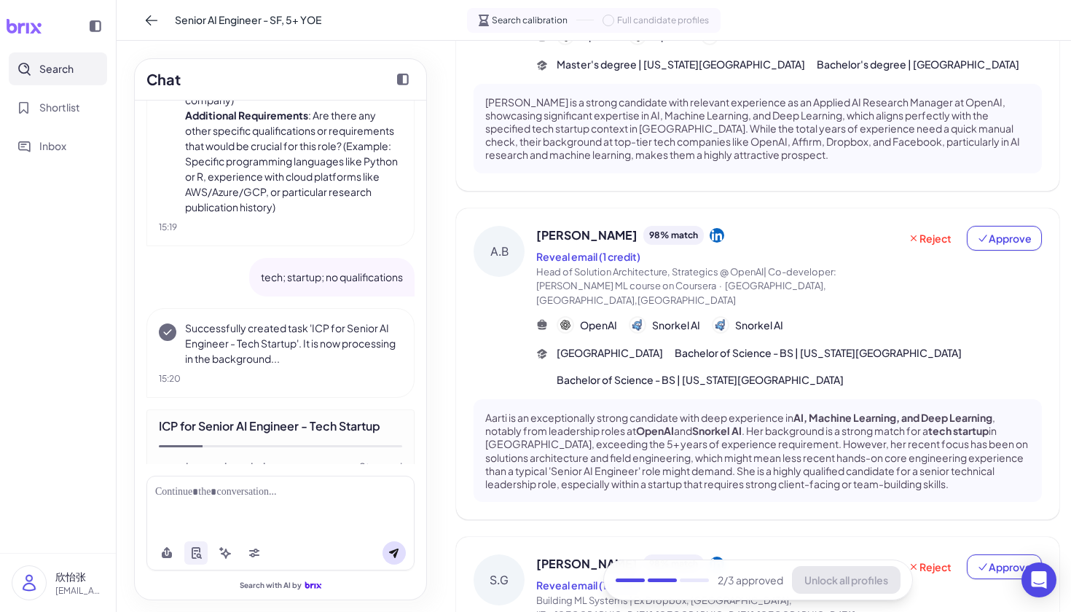
scroll to position [396, 0]
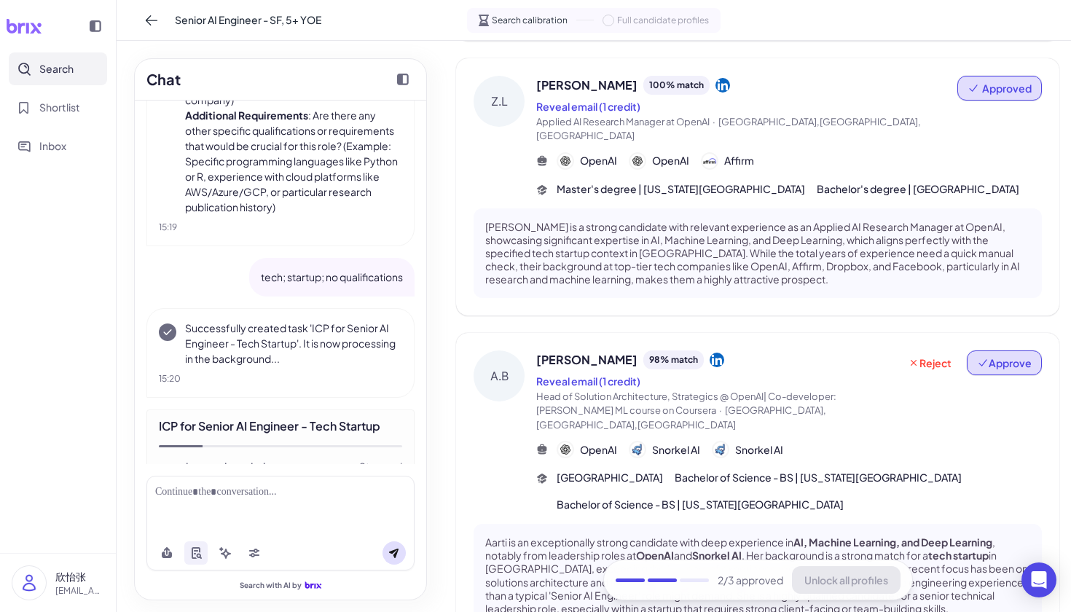
drag, startPoint x: 1015, startPoint y: 309, endPoint x: 971, endPoint y: 316, distance: 45.0
click at [1015, 356] on span "Approve" at bounding box center [1004, 363] width 55 height 15
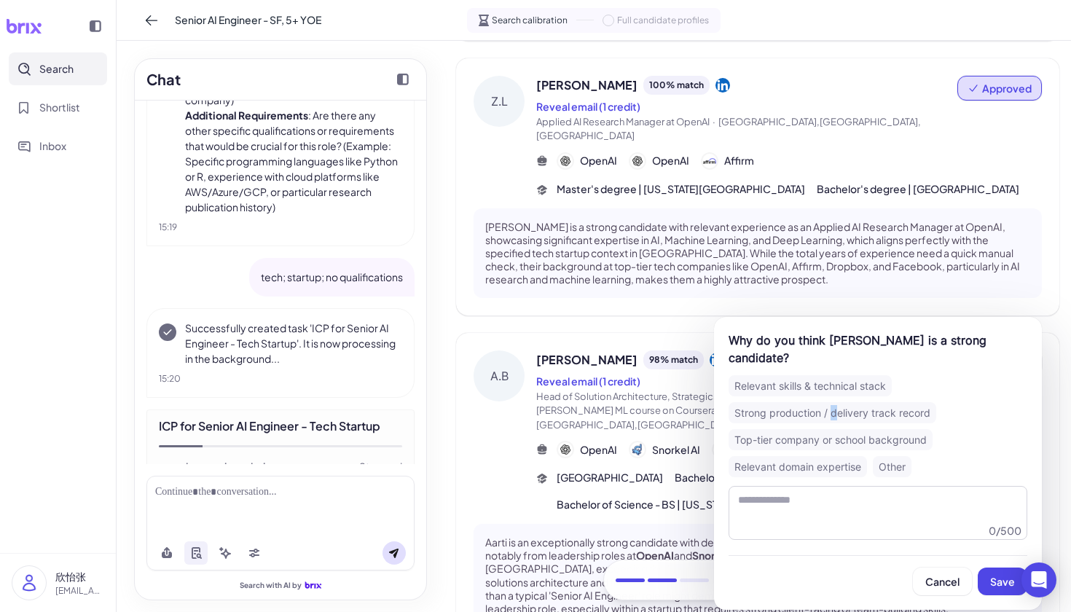
click at [834, 408] on div "Strong production / delivery track record" at bounding box center [833, 412] width 208 height 21
click at [1004, 579] on span "Save" at bounding box center [1002, 581] width 25 height 13
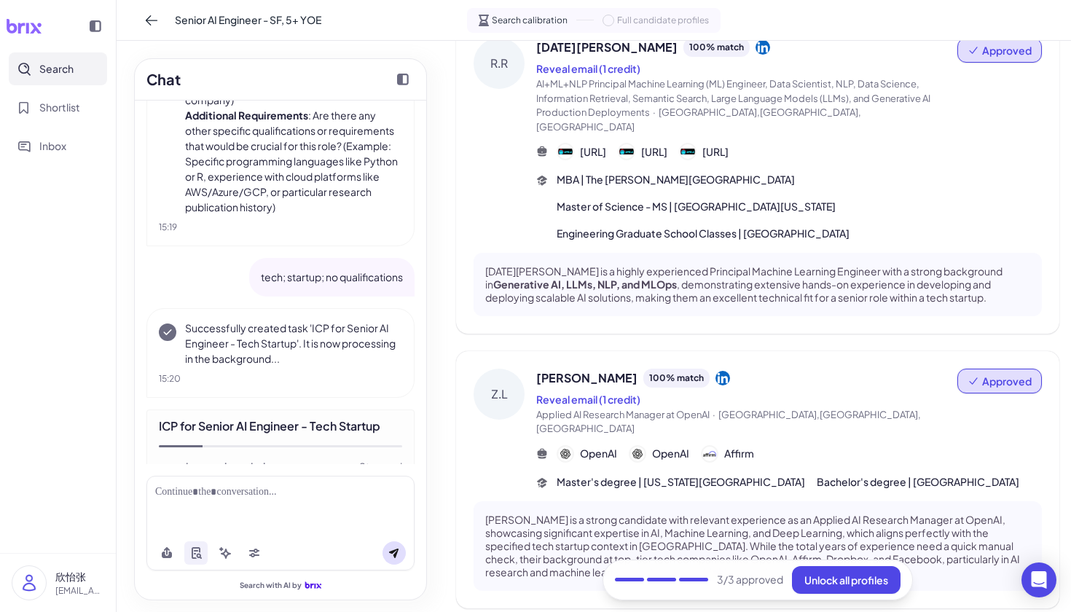
scroll to position [53, 0]
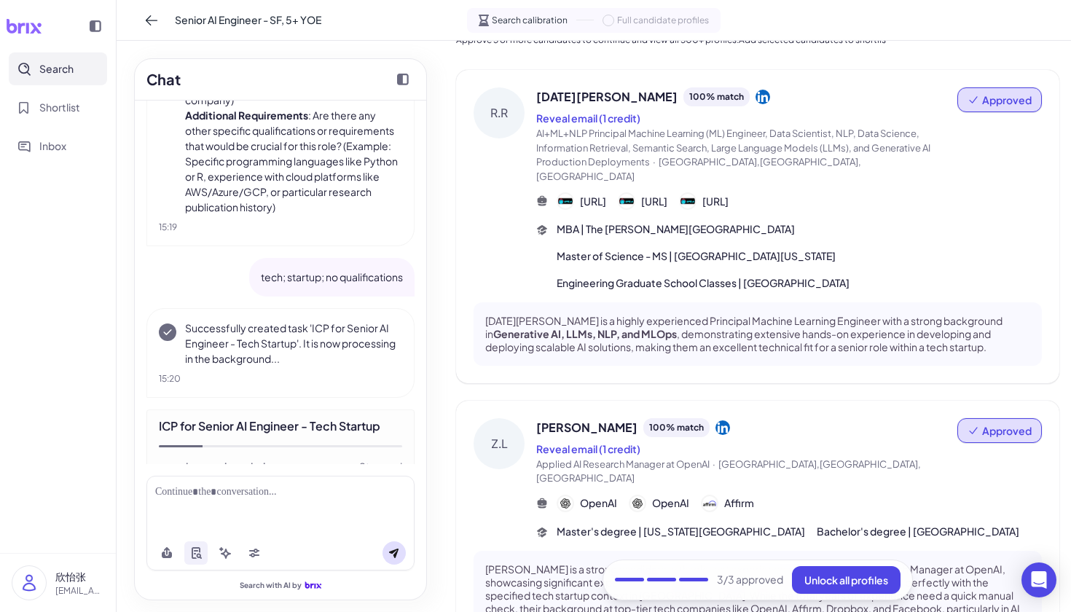
click at [987, 97] on span "Approved" at bounding box center [1007, 100] width 50 height 15
click at [992, 97] on span "Approved" at bounding box center [1007, 100] width 50 height 15
click at [990, 100] on span "Approved" at bounding box center [1007, 100] width 50 height 15
click at [989, 149] on button "Undo approval" at bounding box center [983, 137] width 105 height 27
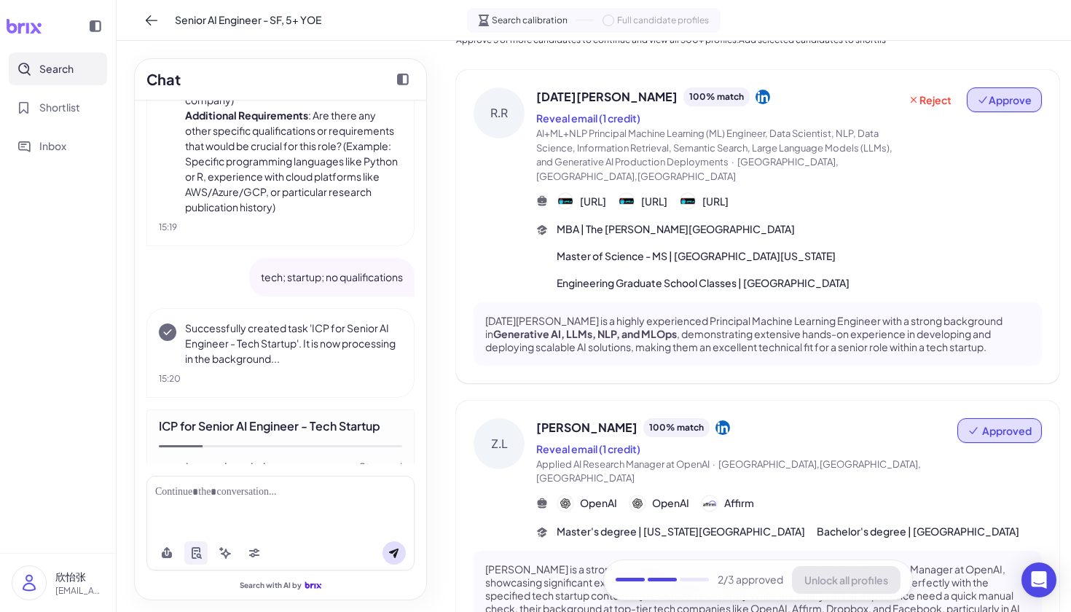
click at [998, 99] on span "Approve" at bounding box center [1004, 100] width 55 height 15
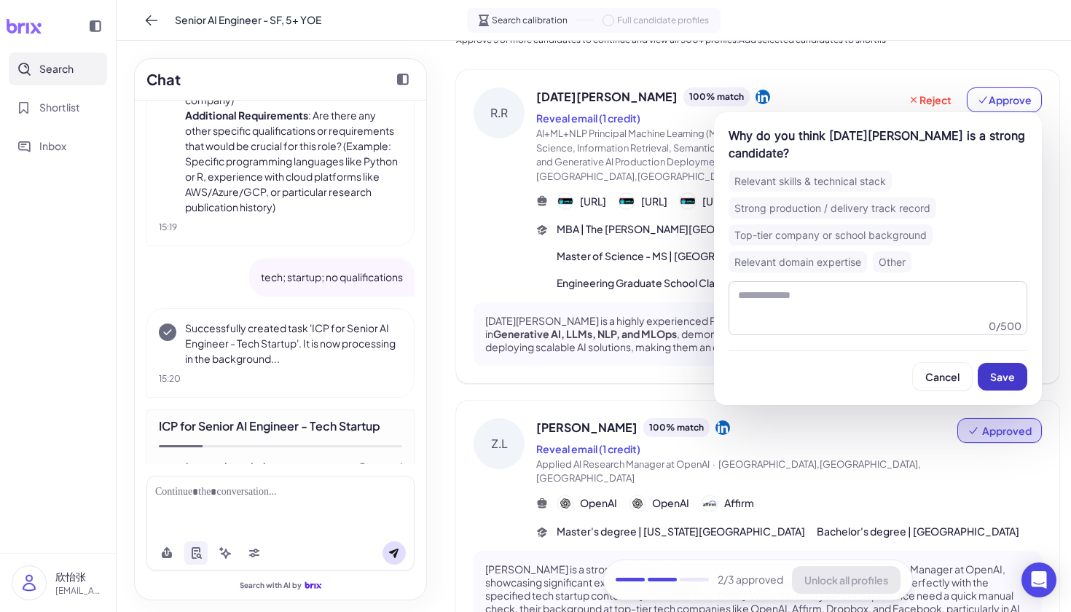
click at [1011, 377] on span "Save" at bounding box center [1002, 376] width 25 height 13
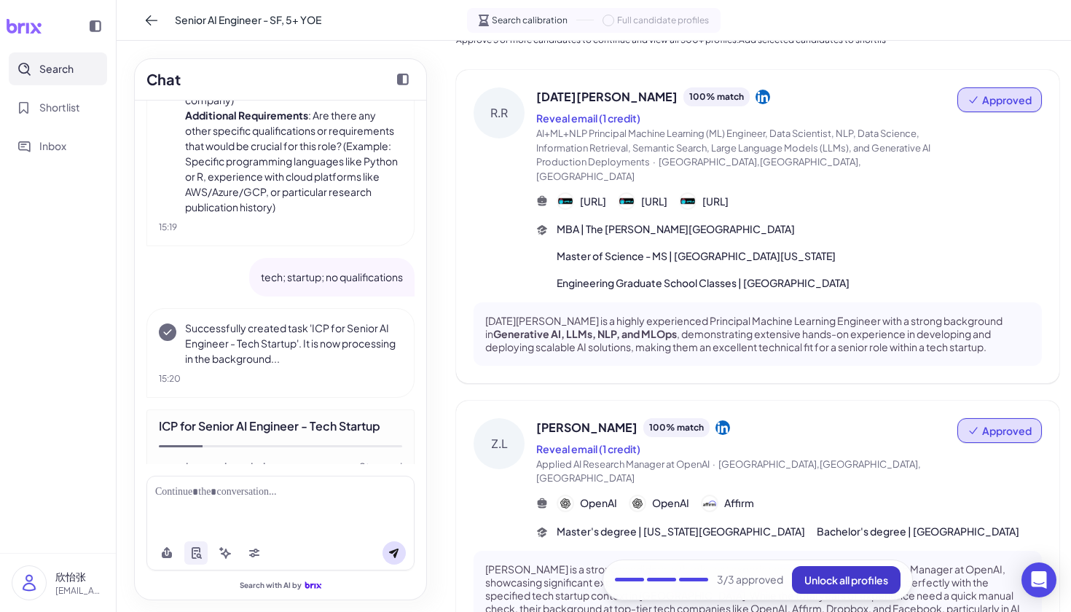
click at [866, 576] on span "Unlock all profiles" at bounding box center [846, 579] width 84 height 13
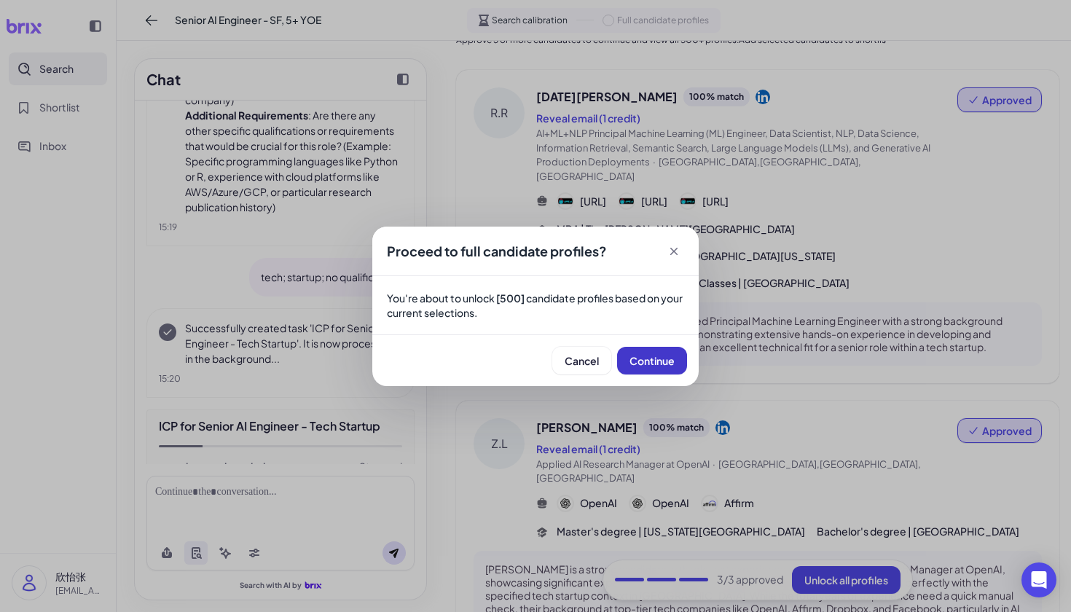
click at [651, 364] on span "Continue" at bounding box center [652, 360] width 45 height 13
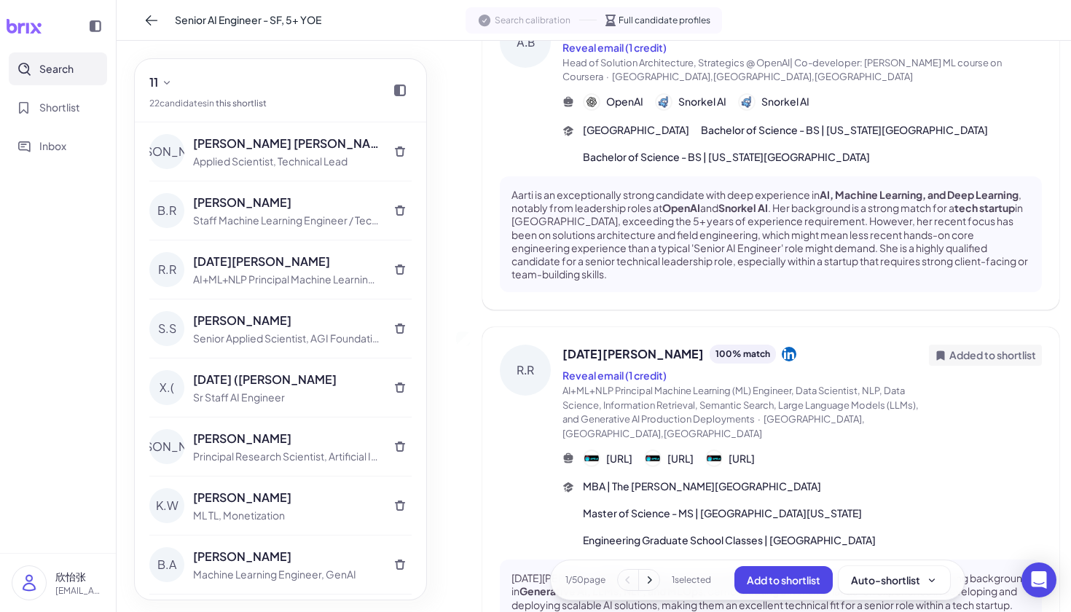
scroll to position [614, 0]
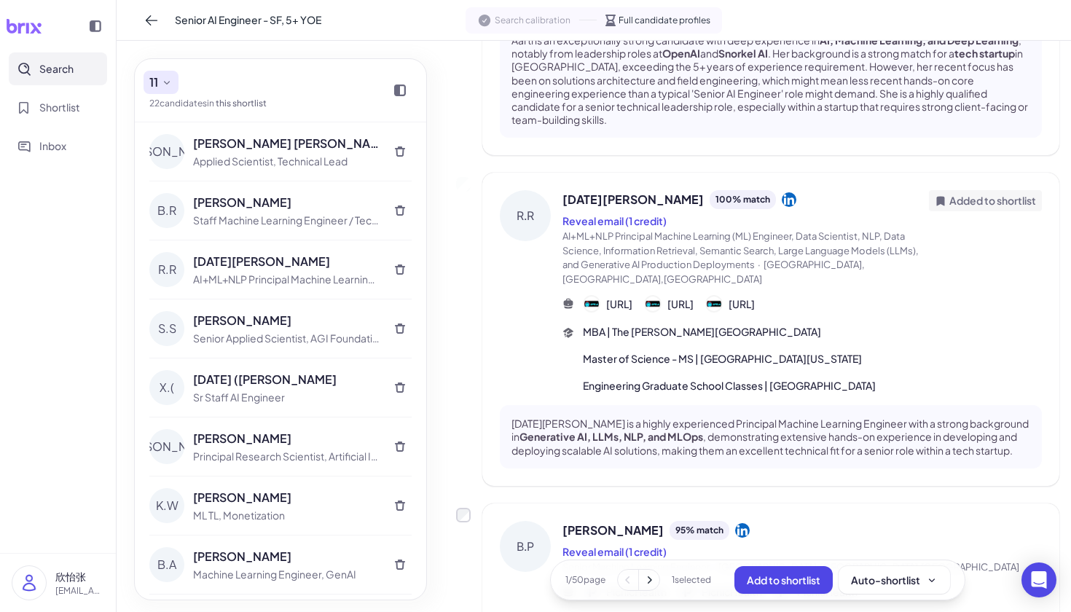
click at [165, 85] on icon at bounding box center [167, 83] width 12 height 12
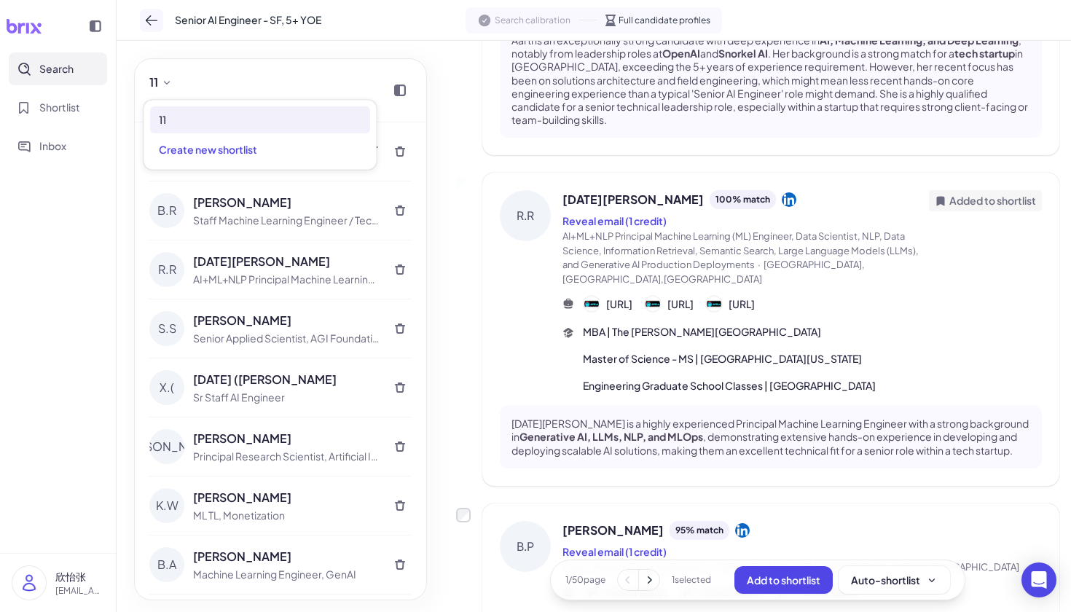
click at [152, 17] on icon at bounding box center [151, 20] width 15 height 15
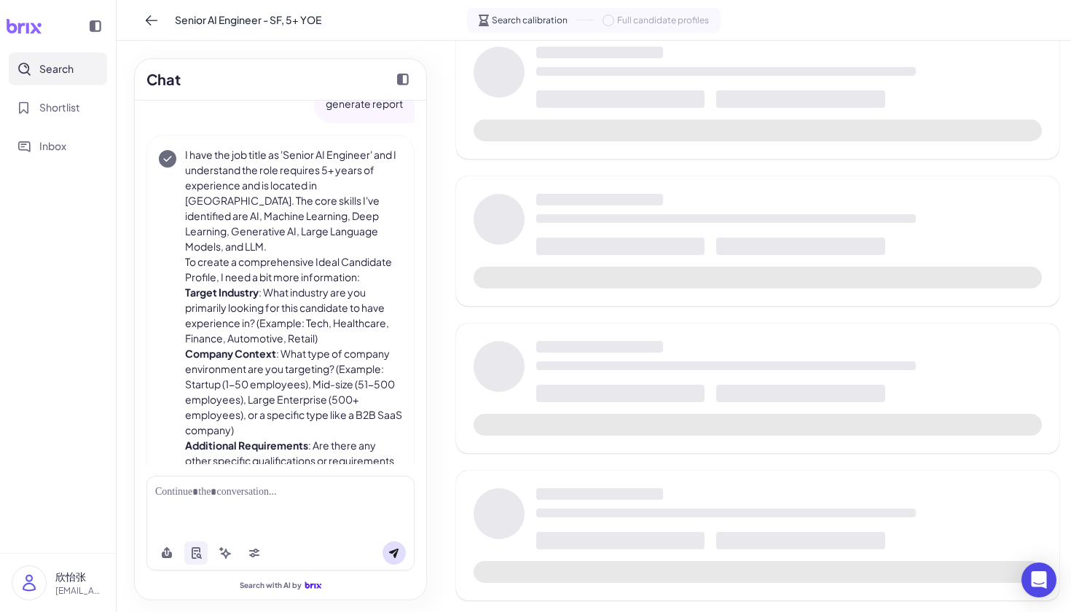
scroll to position [291, 0]
